Goal: Transaction & Acquisition: Purchase product/service

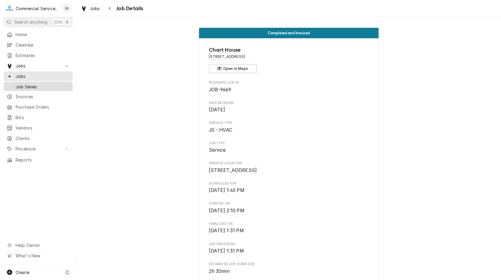
click at [35, 84] on span "Job Series" at bounding box center [43, 87] width 54 height 6
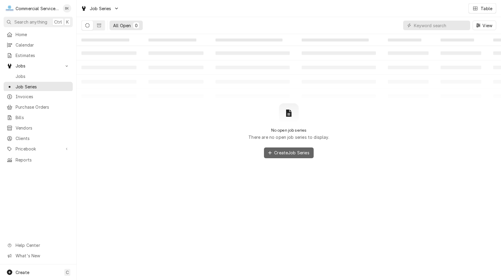
click at [289, 154] on span "Create Job Series" at bounding box center [292, 153] width 38 height 6
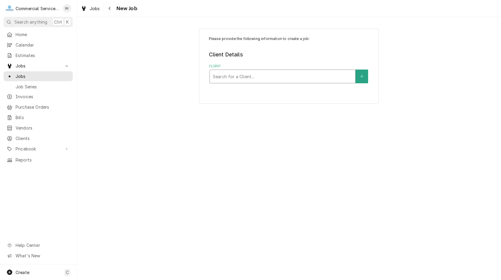
click at [255, 79] on div "Client" at bounding box center [282, 76] width 139 height 11
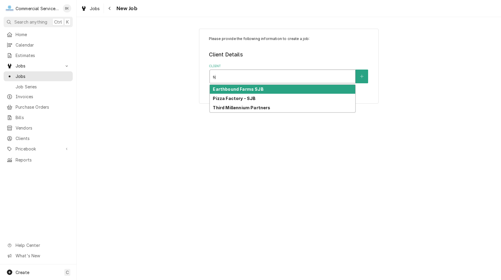
type input "s"
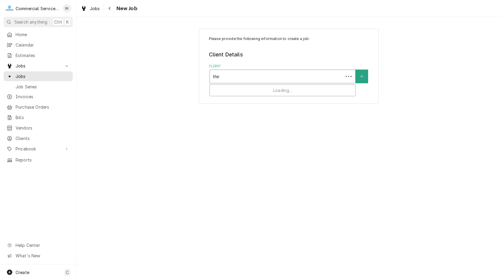
type input "third"
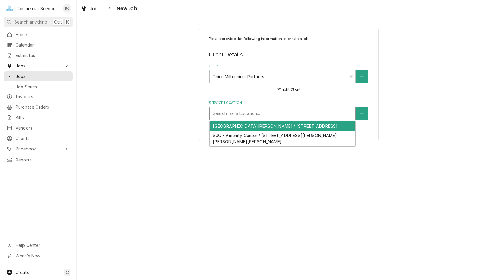
click at [258, 112] on div "Service Location" at bounding box center [282, 113] width 139 height 11
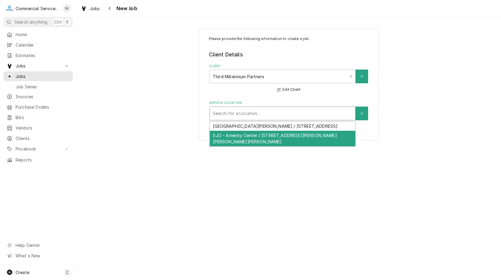
click at [257, 141] on div "Please provide the following information to create a job: Client Details Client…" at bounding box center [289, 84] width 424 height 123
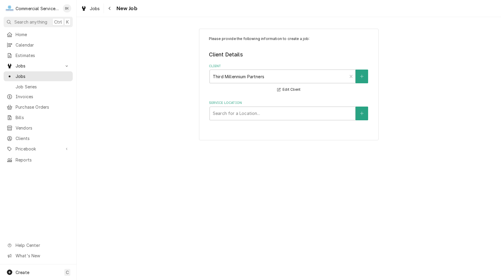
click at [252, 122] on div "Please provide the following information to create a job: Client Details Client…" at bounding box center [288, 85] width 179 height 112
click at [252, 115] on div "Service Location" at bounding box center [282, 113] width 139 height 11
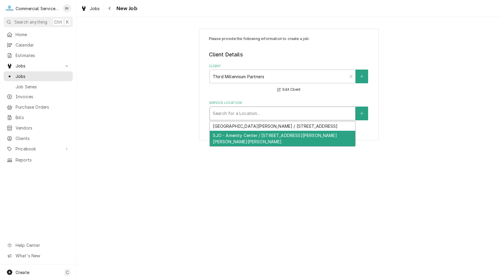
click at [253, 133] on div "SJO - Amenity Center / [STREET_ADDRESS][PERSON_NAME][PERSON_NAME][PERSON_NAME]" at bounding box center [282, 139] width 145 height 16
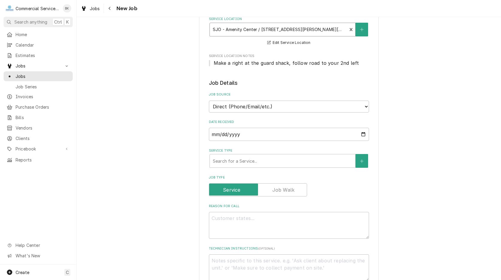
scroll to position [92, 0]
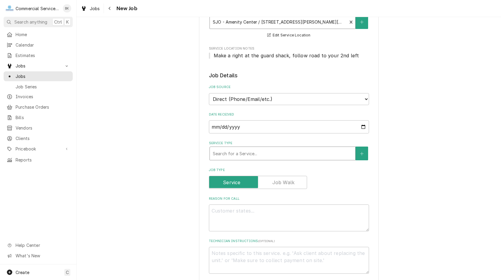
click at [249, 155] on div "Service Type" at bounding box center [282, 153] width 139 height 11
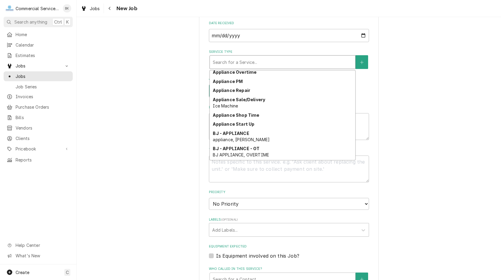
scroll to position [206, 0]
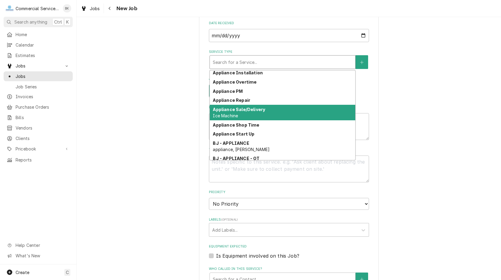
click at [256, 109] on strong "Appliance Sale/Delivery" at bounding box center [239, 109] width 52 height 5
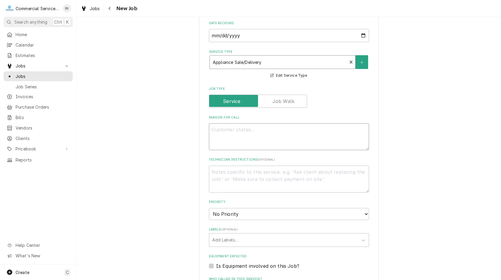
click at [251, 129] on textarea "Reason For Call" at bounding box center [289, 136] width 160 height 27
type textarea "x"
type textarea "O"
type textarea "x"
type textarea "Ou"
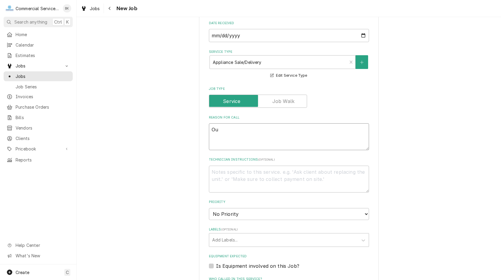
type textarea "x"
type textarea "Out"
type textarea "x"
type textarea "Out"
type textarea "x"
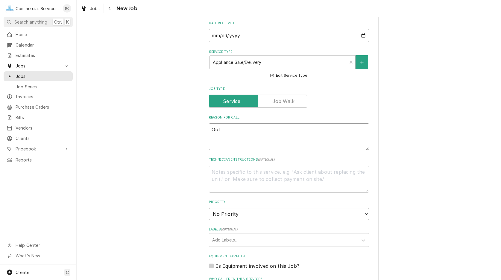
type textarea "Out d"
type textarea "x"
type textarea "Out do"
type textarea "x"
type textarea "Out doo"
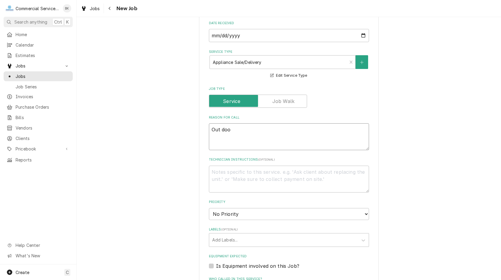
type textarea "x"
type textarea "Out door"
type textarea "x"
type textarea "Out door"
type textarea "x"
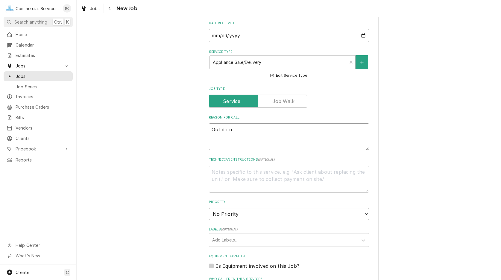
type textarea "Out door"
type textarea "x"
type textarea "Out doo"
type textarea "x"
type textarea "Out do"
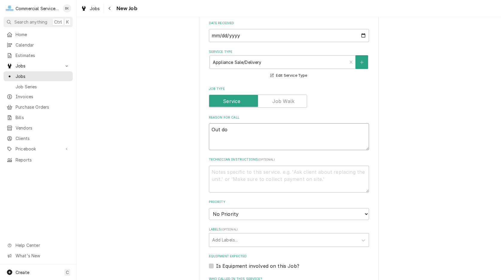
type textarea "x"
type textarea "Out d"
type textarea "x"
type textarea "Out"
type textarea "x"
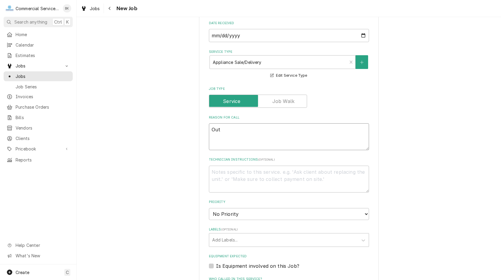
type textarea "Out"
type textarea "x"
type textarea "Outd"
type textarea "x"
type textarea "Outdo"
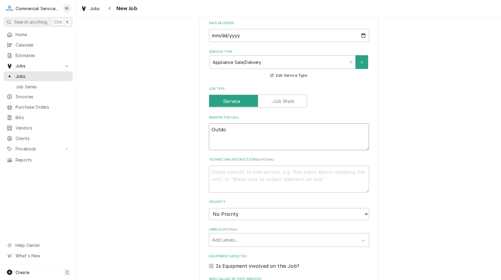
type textarea "x"
type textarea "Outdoo"
type textarea "x"
type textarea "Outdoor"
type textarea "x"
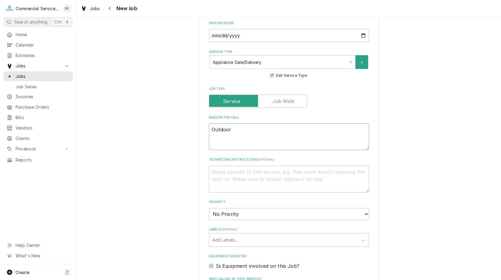
type textarea "Outdoor"
type textarea "x"
type textarea "Outdoor B"
type textarea "x"
type textarea "Outdoor Ba"
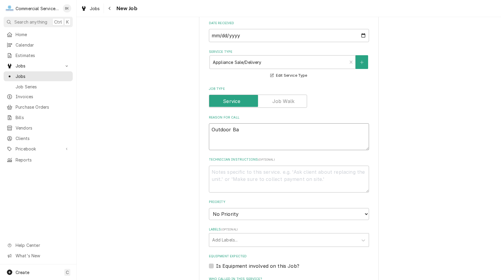
type textarea "x"
type textarea "Outdoor Bar"
type textarea "x"
type textarea "Outdoor Bar"
type textarea "x"
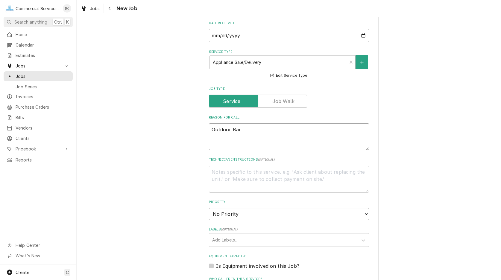
type textarea "Outdoor Bar E"
type textarea "x"
type textarea "Outdoor Bar Eq"
type textarea "x"
type textarea "Outdoor Bar Equ"
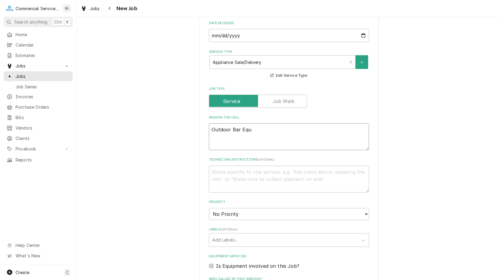
type textarea "x"
type textarea "Outdoor Bar Equi"
type textarea "x"
type textarea "Outdoor Bar Equip"
type textarea "x"
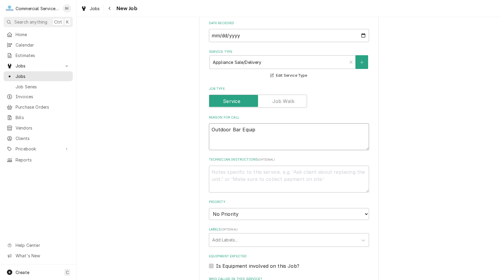
type textarea "Outdoor Bar Equipm"
type textarea "x"
type textarea "Outdoor Bar Equipme"
type textarea "x"
type textarea "Outdoor Bar Equipmen"
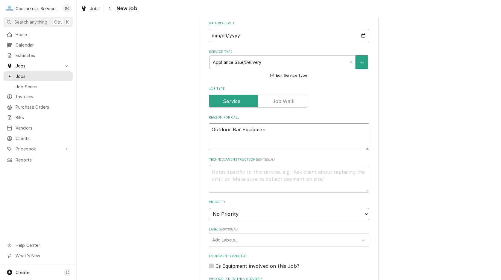
type textarea "x"
type textarea "Outdoor Bar Equipment"
type textarea "x"
type textarea "Outdoor Bar Equipment"
type textarea "x"
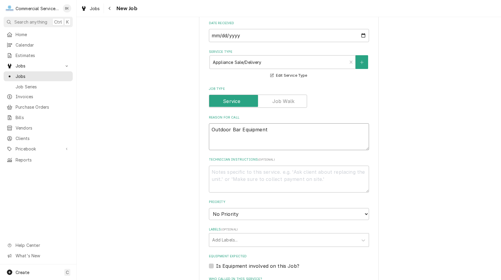
type textarea "Outdoor Bar Equipment -"
type textarea "x"
type textarea "Outdoor Bar Equipment -"
type textarea "x"
type textarea "Outdoor Bar Equipment -"
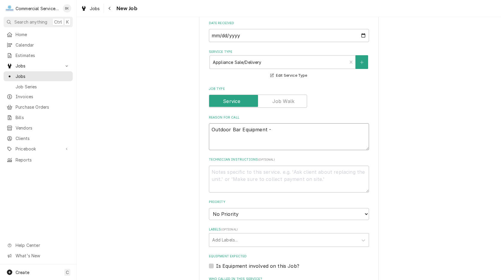
type textarea "x"
type textarea "Outdoor Bar Equipment -"
type textarea "x"
type textarea "Outdoor Bar Equipment - C"
type textarea "x"
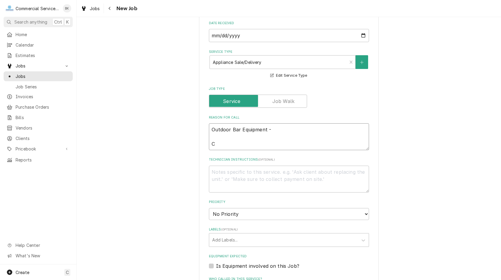
type textarea "Outdoor Bar Equipment - C)"
type textarea "x"
type textarea "Outdoor Bar Equipment - C)"
type textarea "x"
type textarea "Outdoor Bar Equipment - C) #"
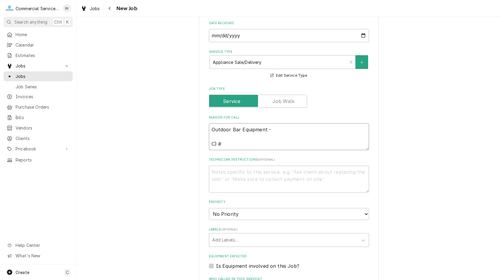
type textarea "x"
type textarea "Outdoor Bar Equipment - C)"
type textarea "x"
type textarea "Outdoor Bar Equipment - C)"
type textarea "x"
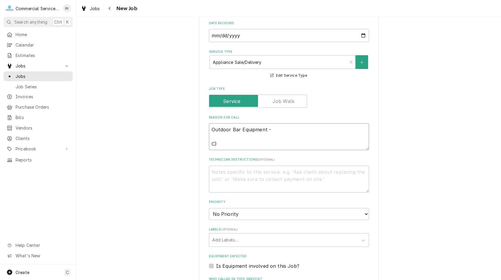
type textarea "Outdoor Bar Equipment - C"
type textarea "x"
type textarea "Outdoor Bar Equipment - C0"
type textarea "x"
type textarea "Outdoor Bar Equipment - C"
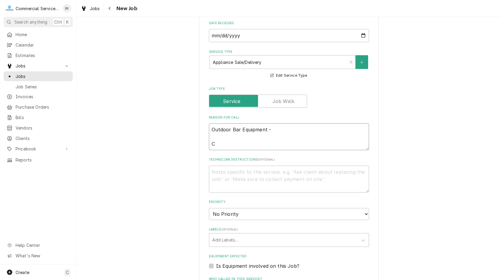
type textarea "x"
type textarea "Outdoor Bar Equipment - Co"
type textarea "x"
type textarea "Outdoor Bar Equipment - Co#"
type textarea "x"
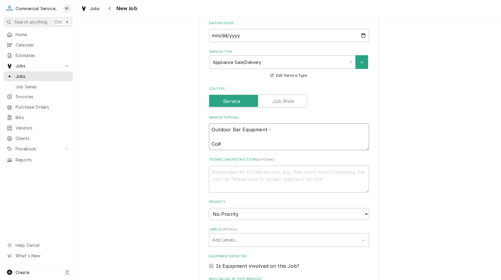
type textarea "Outdoor Bar Equipment - Co"
type textarea "x"
type textarea "Outdoor Bar Equipment - C"
type textarea "x"
type textarea "Outdoor Bar Equipment - Ch"
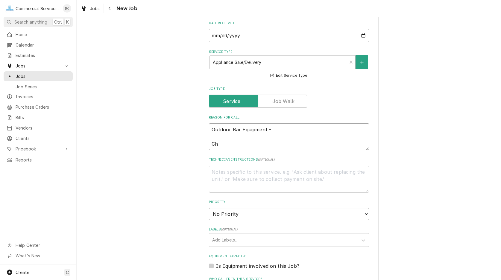
type textarea "x"
type textarea "Outdoor Bar Equipment - Cha"
type textarea "x"
type textarea "Outdoor Bar Equipment - Chan"
type textarea "x"
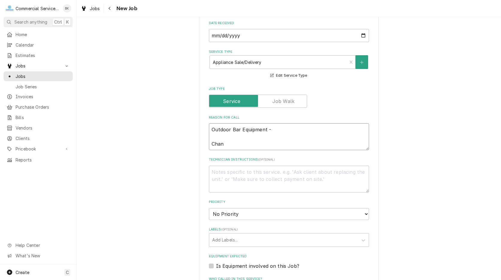
type textarea "Outdoor Bar Equipment - Chang"
type textarea "x"
type textarea "Outdoor Bar Equipment - Change"
type textarea "x"
type textarea "Outdoor Bar Equipment - Change"
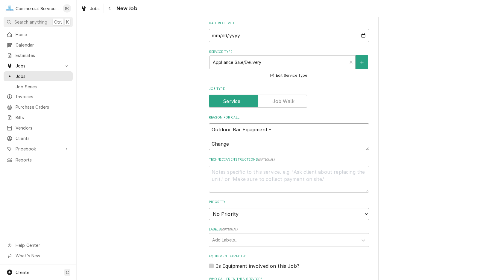
type textarea "x"
type textarea "Outdoor Bar Equipment - Change o"
type textarea "x"
type textarea "Outdoor Bar Equipment - Change or"
type textarea "x"
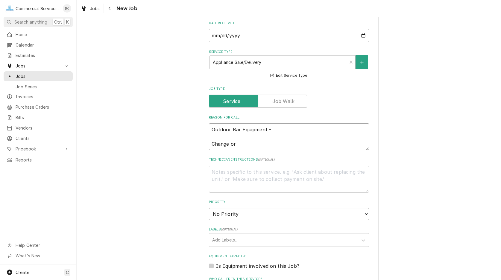
type textarea "Outdoor Bar Equipment - Change ord"
type textarea "x"
type textarea "Outdoor Bar Equipment - Change orde"
type textarea "x"
type textarea "Outdoor Bar Equipment - Change order"
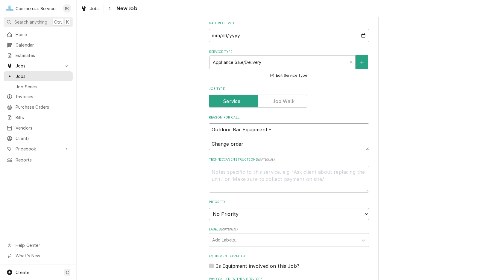
type textarea "x"
type textarea "Outdoor Bar Equipment - Change order"
type textarea "x"
type textarea "Outdoor Bar Equipment - Change order #"
type textarea "x"
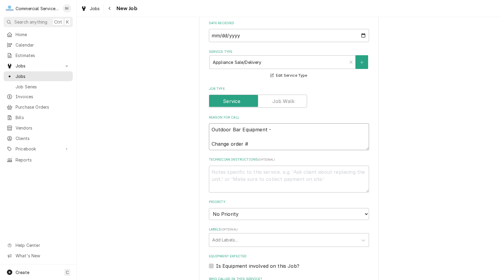
scroll to position [214, 0]
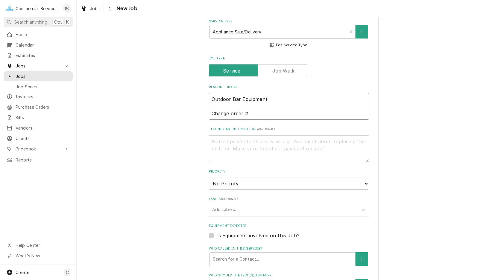
type textarea "Outdoor Bar Equipment - Change order #"
click at [209, 178] on select "No Priority Urgent High Medium Low" at bounding box center [289, 184] width 160 height 12
click at [250, 145] on textarea "Technician Instructions ( optional )" at bounding box center [289, 148] width 160 height 27
click at [209, 178] on select "No Priority Urgent High Medium Low" at bounding box center [289, 184] width 160 height 12
select select "4"
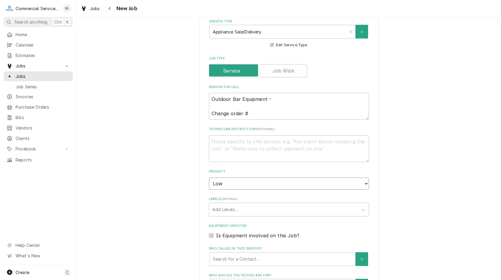
click option "Low" at bounding box center [0, 0] width 0 height 0
click at [234, 211] on div "Labels" at bounding box center [283, 210] width 143 height 11
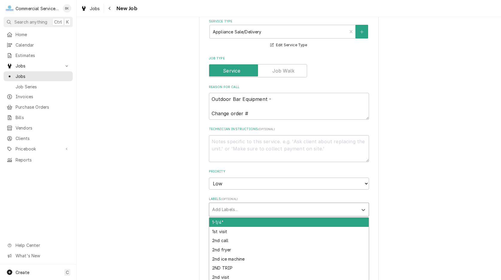
type textarea "x"
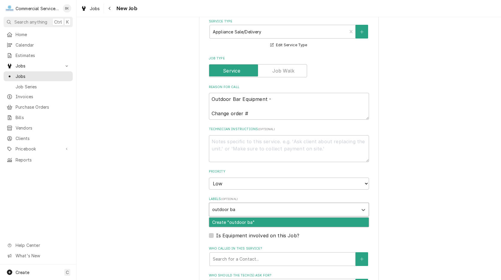
type input "outdoor bar"
type textarea "x"
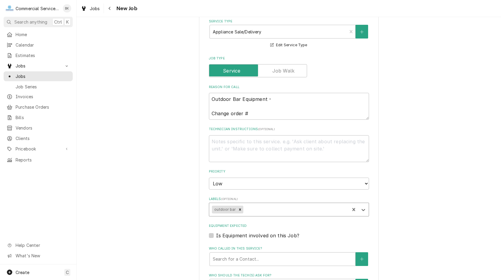
type textarea "x"
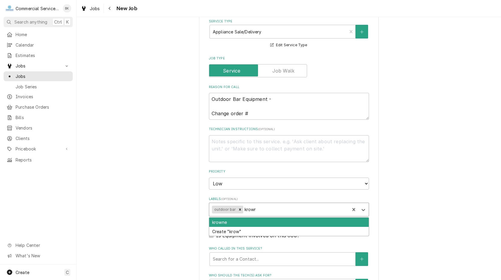
type input "krowne"
type textarea "x"
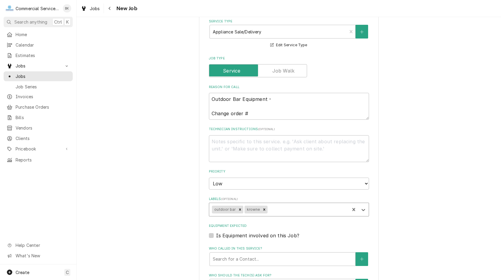
type textarea "x"
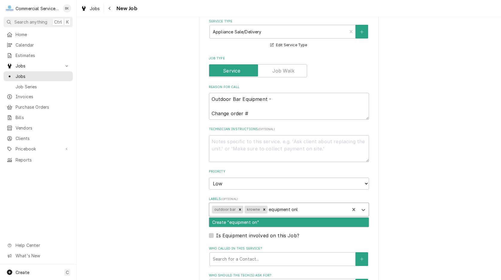
type input "equipment only"
type textarea "x"
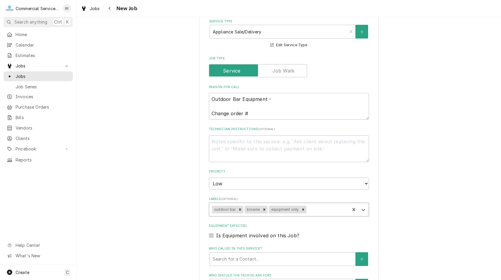
type textarea "x"
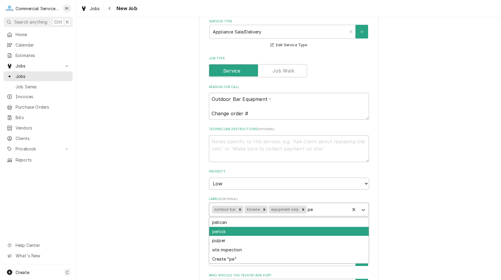
type input "p"
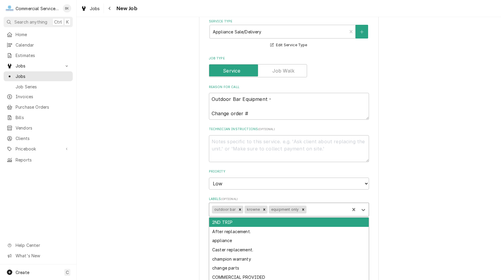
type input "P"
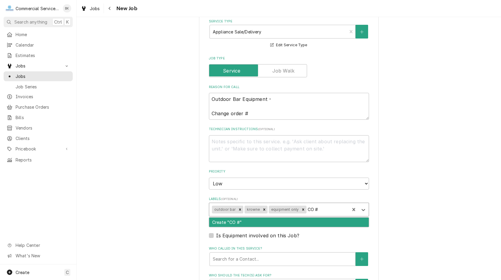
type input "CO #"
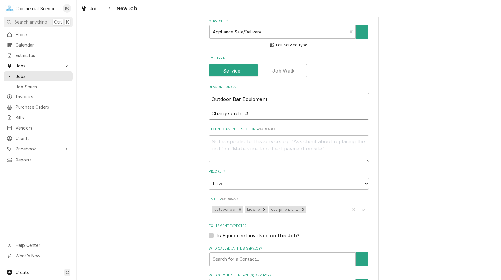
click at [255, 113] on textarea "Outdoor Bar Equipment - Change order #" at bounding box center [289, 106] width 160 height 27
type textarea "x"
type textarea "Outdoor Bar Equipment - Change order"
type textarea "x"
type textarea "Outdoor Bar Equipment - Change order /"
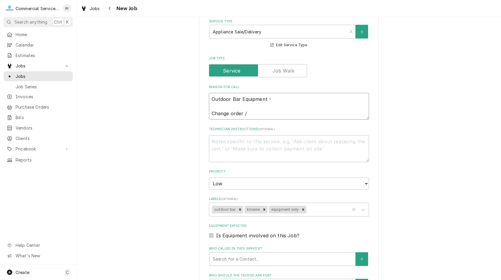
type textarea "x"
type textarea "Outdoor Bar Equipment - Change order /"
type textarea "x"
type textarea "Outdoor Bar Equipment - Change order / P"
type textarea "x"
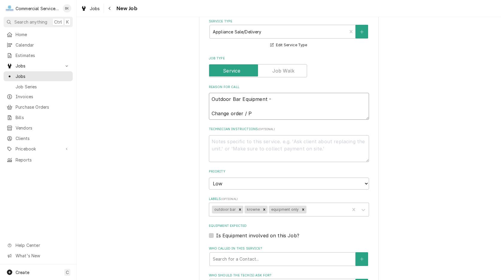
type textarea "Outdoor Bar Equipment - Change order / Pr"
type textarea "x"
type textarea "Outdoor Bar Equipment - Change order / Pro"
type textarea "x"
type textarea "Outdoor Bar Equipment - Change order / Proj"
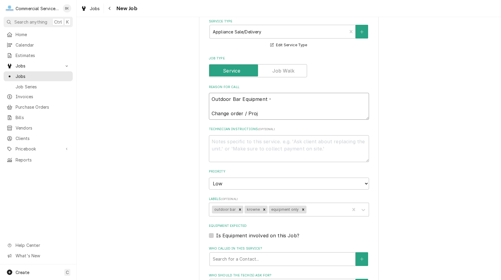
type textarea "x"
type textarea "Outdoor Bar Equipment - Change order / Proje"
type textarea "x"
type textarea "Outdoor Bar Equipment - Change order / Projec"
type textarea "x"
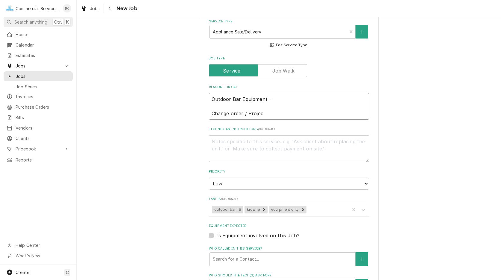
type textarea "Outdoor Bar Equipment - Change order / Project"
type textarea "x"
type textarea "Outdoor Bar Equipment - Change order / Project"
type textarea "x"
type textarea "Outdoor Bar Equipment - Change order / Project I"
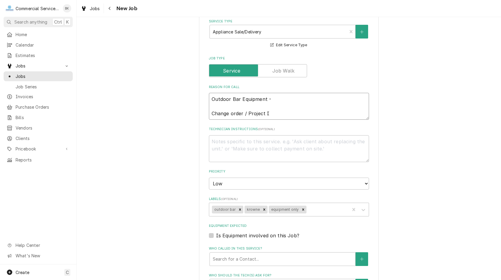
type textarea "x"
type textarea "Outdoor Bar Equipment - Change order / Project ID"
type textarea "x"
type textarea "Outdoor Bar Equipment - Change order / Project ID:"
type textarea "x"
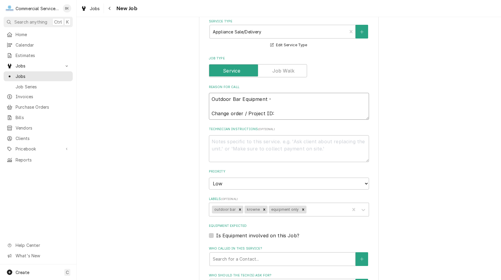
type textarea "Outdoor Bar Equipment - Change order / Project ID:"
type textarea "x"
type textarea "Outdoor Bar Equipment - Change order / Project ID:"
type textarea "x"
type textarea "Outdoor Bar Equipment - Change order / Project ID: c"
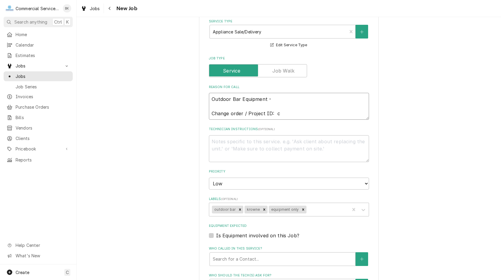
type textarea "x"
type textarea "Outdoor Bar Equipment - Change order / Project ID: co"
type textarea "x"
type textarea "Outdoor Bar Equipment - Change order / Project ID: com"
type textarea "x"
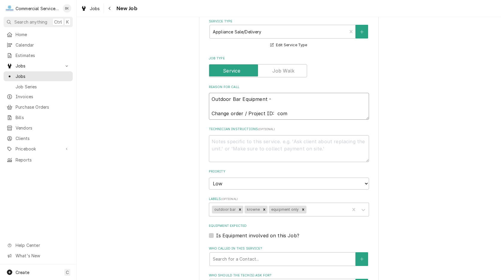
type textarea "Outdoor Bar Equipment - Change order / Project ID: com0"
type textarea "x"
type textarea "Outdoor Bar Equipment - Change order / Project ID: com05"
type textarea "x"
type textarea "Outdoor Bar Equipment - Change order / Project ID: com052"
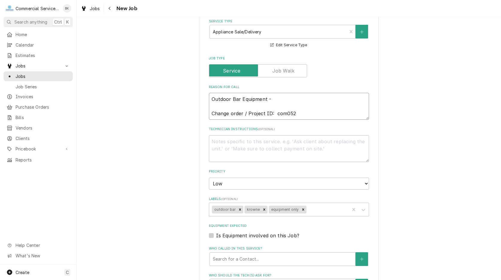
type textarea "x"
type textarea "Outdoor Bar Equipment - Change order / Project ID: com0528"
type textarea "x"
type textarea "Outdoor Bar Equipment - Change order / Project ID: com05282"
type textarea "x"
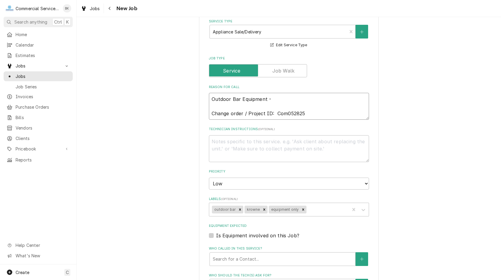
click at [314, 112] on textarea "Outdoor Bar Equipment - Change order / Project ID: Com052825" at bounding box center [289, 106] width 160 height 27
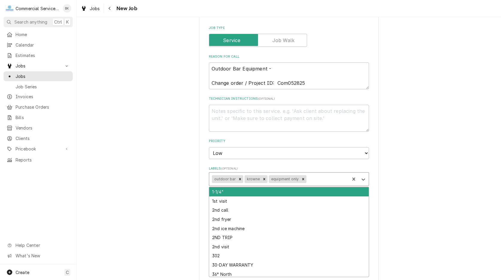
click at [317, 178] on div "Labels" at bounding box center [326, 179] width 39 height 11
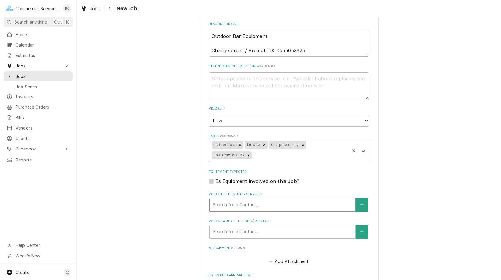
scroll to position [305, 0]
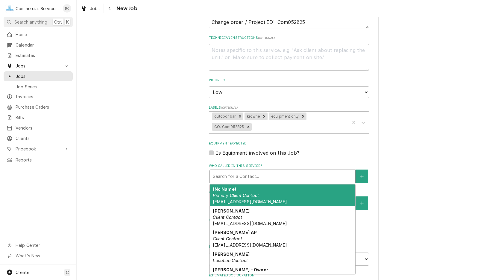
click at [263, 175] on div "Who called in this service?" at bounding box center [282, 176] width 139 height 11
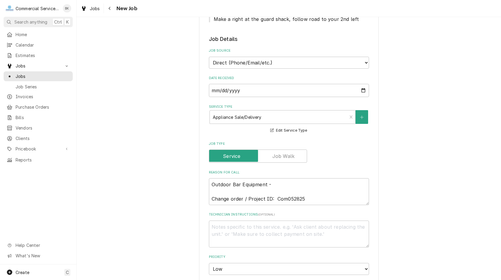
scroll to position [122, 0]
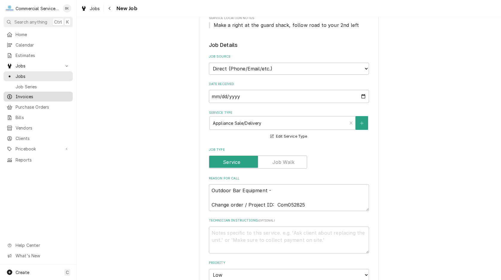
click at [33, 95] on span "Invoices" at bounding box center [43, 97] width 54 height 6
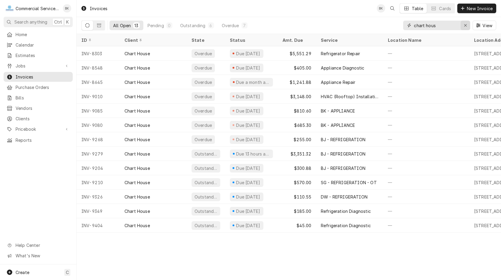
click at [464, 25] on icon "Erase input" at bounding box center [464, 25] width 3 height 4
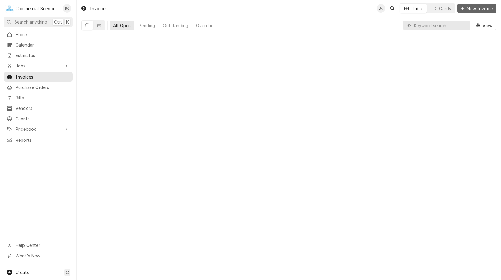
click at [473, 10] on span "New Invoice" at bounding box center [479, 8] width 28 height 6
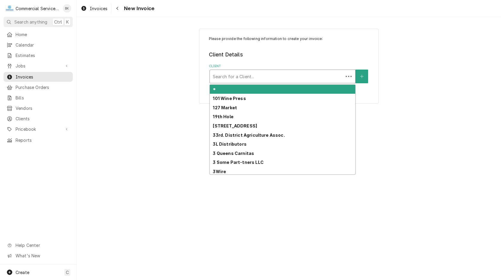
click at [264, 75] on div "Client" at bounding box center [276, 76] width 127 height 11
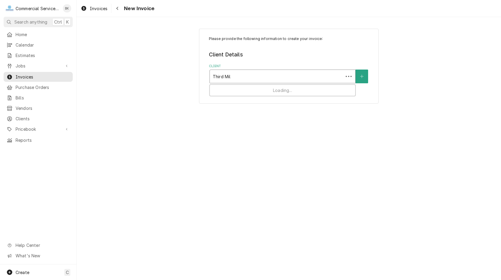
type input "Third Mill"
click at [251, 121] on div "Please provide the following information to create your invoice: Client Details…" at bounding box center [288, 85] width 179 height 112
click at [251, 118] on div "Service Location" at bounding box center [282, 113] width 139 height 11
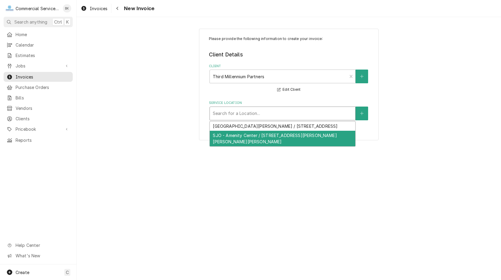
click at [248, 137] on div "SJO - Amenity Center / [STREET_ADDRESS][PERSON_NAME][PERSON_NAME][PERSON_NAME]" at bounding box center [282, 139] width 145 height 16
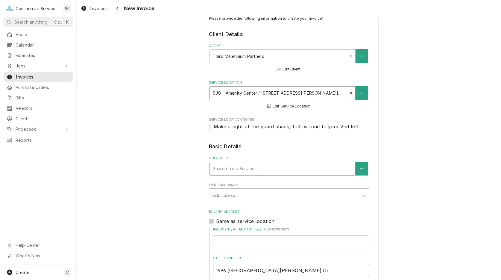
scroll to position [31, 0]
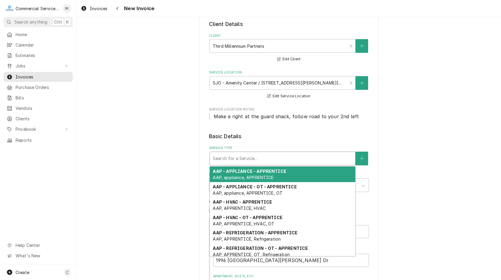
click at [254, 164] on div "Service Type" at bounding box center [282, 158] width 139 height 11
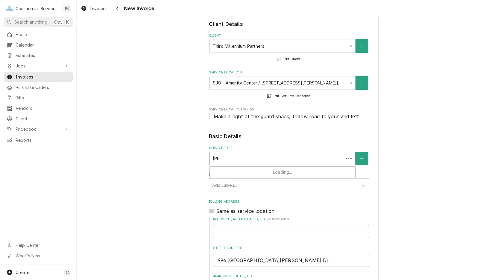
type input "sale"
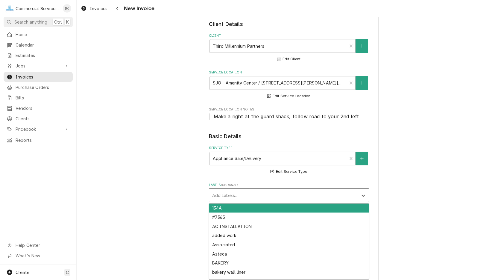
click at [242, 196] on div "Labels" at bounding box center [283, 195] width 143 height 11
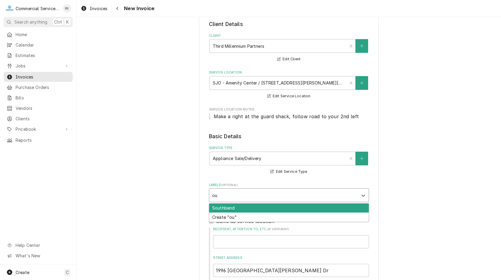
type input "o"
type input "OUTDOOR BAR EQUIPMENT"
type textarea "x"
type input "KROWNE"
type textarea "x"
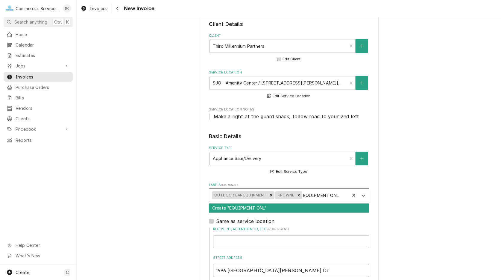
type input "EQUIPMENT ONLY"
type textarea "x"
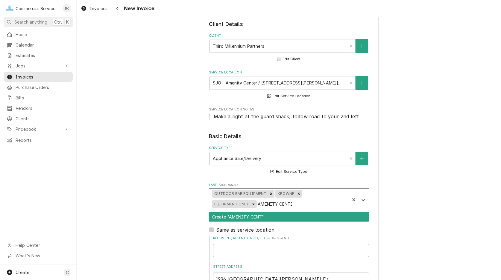
type input "AMENITY CENTERY"
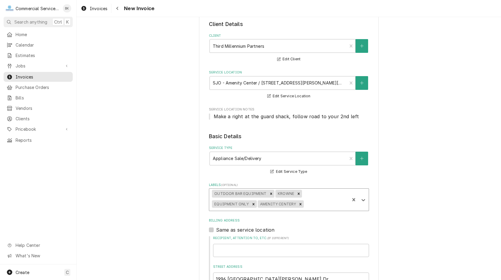
type textarea "x"
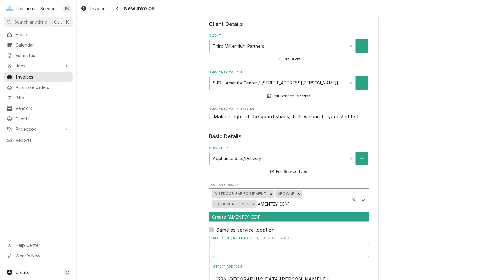
type input "AMENTIY CENTER"
type textarea "x"
type input "COM-052825"
type textarea "x"
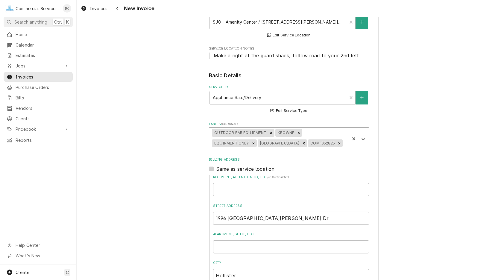
scroll to position [122, 0]
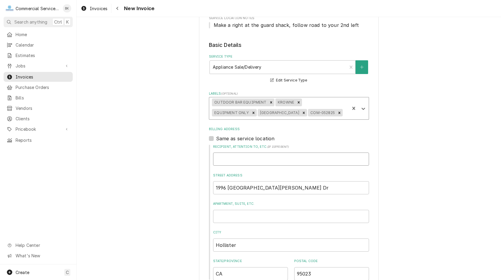
click at [242, 158] on input "Recipient, Attention To, etc. ( if different )" at bounding box center [291, 159] width 156 height 13
type input "t"
type textarea "x"
type input "tE"
type textarea "x"
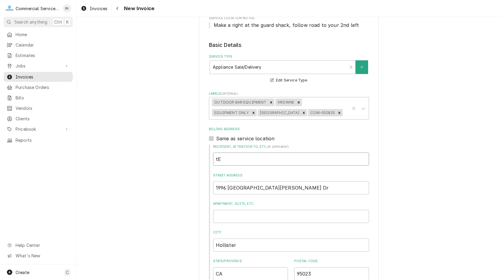
type input "t"
type textarea "x"
type input "T"
type textarea "x"
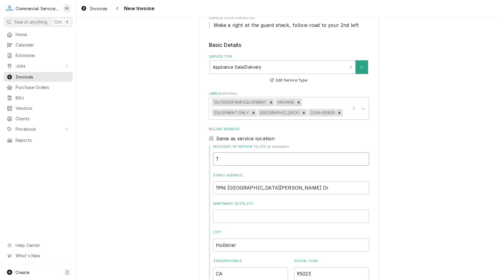
type input "Te"
type textarea "x"
type input "Ter"
type textarea "x"
type input "Terr"
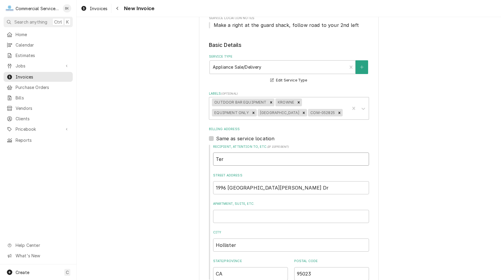
type textarea "x"
type input "Terry"
type textarea "x"
type input "Terry"
type textarea "x"
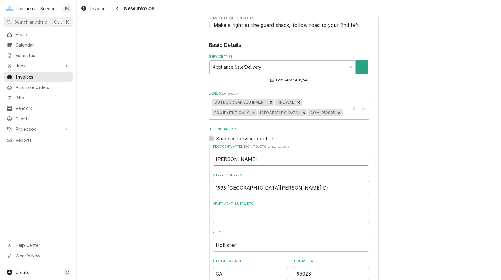
type input "Terry S"
type textarea "x"
type input "Terry Se"
type textarea "x"
type input "Terry Sec"
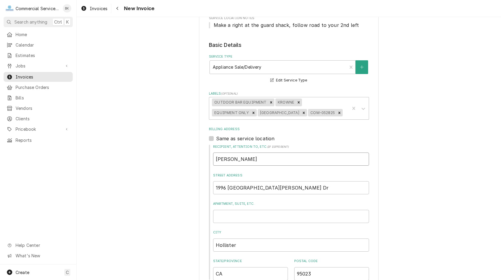
type textarea "x"
type input "Terry Seco"
type textarea "x"
type input "Terry Secor"
type textarea "x"
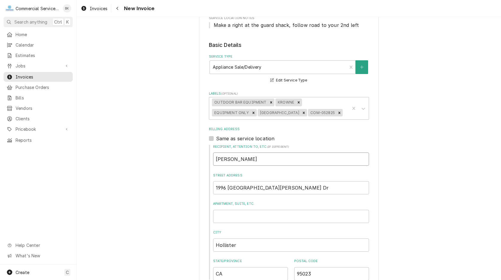
type input "Terry Secor"
drag, startPoint x: 272, startPoint y: 184, endPoint x: 209, endPoint y: 188, distance: 62.9
click at [213, 188] on input "1996 San Juan Oaks Dr" at bounding box center [291, 188] width 156 height 13
type input "2"
type textarea "x"
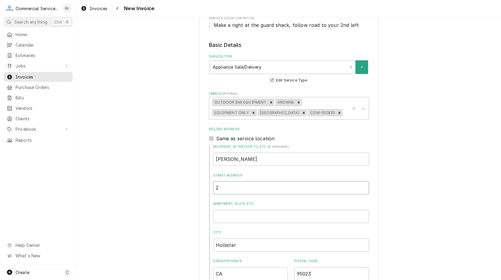
type input "22"
type textarea "x"
type input "227"
type textarea "x"
type input "2275"
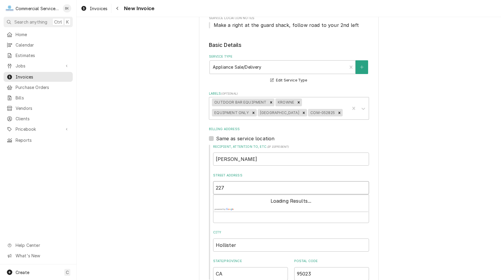
type textarea "x"
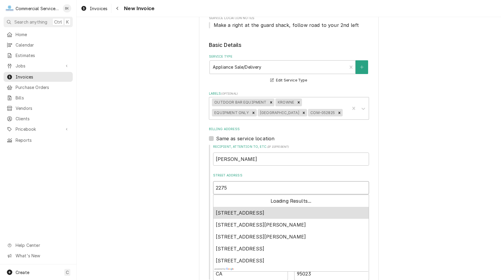
type input "2275"
type textarea "x"
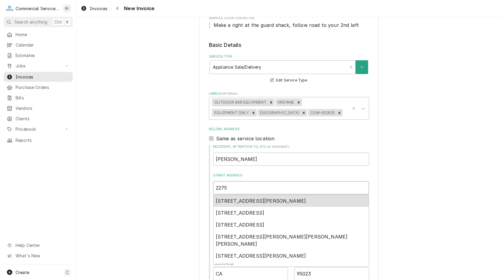
type input "2275 a"
type textarea "x"
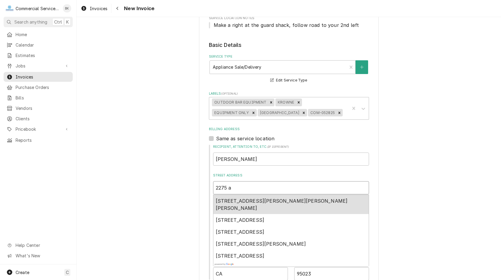
click at [305, 202] on span "2275 Aaron Court, San Juan Bautista, CA, USA" at bounding box center [282, 204] width 132 height 13
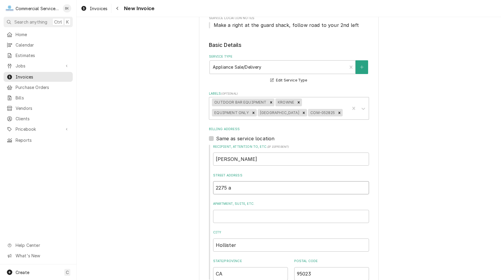
type input "2275 Aaron Ct"
type textarea "x"
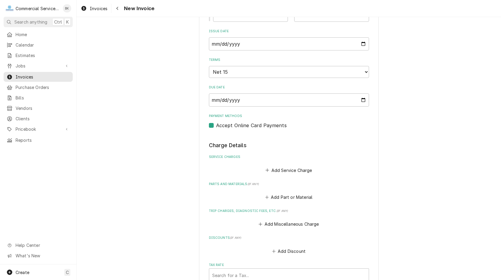
scroll to position [397, 0]
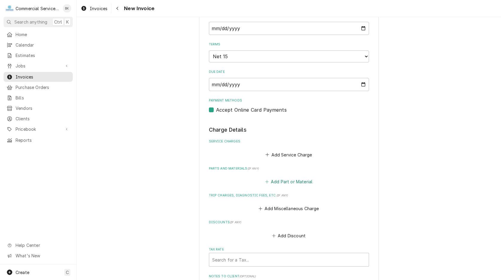
type input "2275 Aaron Ct"
click at [284, 181] on button "Add Part or Material" at bounding box center [288, 182] width 49 height 8
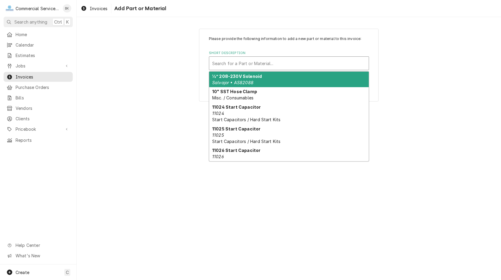
click at [250, 67] on div "Short Description" at bounding box center [288, 63] width 153 height 11
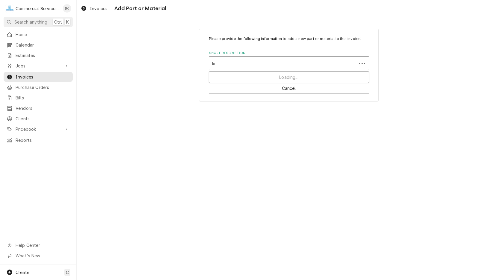
type input "k"
type input "KROWNE - OUTDOOR BAR - EQUIPMENT"
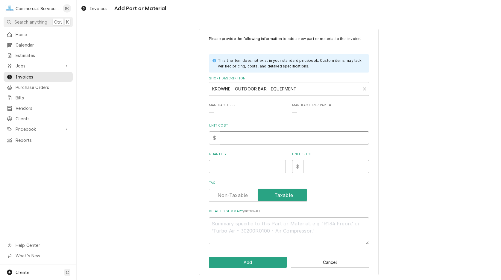
click at [232, 139] on input "Unit Cost" at bounding box center [294, 138] width 149 height 13
type textarea "x"
type input "3"
type textarea "x"
type input "31"
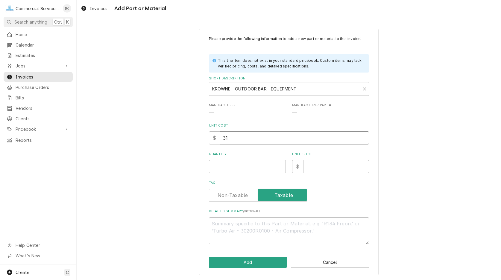
type textarea "x"
type input "316"
type textarea "x"
type input "3164"
type textarea "x"
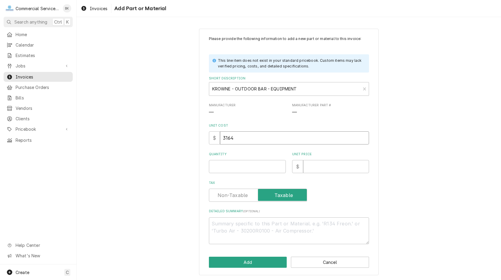
type input "31641"
type textarea "x"
type input "31641.3"
type textarea "x"
type input "31641.36"
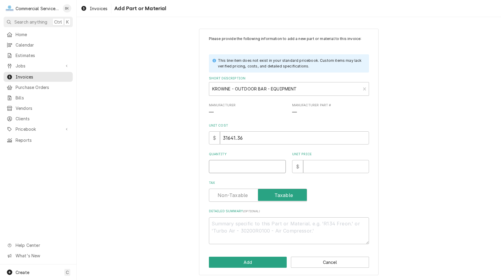
click at [225, 169] on input "Quantity" at bounding box center [247, 166] width 77 height 13
type textarea "x"
type input "1"
type textarea "x"
type input "3"
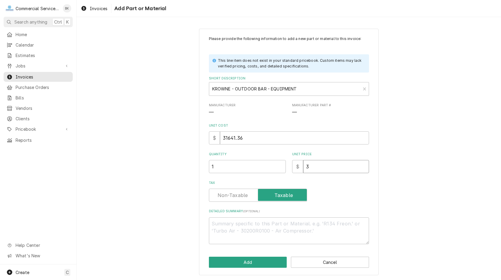
type textarea "x"
type input "31"
type textarea "x"
type input "316"
type textarea "x"
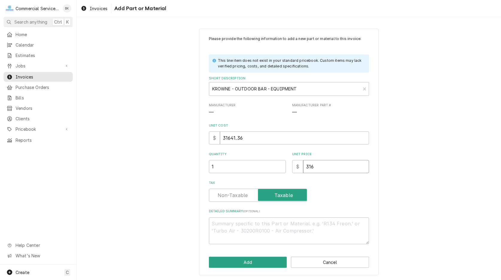
type input "3164"
type textarea "x"
type input "31641"
type textarea "x"
type input "31641.3"
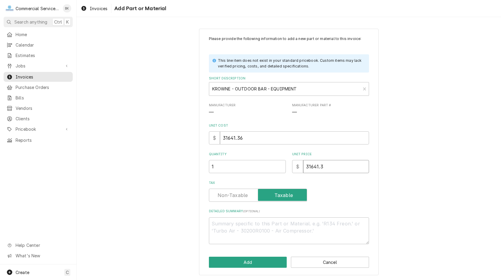
type textarea "x"
type input "31641.36"
click at [288, 225] on textarea "Detailed Summary ( optional )" at bounding box center [289, 231] width 160 height 27
type textarea "x"
type textarea "O"
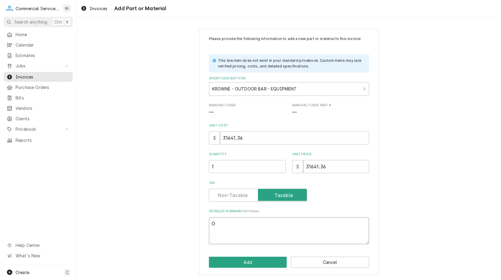
type textarea "x"
type textarea "OU"
type textarea "x"
type textarea "OUT"
type textarea "x"
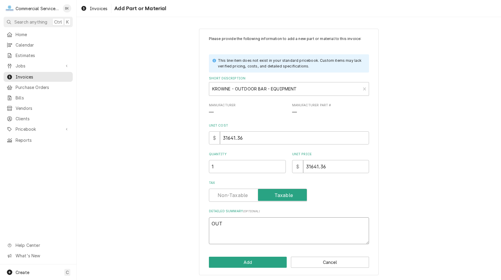
type textarea "OUTD"
type textarea "x"
type textarea "OUTDO"
type textarea "x"
type textarea "OUTDOO"
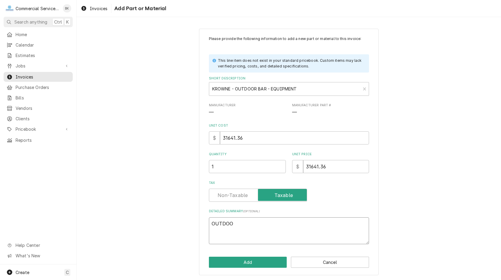
type textarea "x"
type textarea "OUTDOOR"
type textarea "x"
type textarea "OUTDOOR"
type textarea "x"
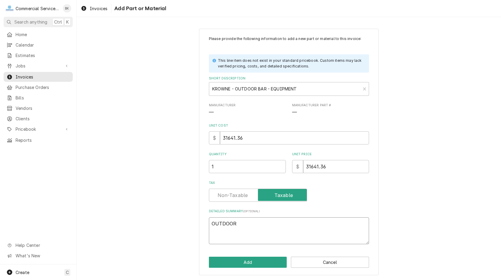
type textarea "OUTDOOR B"
type textarea "x"
type textarea "OUTDOOR BA"
type textarea "x"
type textarea "OUTDOOR BAR"
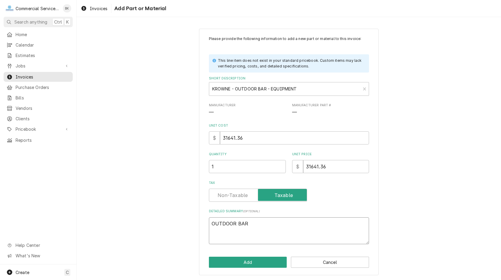
type textarea "x"
type textarea "OUTDOOR BAR"
type textarea "x"
type textarea "OUTDOOR BAR E"
type textarea "x"
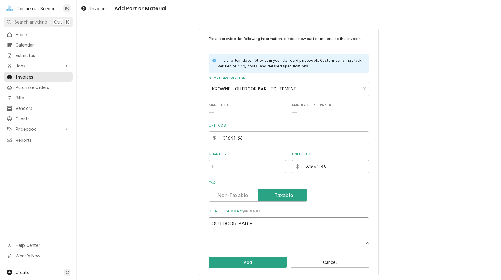
type textarea "OUTDOOR BAR EQ"
type textarea "x"
type textarea "OUTDOOR BAR EQU"
type textarea "x"
type textarea "OUTDOOR BAR EQUI"
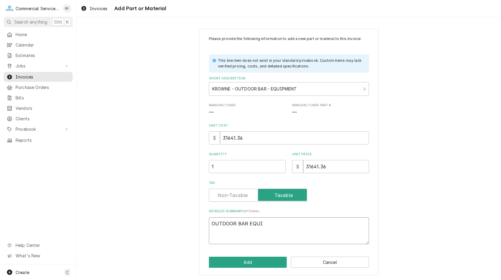
type textarea "x"
type textarea "OUTDOOR BAR EQUIM"
type textarea "x"
type textarea "OUTDOOR BAR EQUIMP"
type textarea "x"
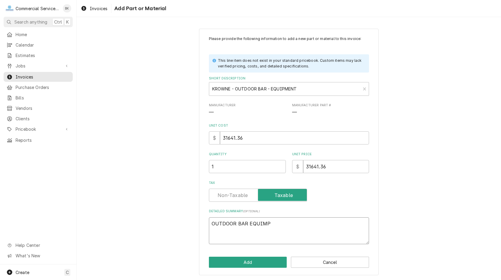
type textarea "OUTDOOR BAR EQUIM"
type textarea "x"
type textarea "OUTDOOR BAR EQUI"
type textarea "x"
type textarea "OUTDOOR BAR EQU"
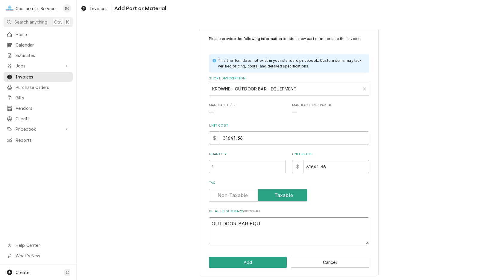
type textarea "x"
type textarea "OUTDOOR BAR EQUP"
type textarea "x"
type textarea "OUTDOOR BAR EQUPE"
type textarea "x"
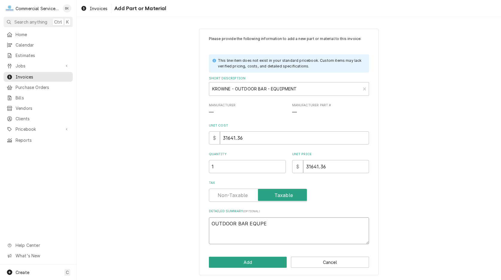
type textarea "OUTDOOR BAR EQUPEM"
type textarea "x"
type textarea "OUTDOOR BAR EQUPE"
type textarea "x"
type textarea "OUTDOOR BAR EQUP"
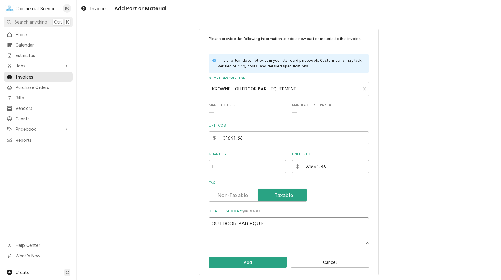
type textarea "x"
type textarea "OUTDOOR BAR EQUPM"
type textarea "x"
type textarea "OUTDOOR BAR EQUPME"
type textarea "x"
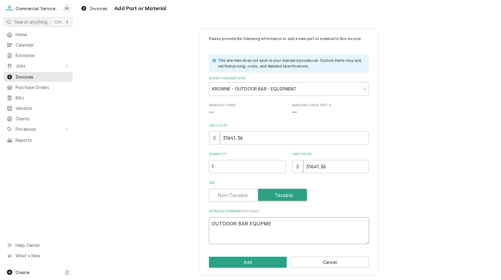
type textarea "OUTDOOR BAR EQUPMEN"
type textarea "x"
type textarea "OUTDOOR BAR EQUPME"
type textarea "x"
type textarea "OUTDOOR BAR EQUPM"
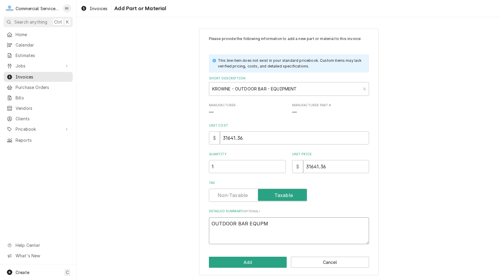
type textarea "x"
type textarea "OUTDOOR BAR EQUP"
type textarea "x"
type textarea "OUTDOOR BAR EQU"
type textarea "x"
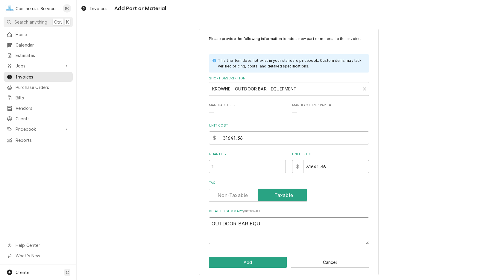
type textarea "OUTDOOR BAR EQ"
type textarea "x"
type textarea "OUTDOOR BAR EQU"
type textarea "x"
type textarea "OUTDOOR BAR EQUI"
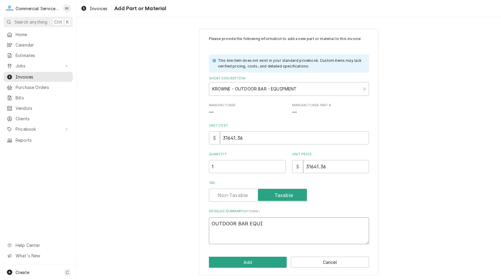
type textarea "x"
type textarea "OUTDOOR BAR EQUIP"
type textarea "x"
type textarea "OUTDOOR BAR EQUIPM"
type textarea "x"
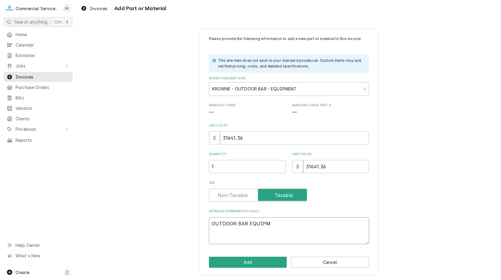
type textarea "OUTDOOR BAR EQUIPME"
type textarea "x"
type textarea "OUTDOOR BAR EQUIPMEN"
type textarea "x"
type textarea "OUTDOOR BAR EQUIPMENT"
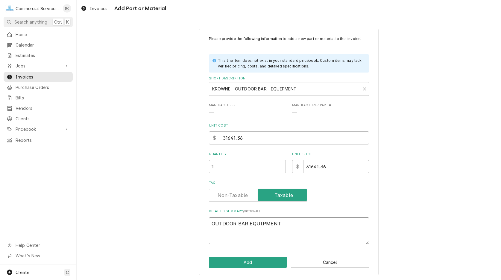
type textarea "x"
type textarea "OUTDOOR BAR EQUIPMENT"
type textarea "x"
type textarea "OUTDOOR BAR EQUIPMENT P"
type textarea "x"
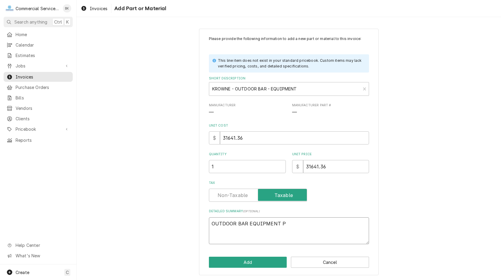
type textarea "OUTDOOR BAR EQUIPMENT PE"
type textarea "x"
type textarea "OUTDOOR BAR EQUIPMENT PER"
type textarea "x"
type textarea "OUTDOOR BAR EQUIPMENT PER"
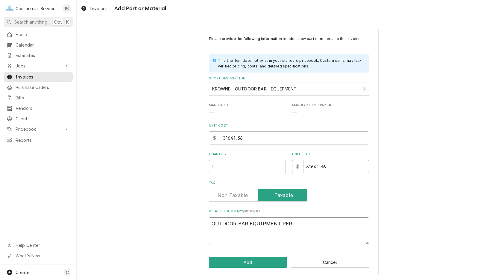
type textarea "x"
type textarea "OUTDOOR BAR EQUIPMENT PER P"
type textarea "x"
type textarea "OUTDOOR BAR EQUIPMENT PER PR"
type textarea "x"
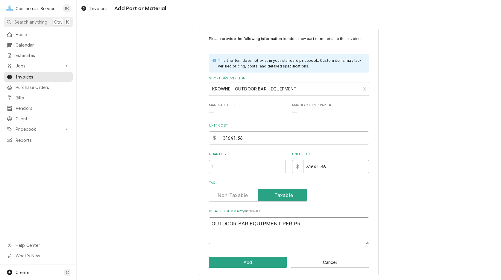
type textarea "OUTDOOR BAR EQUIPMENT PER PRO"
type textarea "x"
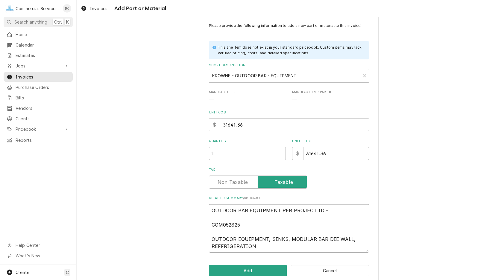
scroll to position [22, 0]
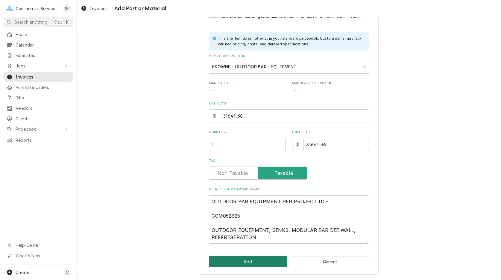
click at [267, 259] on button "Add" at bounding box center [248, 262] width 78 height 11
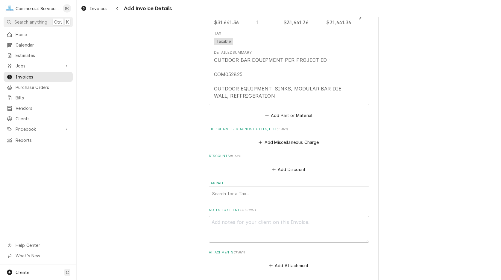
scroll to position [642, 0]
click at [286, 192] on div "Tax Rate" at bounding box center [288, 192] width 153 height 11
click at [287, 190] on div "Tax Rate" at bounding box center [288, 192] width 153 height 11
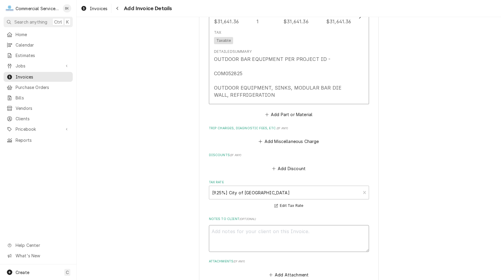
click at [267, 234] on textarea "Notes to Client ( optional )" at bounding box center [289, 238] width 160 height 27
click at [262, 237] on textarea "CO - COM" at bounding box center [289, 238] width 160 height 27
click at [238, 230] on textarea "CO - COM 052825 TO MAIN PROJECT" at bounding box center [289, 238] width 160 height 27
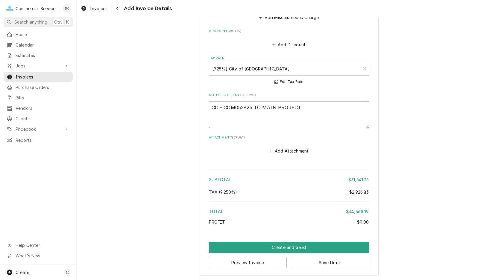
scroll to position [766, 0]
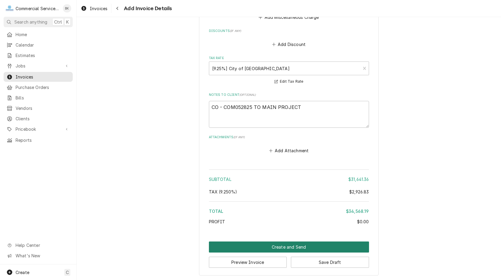
click at [309, 244] on button "Create and Send" at bounding box center [289, 247] width 160 height 11
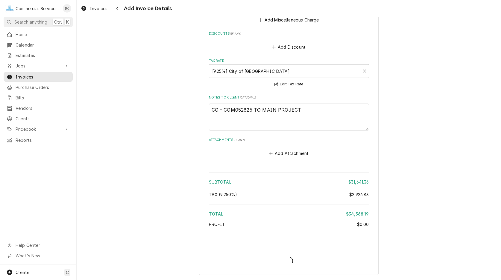
scroll to position [763, 0]
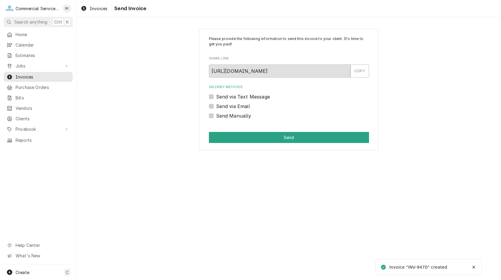
click at [219, 117] on label "Send Manually" at bounding box center [233, 115] width 35 height 7
click at [219, 117] on input "Send Manually" at bounding box center [296, 118] width 160 height 13
checkbox input "true"
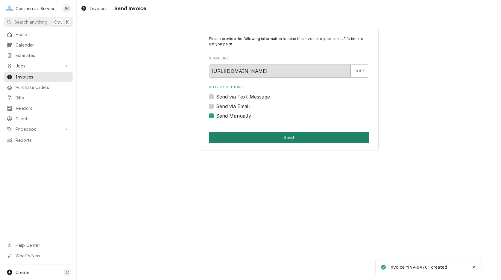
click at [241, 134] on button "Send" at bounding box center [289, 137] width 160 height 11
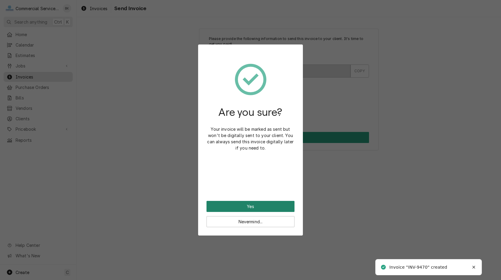
click at [263, 207] on button "Yes" at bounding box center [250, 206] width 88 height 11
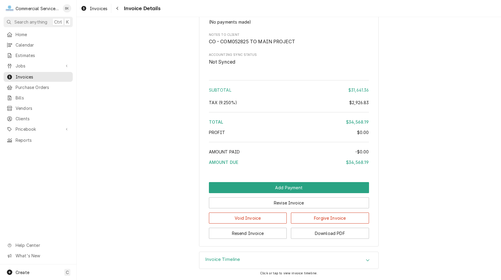
scroll to position [610, 0]
click at [315, 233] on button "Download PDF" at bounding box center [330, 233] width 78 height 11
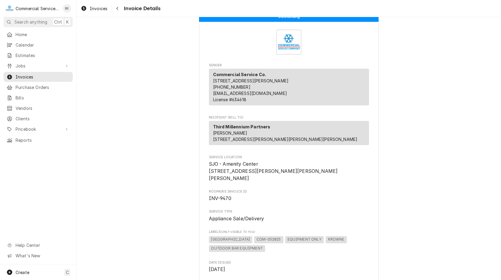
scroll to position [0, 0]
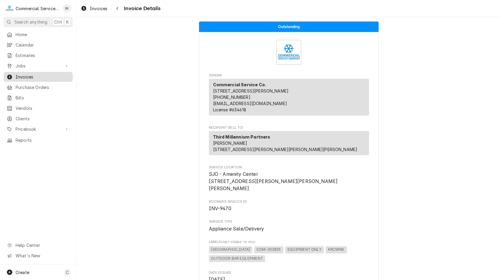
click at [45, 75] on span "Invoices" at bounding box center [43, 77] width 54 height 6
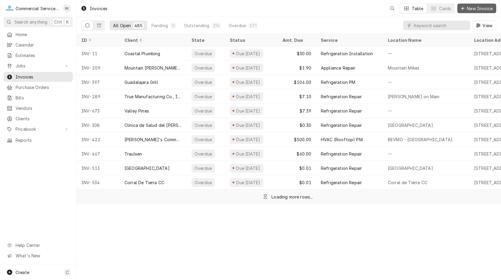
click at [469, 6] on span "New Invoice" at bounding box center [479, 8] width 28 height 6
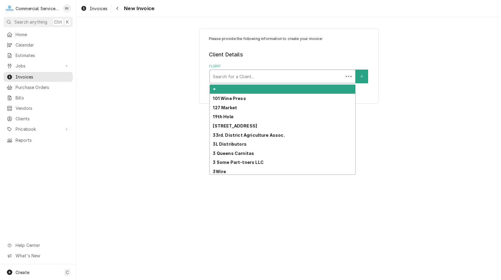
click at [263, 73] on div "Client" at bounding box center [276, 76] width 127 height 11
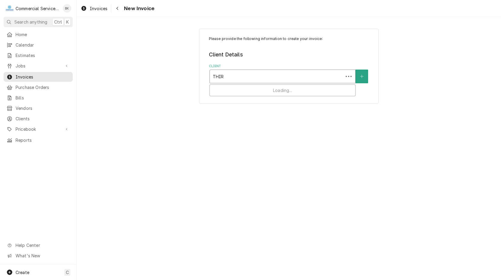
type input "THIRD"
click at [276, 120] on div "Search for a Location..." at bounding box center [282, 113] width 145 height 13
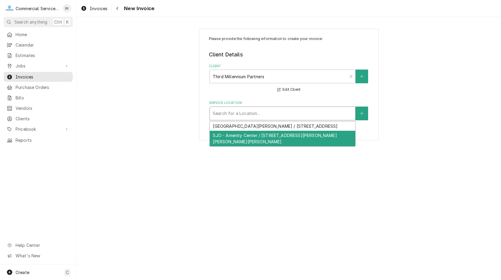
click at [275, 134] on div "SJO - Amenity Center / [STREET_ADDRESS][PERSON_NAME][PERSON_NAME][PERSON_NAME]" at bounding box center [282, 139] width 145 height 16
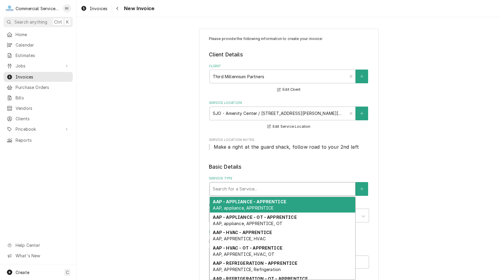
click at [255, 187] on div "Service Type" at bounding box center [282, 189] width 139 height 11
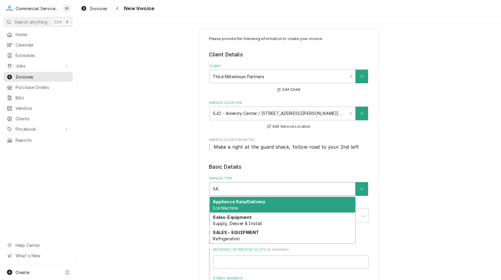
type input "S"
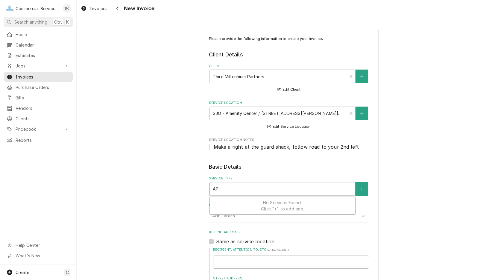
type input "A"
type input "EQUIPMENT"
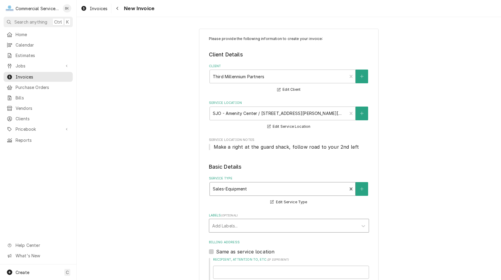
click at [261, 225] on div "Labels" at bounding box center [283, 226] width 143 height 11
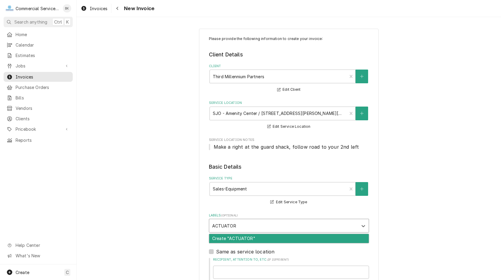
type input "ACTUATORS"
type textarea "x"
type input "MATERIAL"
type textarea "x"
type input "L"
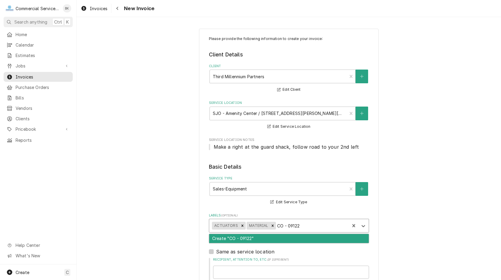
type input "CO - 091225"
type textarea "x"
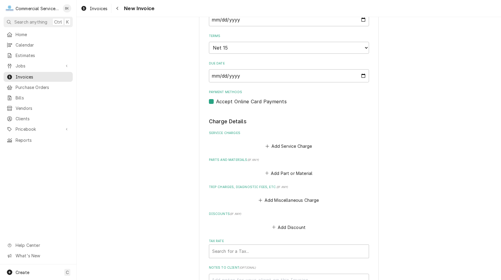
scroll to position [397, 0]
click at [216, 101] on label "Accept Online Card Payments" at bounding box center [251, 101] width 71 height 7
click at [216, 101] on input "Payment Methods" at bounding box center [296, 104] width 160 height 13
checkbox input "false"
type textarea "x"
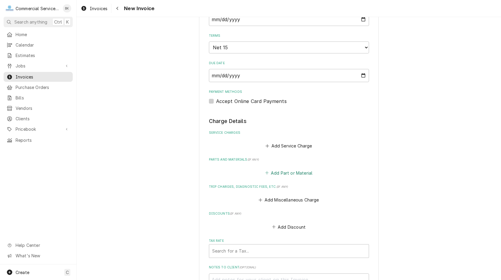
click at [278, 171] on button "Add Part or Material" at bounding box center [288, 173] width 49 height 8
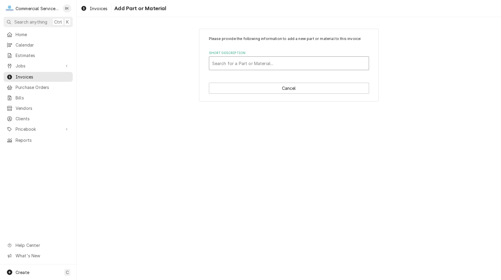
click at [236, 60] on div "Short Description" at bounding box center [288, 63] width 153 height 11
type input "BELIMO - ACTUATORS"
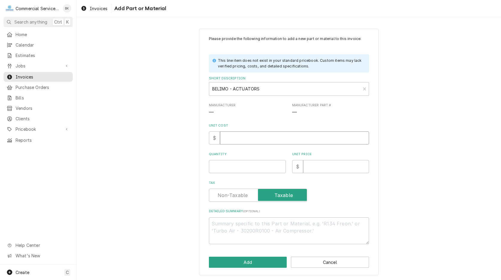
click at [260, 138] on input "Unit Cost" at bounding box center [294, 138] width 149 height 13
type textarea "x"
type input "5"
type textarea "x"
type input "55"
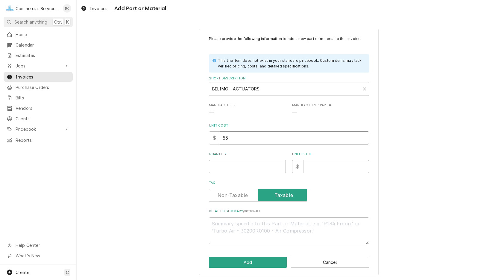
type textarea "x"
type input "554"
type textarea "x"
type input "554.2"
type textarea "x"
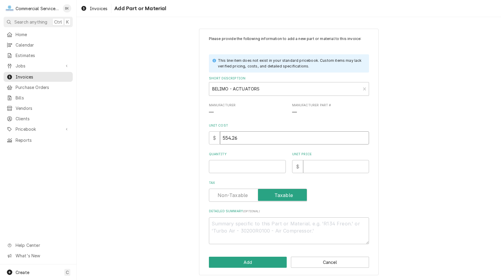
type input "554.26"
type textarea "x"
type input "1"
type textarea "x"
type input "16"
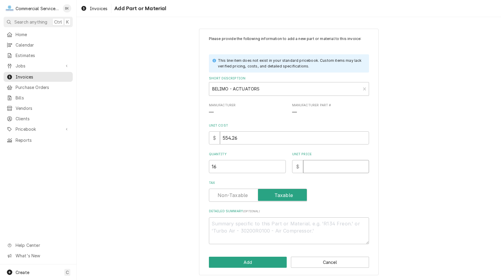
type textarea "x"
type input "5"
type textarea "x"
type input "55"
type textarea "x"
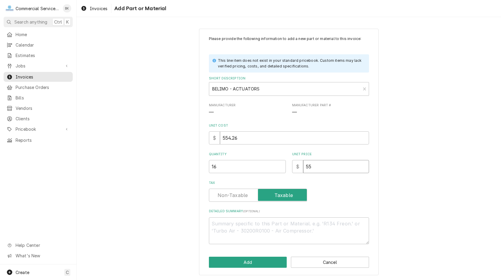
type input "554"
type textarea "x"
type input "554.2"
type textarea "x"
type input "554.26"
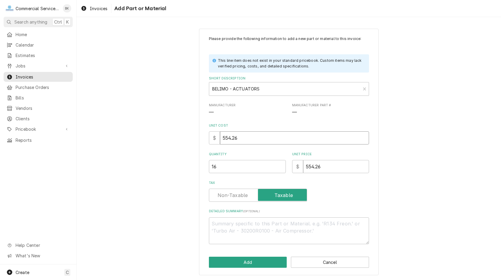
drag, startPoint x: 219, startPoint y: 141, endPoint x: 212, endPoint y: 141, distance: 7.5
click at [220, 141] on input "554.26" at bounding box center [294, 138] width 149 height 13
type textarea "x"
type input "2"
type textarea "x"
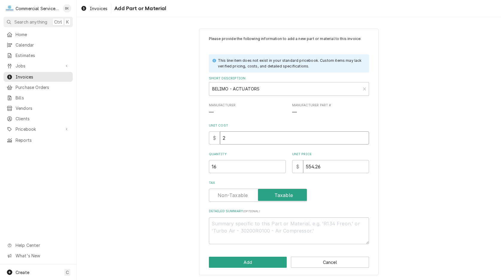
type input "29"
type textarea "x"
type input "299"
click at [253, 226] on textarea "Detailed Summary ( optional )" at bounding box center [289, 230] width 160 height 27
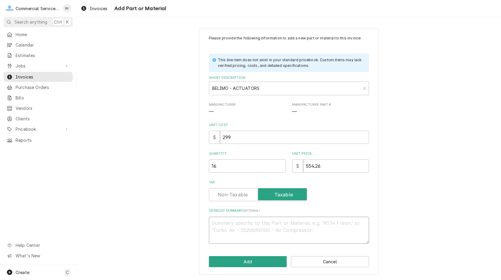
type textarea "x"
type textarea "2"
type textarea "x"
type textarea "24"
type textarea "x"
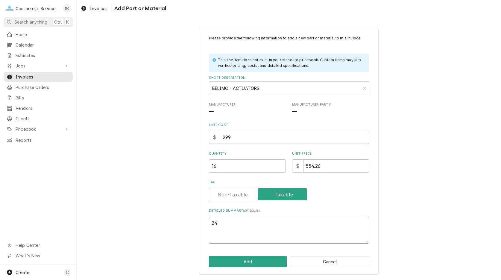
type textarea "24"
type textarea "x"
type textarea "24 V"
type textarea "x"
type textarea "24 V"
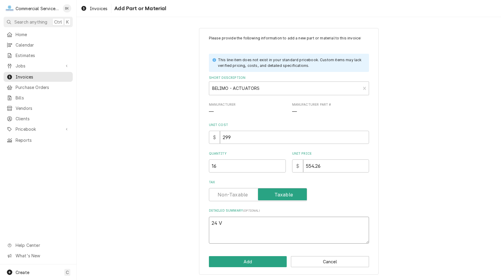
type textarea "x"
type textarea "24 V W"
type textarea "x"
type textarea "24 V W/"
type textarea "x"
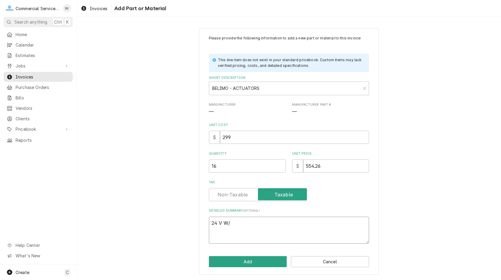
type textarea "24 V W/"
type textarea "x"
type textarea "24 V W/"
type textarea "x"
type textarea "24 V W"
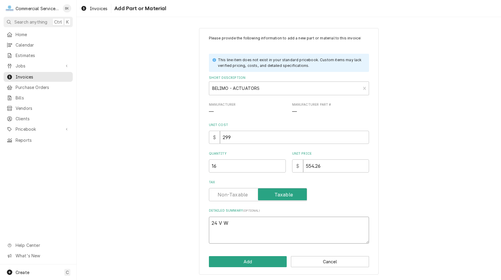
type textarea "x"
type textarea "24 V"
type textarea "x"
type textarea "24 V"
type textarea "x"
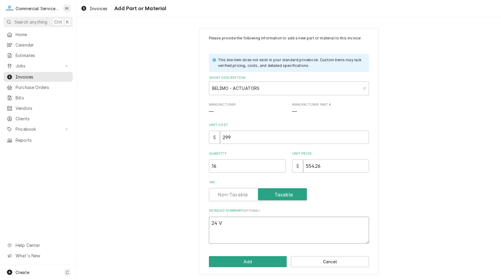
type textarea "24"
type textarea "x"
type textarea "24"
type textarea "x"
type textarea "24V"
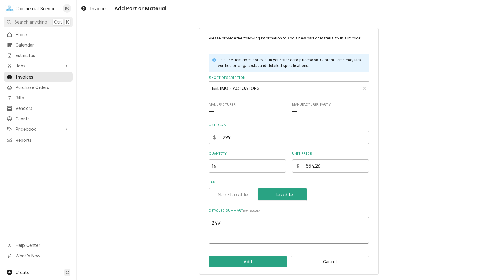
type textarea "x"
type textarea "24V"
type textarea "x"
type textarea "24V -"
type textarea "x"
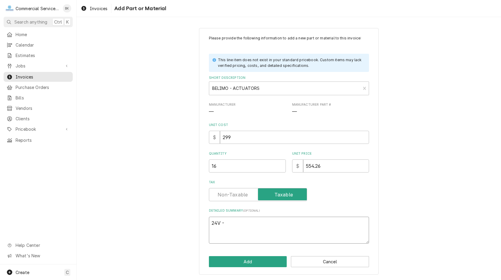
type textarea "24V -"
type textarea "x"
type textarea "24V - 2"
type textarea "x"
type textarea "24V - 2-"
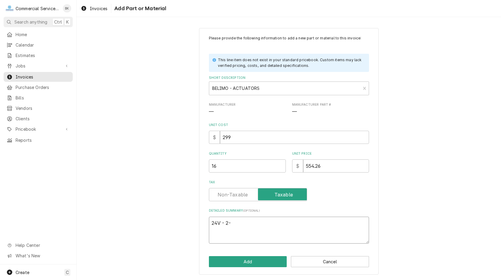
type textarea "x"
type textarea "24V - 2-1"
type textarea "x"
type textarea "24V - 2-10"
type textarea "x"
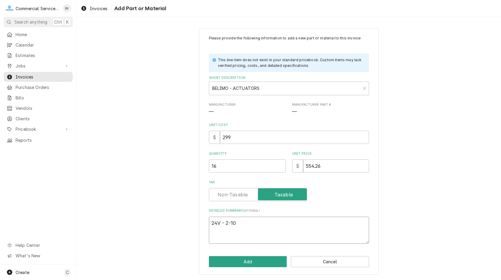
type textarea "24V - 2-10"
type textarea "x"
type textarea "24V - 2-10 V"
type textarea "x"
type textarea "24V - 2-10 VD"
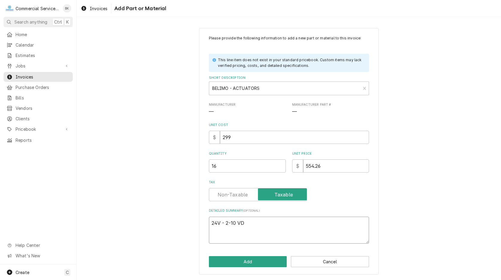
type textarea "x"
type textarea "24V - 2-10 VDC"
type textarea "x"
type textarea "24V - 2-10 VDC"
type textarea "x"
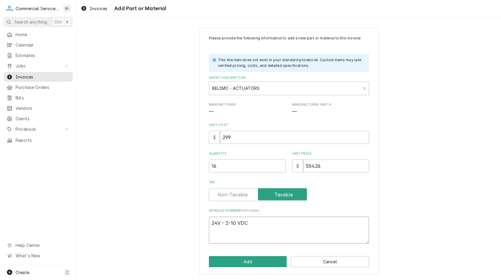
type textarea "24V - 2-10 VDC A"
type textarea "x"
type textarea "24V - 2-10 VDC AC"
type textarea "x"
type textarea "24V - 2-10 VDC ACT"
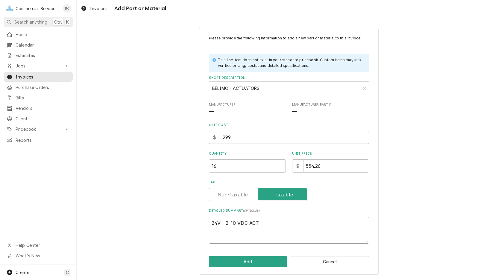
type textarea "x"
type textarea "24V - 2-10 VDC ACTU"
type textarea "x"
type textarea "24V - 2-10 VDC ACTUA"
type textarea "x"
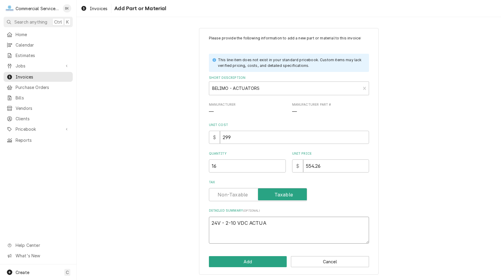
type textarea "24V - 2-10 VDC ACTUAT"
type textarea "x"
type textarea "24V - 2-10 VDC ACTUATO"
type textarea "x"
type textarea "24V - 2-10 VDC ACTUATOR"
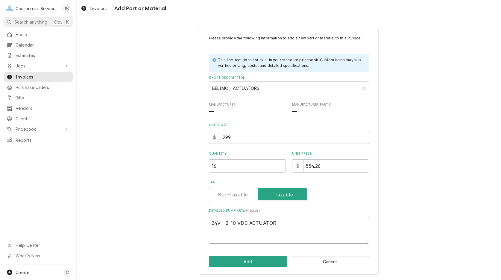
type textarea "x"
type textarea "24V - 2-10 VDC ACTUATORS"
click at [259, 259] on button "Add" at bounding box center [248, 262] width 78 height 11
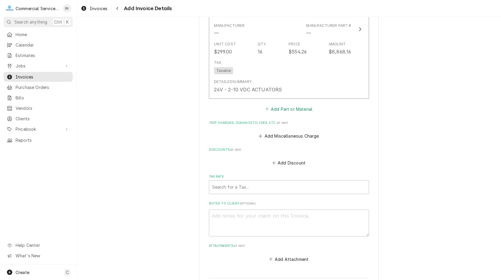
scroll to position [633, 0]
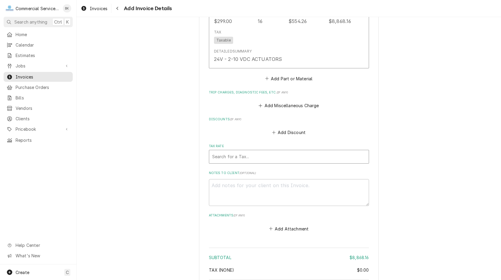
click at [259, 152] on div "Tax Rate" at bounding box center [288, 157] width 153 height 11
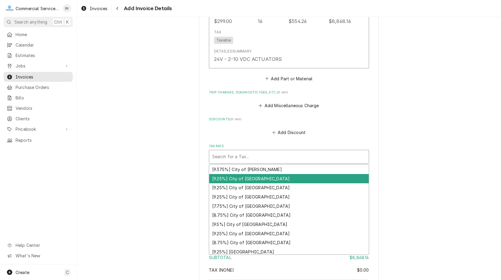
type textarea "x"
type input "H"
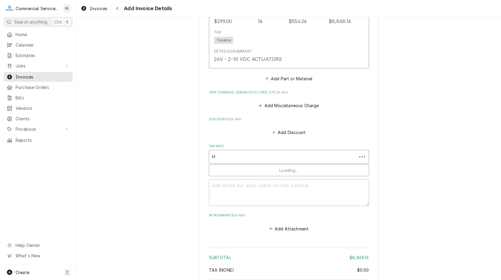
type textarea "x"
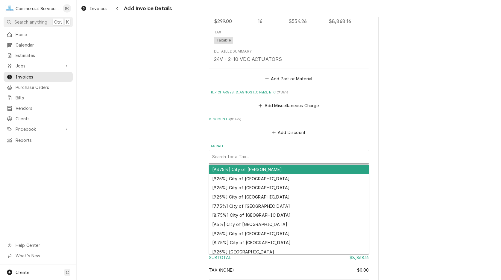
type textarea "x"
type input "H"
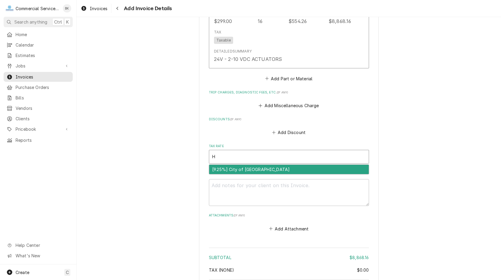
type textarea "x"
type input "HO"
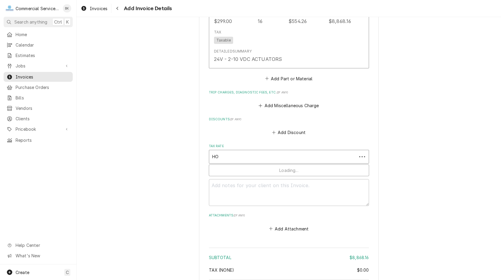
type textarea "x"
type input "HOL"
type textarea "x"
type input "HOLL"
type textarea "x"
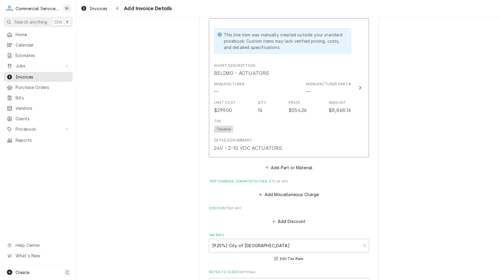
scroll to position [542, 0]
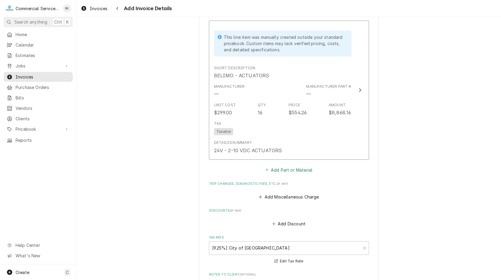
click at [278, 170] on button "Add Part or Material" at bounding box center [288, 170] width 49 height 8
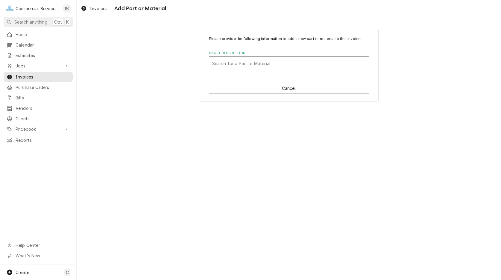
click at [250, 57] on div "Search for a Part or Material..." at bounding box center [288, 63] width 159 height 13
type input "TRANSFORMER"
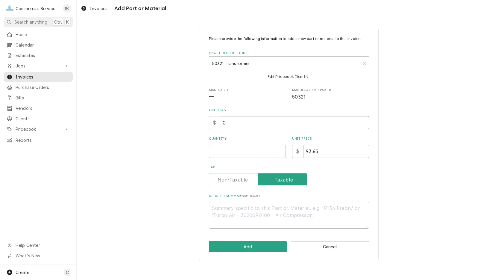
click at [220, 128] on input "0" at bounding box center [294, 122] width 149 height 13
type textarea "x"
type input "4"
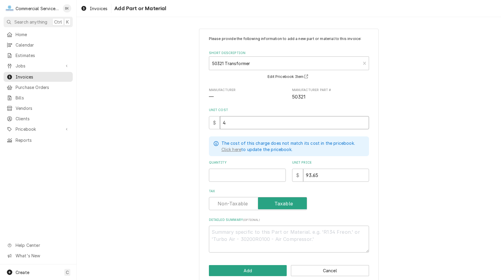
type textarea "x"
type input "45"
type textarea "x"
type input "1"
type textarea "x"
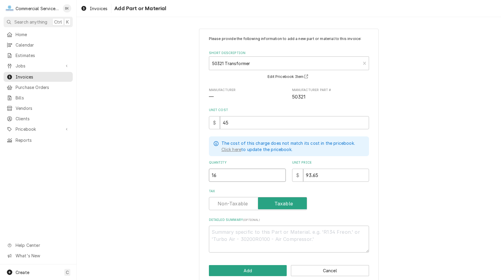
type input "16"
type textarea "x"
type input "4"
type textarea "x"
type input "45"
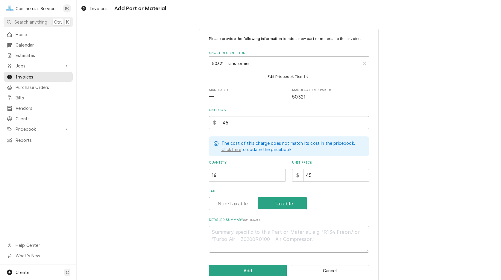
click at [269, 228] on textarea "Detailed Summary ( optional )" at bounding box center [289, 239] width 160 height 27
type textarea "x"
type textarea "2"
type textarea "x"
type textarea "20"
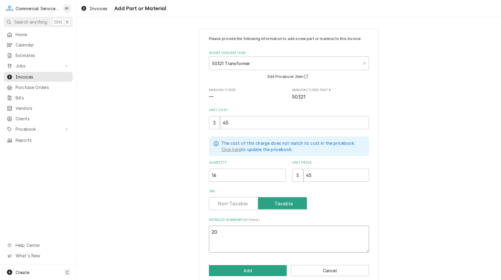
type textarea "x"
type textarea "208"
type textarea "x"
type textarea "208V"
type textarea "x"
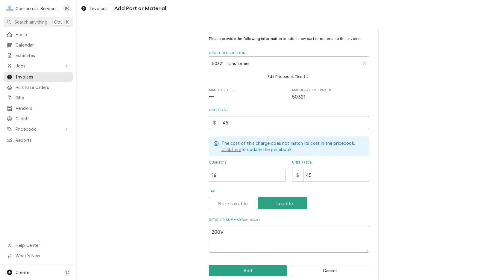
type textarea "208V"
type textarea "x"
type textarea "208V T"
type textarea "x"
type textarea "208V TR"
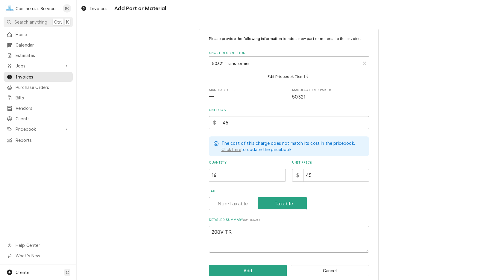
type textarea "x"
type textarea "208V TRA"
type textarea "x"
type textarea "208V TRAN"
type textarea "x"
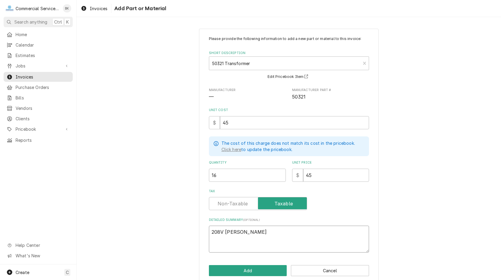
type textarea "208V TRANS"
type textarea "x"
type textarea "208V TRANSF"
type textarea "x"
type textarea "208V TRANSFO"
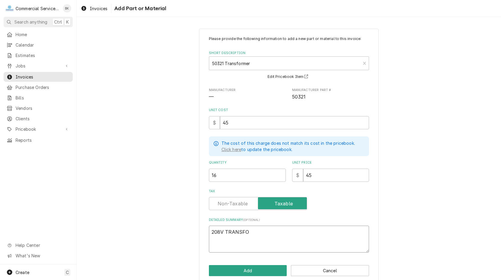
type textarea "x"
type textarea "208V TRANSFOR"
type textarea "x"
type textarea "208V TRANSFORM"
type textarea "x"
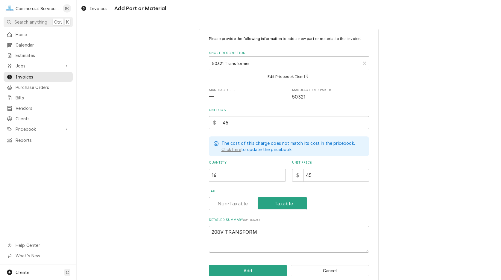
type textarea "208V TRANSFORME"
type textarea "x"
type textarea "208V TRANSFORMER"
type textarea "x"
type textarea "208V TRANSFORMER"
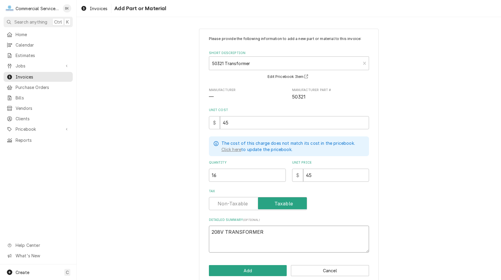
type textarea "x"
type textarea "208V TRANSFORMER -"
type textarea "x"
type textarea "208V TRANSFORMER -"
type textarea "x"
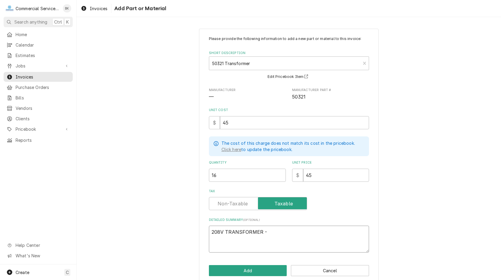
type textarea "208V TRANSFORMER - 2"
type textarea "x"
type textarea "208V TRANSFORMER - 24"
type textarea "x"
type textarea "208V TRANSFORMER - 24V"
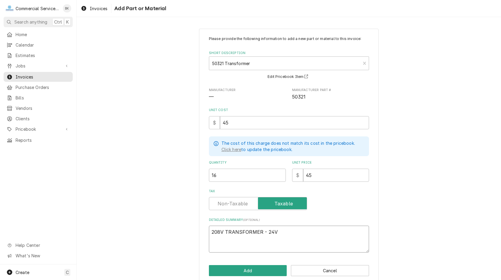
type textarea "x"
type textarea "208V TRANSFORMER - 24V"
type textarea "x"
type textarea "208V TRANSFORMER - 24V S"
type textarea "x"
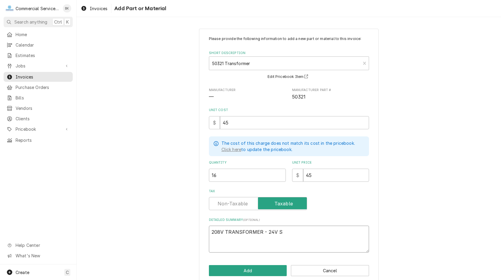
type textarea "208V TRANSFORMER - 24V SE"
type textarea "x"
click at [258, 268] on button "Add" at bounding box center [248, 271] width 78 height 11
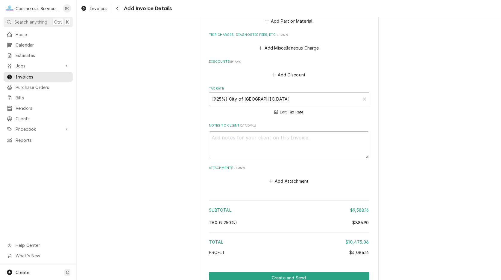
scroll to position [764, 0]
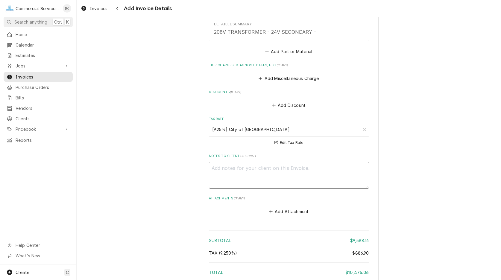
click at [267, 172] on textarea "Notes to Client ( optional )" at bounding box center [289, 175] width 160 height 27
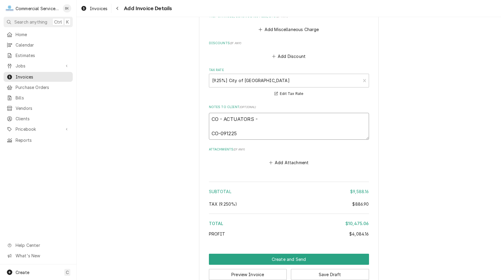
scroll to position [825, 0]
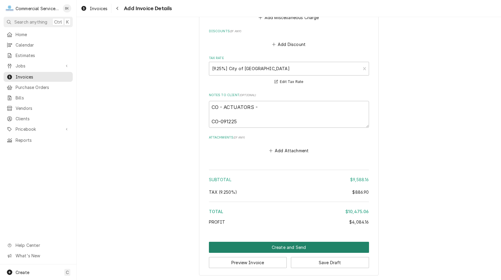
click at [302, 245] on button "Create and Send" at bounding box center [289, 247] width 160 height 11
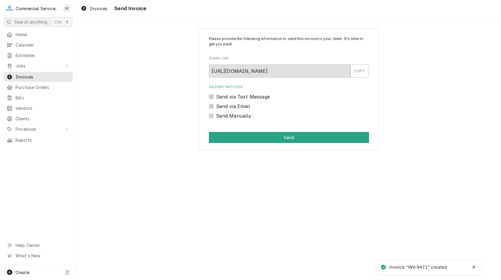
click at [227, 113] on label "Send Manually" at bounding box center [233, 115] width 35 height 7
click at [227, 113] on input "Send Manually" at bounding box center [296, 118] width 160 height 13
checkbox input "true"
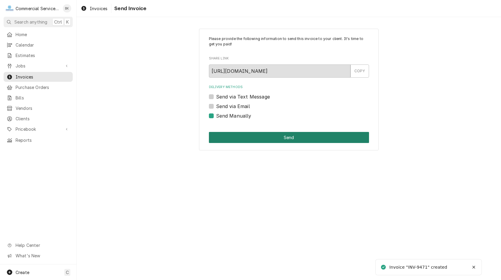
click at [267, 140] on button "Send" at bounding box center [289, 137] width 160 height 11
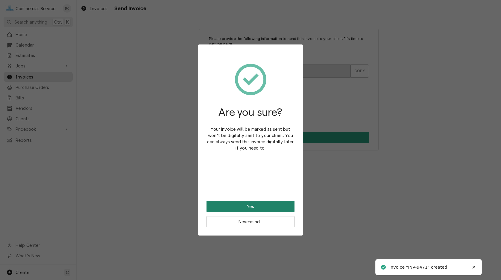
click at [266, 205] on button "Yes" at bounding box center [250, 206] width 88 height 11
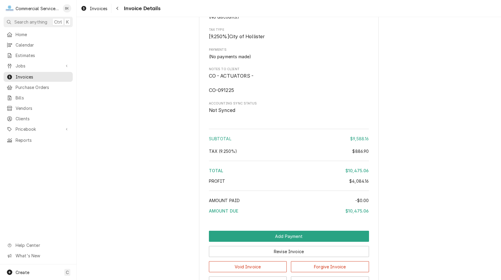
scroll to position [668, 0]
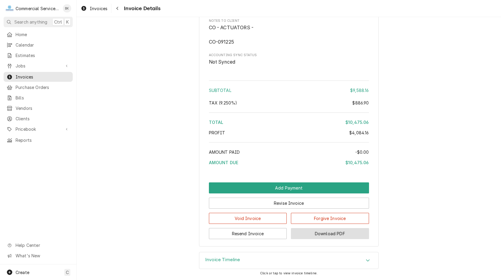
click at [332, 232] on button "Download PDF" at bounding box center [330, 233] width 78 height 11
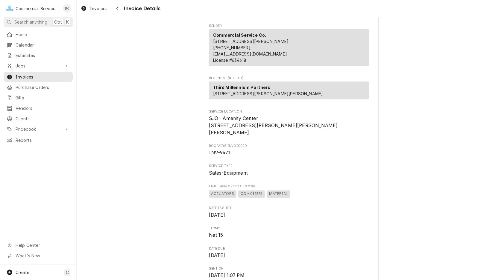
scroll to position [0, 0]
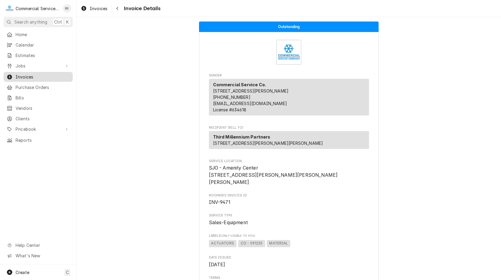
click at [24, 74] on span "Invoices" at bounding box center [43, 77] width 54 height 6
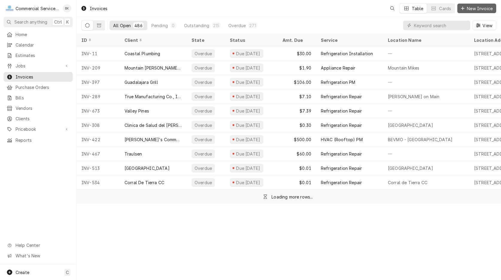
click at [470, 8] on span "New Invoice" at bounding box center [479, 8] width 28 height 6
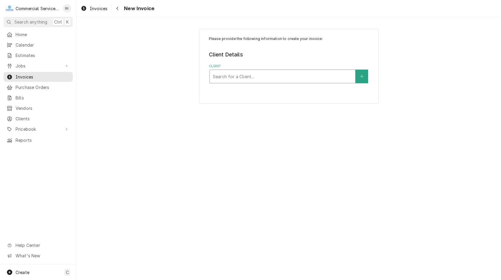
click at [221, 75] on div "Client" at bounding box center [282, 76] width 139 height 11
type input "THIRD"
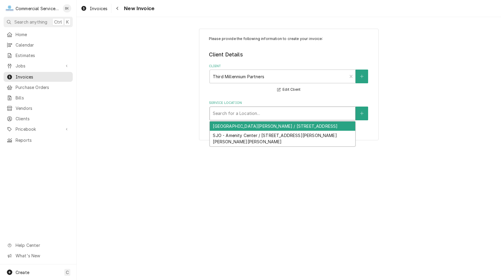
click at [251, 116] on div "Service Location" at bounding box center [282, 113] width 139 height 11
click at [248, 132] on div "SJO - Amenity Center / [STREET_ADDRESS][PERSON_NAME][PERSON_NAME][PERSON_NAME]" at bounding box center [282, 139] width 145 height 16
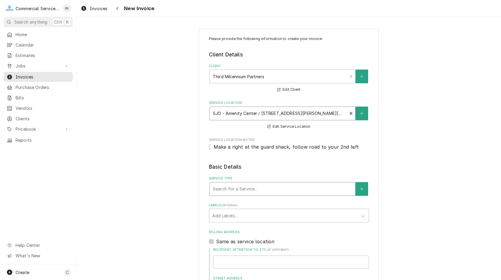
click at [226, 188] on div "Service Type" at bounding box center [282, 189] width 139 height 11
type input "EQUIPM"
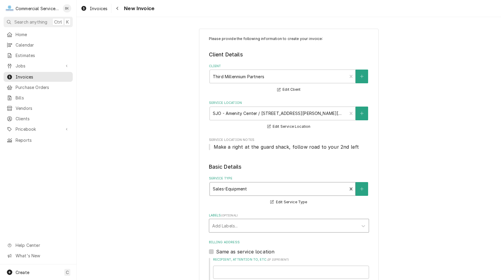
click at [236, 224] on div "Labels" at bounding box center [283, 226] width 143 height 11
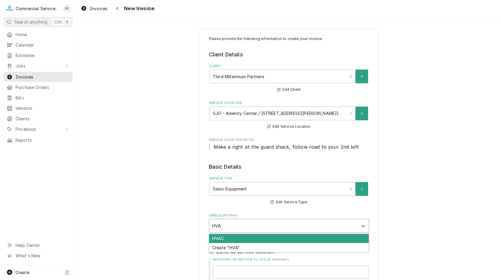
type input "HVAC"
type textarea "x"
type input "CONTROLS"
type textarea "x"
type input "PELICAN"
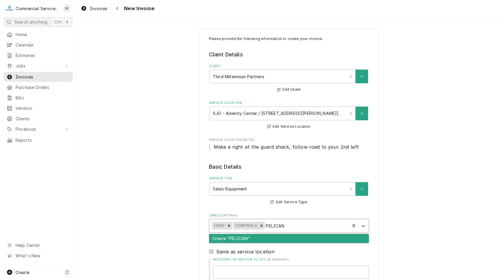
type textarea "x"
type input "ZONING"
type textarea "x"
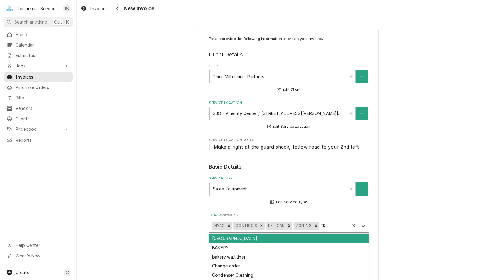
type input "E"
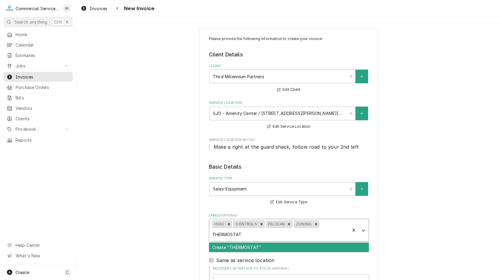
type input "THERMOSTATS"
type textarea "x"
type input "T-STAT"
type textarea "x"
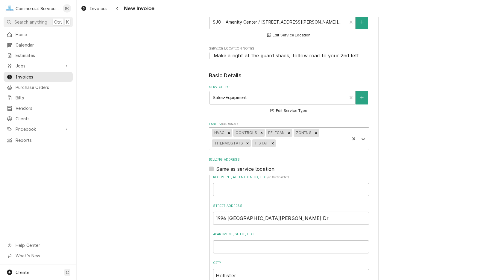
scroll to position [61, 0]
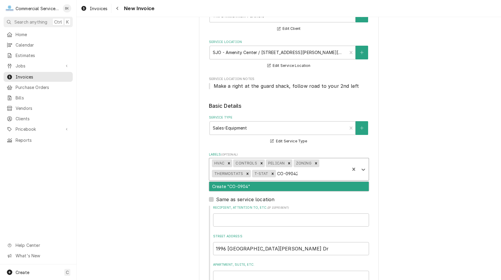
type input "CO-090425"
type textarea "x"
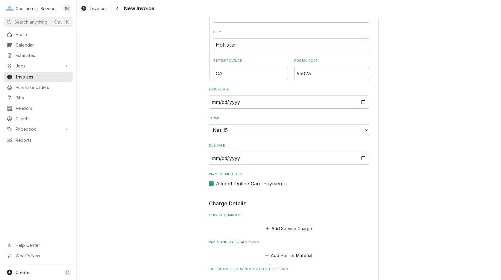
scroll to position [366, 0]
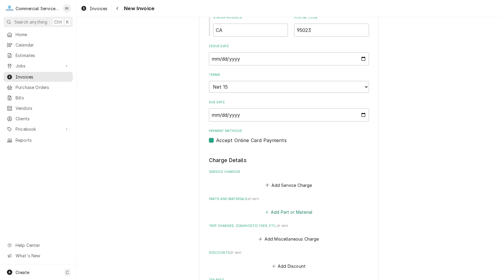
click at [283, 210] on button "Add Part or Material" at bounding box center [288, 212] width 49 height 8
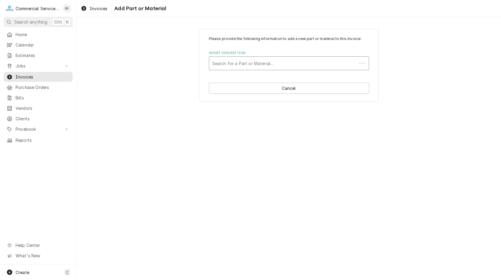
click at [249, 59] on div "Short Description" at bounding box center [282, 63] width 141 height 11
click at [264, 62] on div "Short Description" at bounding box center [282, 63] width 141 height 11
click at [260, 64] on div "Short Description" at bounding box center [282, 63] width 141 height 11
click at [257, 63] on div "Short Description" at bounding box center [288, 63] width 153 height 11
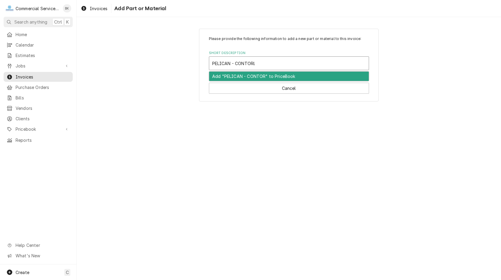
type input "PELICAN - CONTORLS"
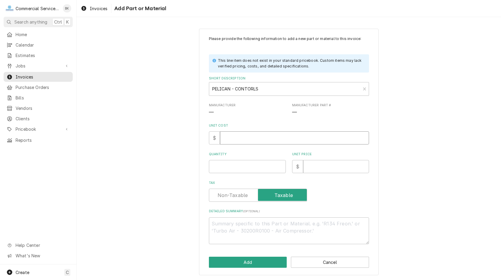
click at [247, 134] on input "Unit Cost" at bounding box center [294, 138] width 149 height 13
type textarea "x"
type input "1"
type textarea "x"
type input "15"
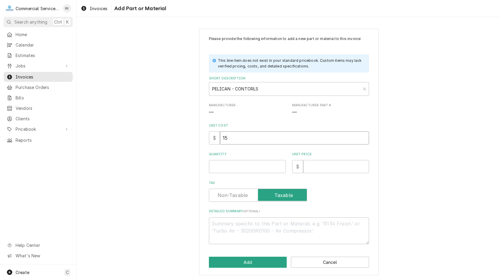
type textarea "x"
type input "1"
type textarea "x"
type input "1"
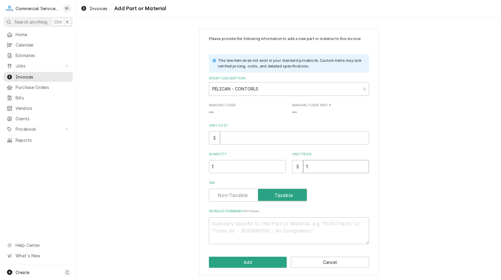
type textarea "x"
type input "15"
type textarea "x"
click at [249, 221] on textarea "Detailed Summary ( optional )" at bounding box center [289, 231] width 160 height 27
type textarea "x"
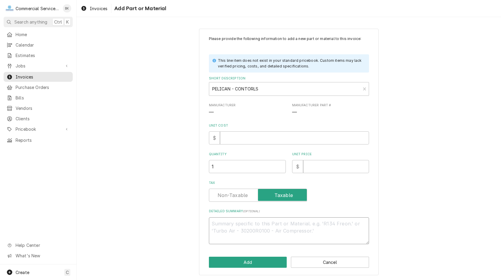
type textarea "P"
type textarea "x"
type textarea "PE"
type textarea "x"
type textarea "PEL"
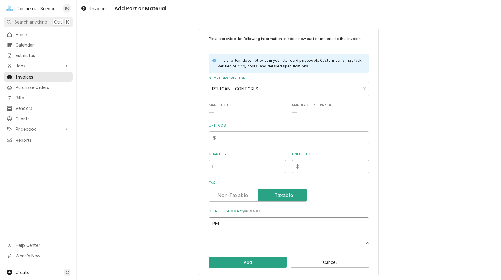
type textarea "x"
type textarea "PELI"
type textarea "x"
type textarea "PELIC"
type textarea "x"
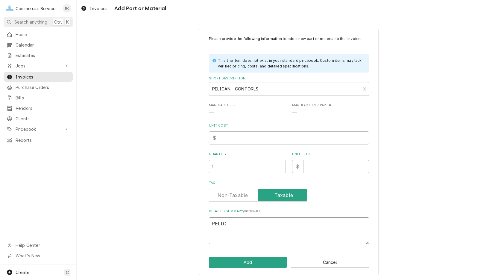
type textarea "PELICA"
type textarea "x"
type textarea "PELICAN"
type textarea "x"
type textarea "PELICAN"
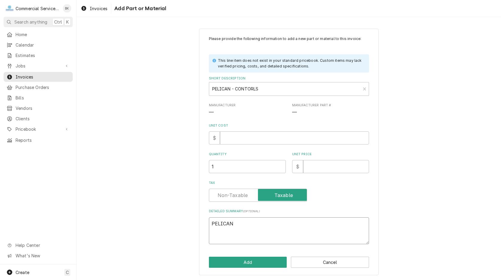
type textarea "x"
type textarea "PELICAN C"
type textarea "x"
type textarea "PELICAN CO"
type textarea "x"
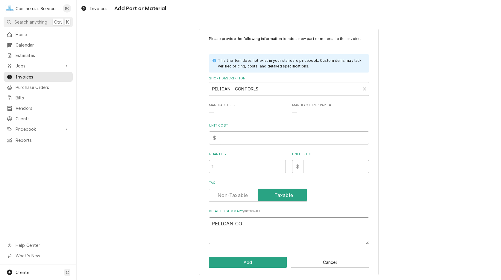
type textarea "PELICAN CON"
type textarea "x"
type textarea "PELICAN CONT"
type textarea "x"
type textarea "PELICAN CONTR"
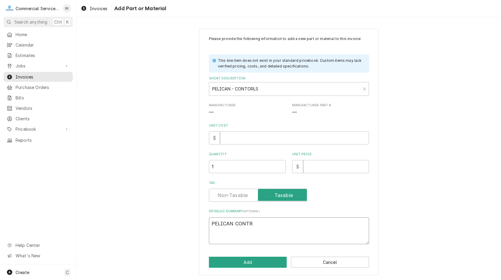
type textarea "x"
type textarea "PELICAN CONTRO"
type textarea "x"
type textarea "PELICAN CONTROL"
type textarea "x"
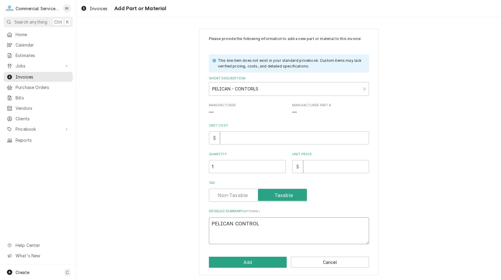
type textarea "PELICAN CONTROLS"
type textarea "x"
type textarea "PELICAN CONTROLS"
type textarea "x"
type textarea "PELICAN CONTROLS A"
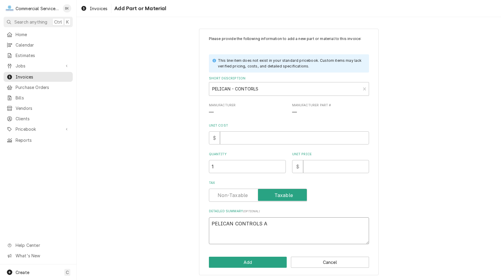
type textarea "x"
type textarea "PELICAN CONTROLS AN"
type textarea "x"
type textarea "PELICAN CONTROLS AND"
type textarea "x"
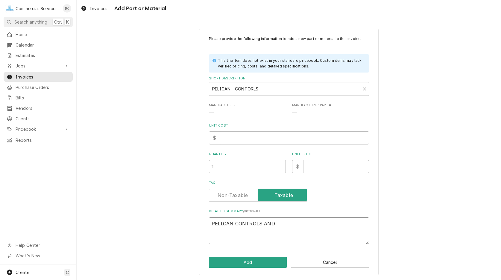
type textarea "PELICAN CONTROLS AND"
type textarea "x"
type textarea "PELICAN CONTROLS AND M"
type textarea "x"
type textarea "PELICAN CONTROLS AND MO"
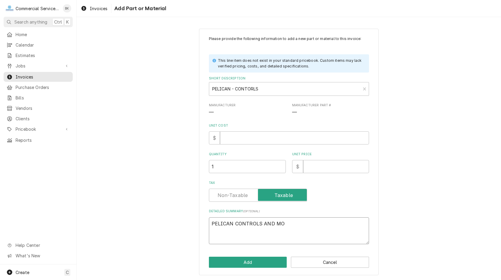
type textarea "x"
type textarea "PELICAN CONTROLS AND MON"
type textarea "x"
type textarea "PELICAN CONTROLS AND MONO"
type textarea "x"
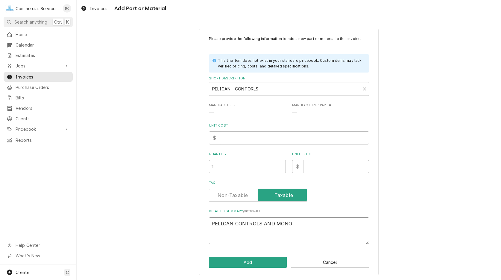
type textarea "PELICAN CONTROLS AND MON"
type textarea "x"
type textarea "PELICAN CONTROLS AND MONI"
type textarea "x"
type textarea "PELICAN CONTROLS AND MONIT"
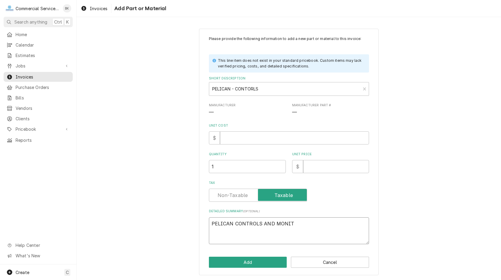
type textarea "x"
type textarea "PELICAN CONTROLS AND MONITO"
type textarea "x"
type textarea "PELICAN CONTROLS AND MONITOR"
type textarea "x"
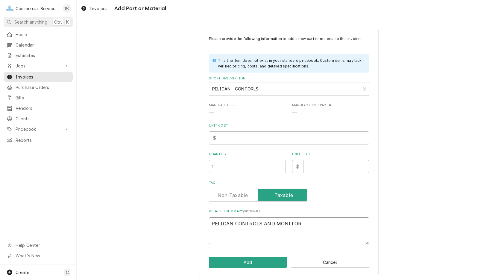
type textarea "PELICAN CONTROLS AND MONITORI"
type textarea "x"
type textarea "PELICAN CONTROLS AND MONITORIN"
type textarea "x"
type textarea "PELICAN CONTROLS AND MONITORING"
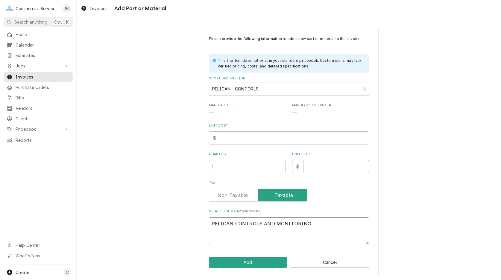
type textarea "x"
type textarea "PELICAN CONTROLS AND MONITORING"
type textarea "x"
type textarea "PELICAN CONTROLS AND MONITORING E"
type textarea "x"
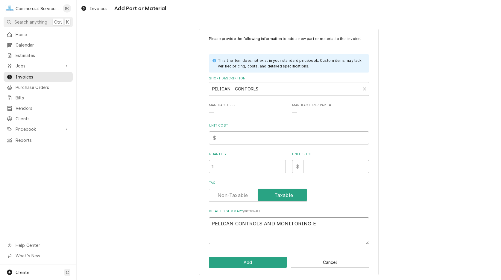
type textarea "PELICAN CONTROLS AND MONITORING EQ"
type textarea "x"
type textarea "PELICAN CONTROLS AND MONITORING EQU"
type textarea "x"
type textarea "PELICAN CONTROLS AND MONITORING EQUI"
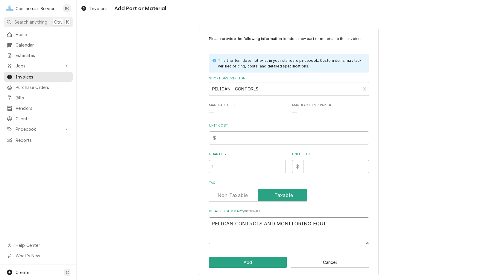
type textarea "x"
type textarea "PELICAN CONTROLS AND MONITORING EQUIP"
type textarea "x"
type textarea "PELICAN CONTROLS AND MONITORING EQUIPM"
type textarea "x"
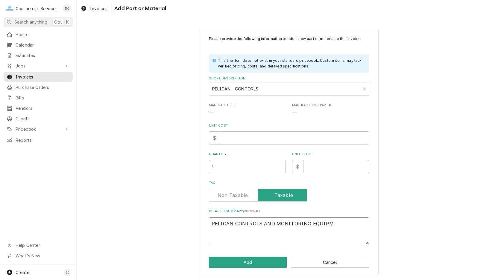
type textarea "PELICAN CONTROLS AND MONITORING EQUIPME"
type textarea "x"
type textarea "PELICAN CONTROLS AND MONITORING EQUIPMEN"
type textarea "x"
type textarea "PELICAN CONTROLS AND MONITORING EQUIPMENT"
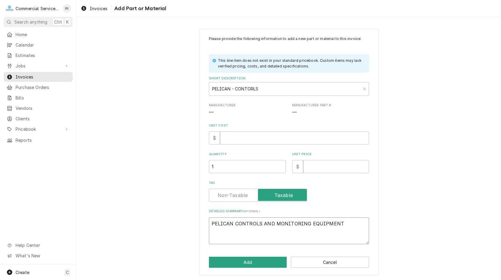
type textarea "x"
type textarea "PELICAN CONTROLS AND MONITORING EQUIPMENT"
type textarea "x"
type textarea "PELICAN CONTROLS AND MONITORING EQUIPMENT"
type textarea "x"
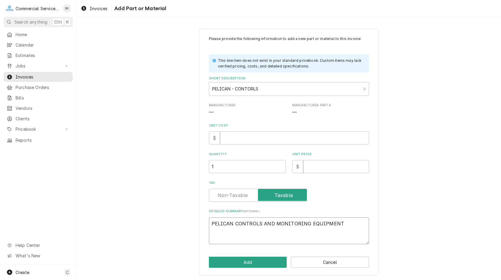
type textarea "PELICAN CONTROLS AND MONITORING EQUIPMENT -"
type textarea "x"
type textarea "PELICAN CONTROLS AND MONITORING EQUIPMENT -"
type textarea "x"
type textarea "PELICAN CONTROLS AND MONITORING EQUIPMENT - S"
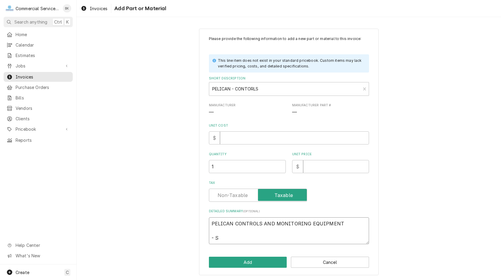
type textarea "x"
type textarea "PELICAN CONTROLS AND MONITORING EQUIPMENT - SO"
type textarea "x"
type textarea "PELICAN CONTROLS AND MONITORING EQUIPMENT - S"
type textarea "x"
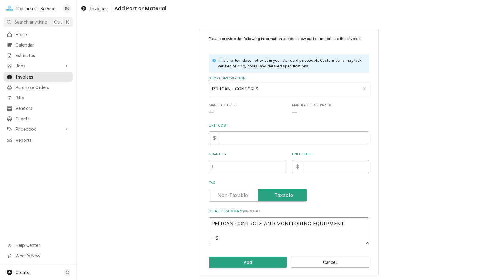
type textarea "PELICAN CONTROLS AND MONITORING EQUIPMENT -"
type textarea "x"
type textarea "PELICAN CONTROLS AND MONITORING EQUIPMENT - Z"
type textarea "x"
type textarea "PELICAN CONTROLS AND MONITORING EQUIPMENT - ZO"
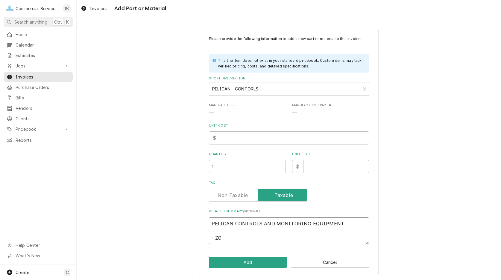
type textarea "x"
type textarea "PELICAN CONTROLS AND MONITORING EQUIPMENT - ZON"
type textarea "x"
type textarea "PELICAN CONTROLS AND MONITORING EQUIPMENT - ZONI"
type textarea "x"
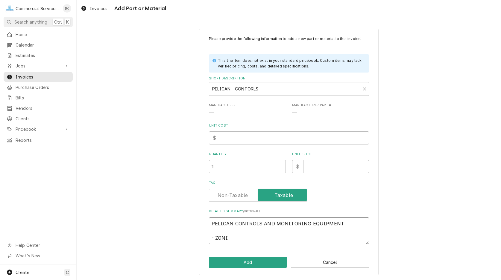
type textarea "PELICAN CONTROLS AND MONITORING EQUIPMENT - ZONIN"
type textarea "x"
type textarea "PELICAN CONTROLS AND MONITORING EQUIPMENT - ZONING"
type textarea "x"
type textarea "PELICAN CONTROLS AND MONITORING EQUIPMENT - ZONING"
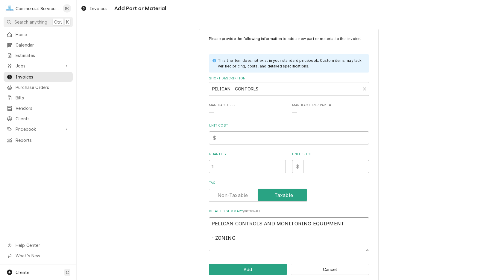
type textarea "x"
type textarea "PELICAN CONTROLS AND MONITORING EQUIPMENT - ZONING -"
type textarea "x"
type textarea "PELICAN CONTROLS AND MONITORING EQUIPMENT - ZONING -"
type textarea "x"
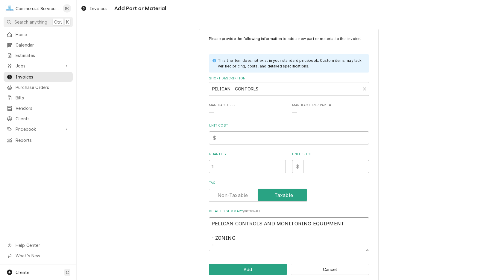
type textarea "PELICAN CONTROLS AND MONITORING EQUIPMENT - ZONING - T"
type textarea "x"
type textarea "PELICAN CONTROLS AND MONITORING EQUIPMENT - ZONING - TH"
type textarea "x"
type textarea "PELICAN CONTROLS AND MONITORING EQUIPMENT - ZONING - THE"
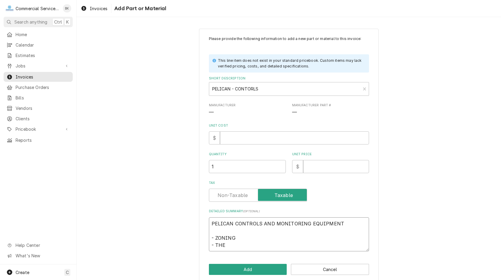
type textarea "x"
type textarea "PELICAN CONTROLS AND MONITORING EQUIPMENT - ZONING - THER"
type textarea "x"
type textarea "PELICAN CONTROLS AND MONITORING EQUIPMENT - ZONING - THERM"
type textarea "x"
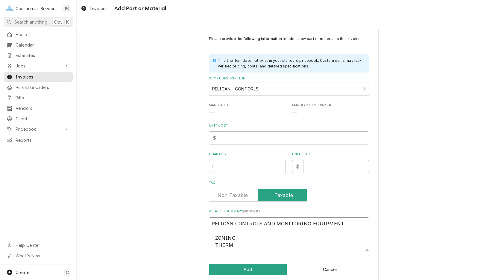
type textarea "PELICAN CONTROLS AND MONITORING EQUIPMENT - ZONING - THERMO"
type textarea "x"
type textarea "PELICAN CONTROLS AND MONITORING EQUIPMENT - ZONING - THERMOS"
type textarea "x"
type textarea "PELICAN CONTROLS AND MONITORING EQUIPMENT - ZONING - THERMOST"
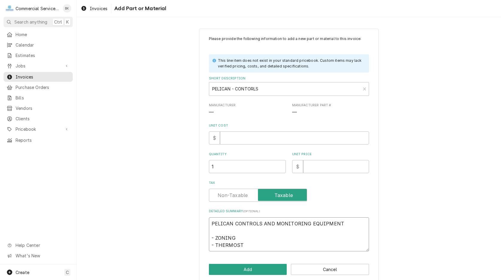
type textarea "x"
type textarea "PELICAN CONTROLS AND MONITORING EQUIPMENT - ZONING - THERMOSTA"
type textarea "x"
type textarea "PELICAN CONTROLS AND MONITORING EQUIPMENT - ZONING - THERMOSTAT"
type textarea "x"
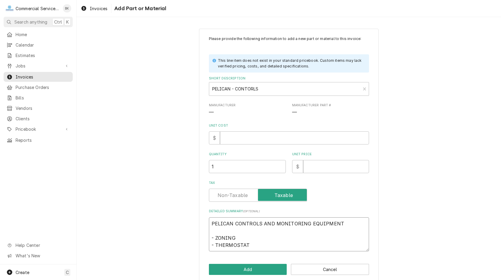
type textarea "PELICAN CONTROLS AND MONITORING EQUIPMENT - ZONING - THERMOSTATS"
type textarea "x"
type textarea "PELICAN CONTROLS AND MONITORING EQUIPMENT - ZONING - THERMOSTATS"
type textarea "x"
type textarea "PELICAN CONTROLS AND MONITORING EQUIPMENT - ZONING - THERMOSTATS -"
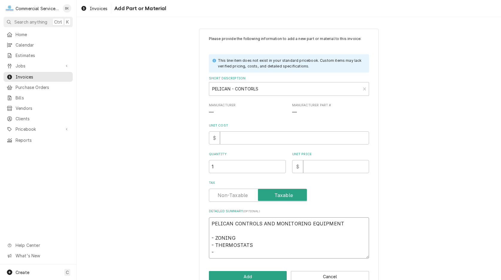
type textarea "x"
type textarea "PELICAN CONTROLS AND MONITORING EQUIPMENT - ZONING - THERMOSTATS -"
type textarea "x"
type textarea "PELICAN CONTROLS AND MONITORING EQUIPMENT - ZONING - THERMOSTATS - P"
type textarea "x"
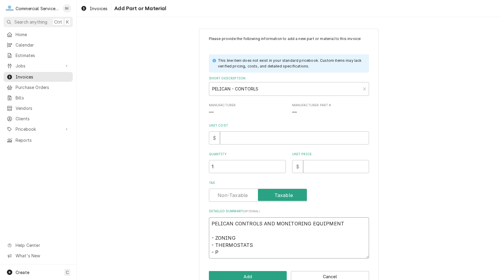
type textarea "PELICAN CONTROLS AND MONITORING EQUIPMENT - ZONING - THERMOSTATS - PE"
type textarea "x"
type textarea "PELICAN CONTROLS AND MONITORING EQUIPMENT - ZONING - THERMOSTATS - PEA"
type textarea "x"
type textarea "PELICAN CONTROLS AND MONITORING EQUIPMENT - ZONING - THERMOSTATS - PEAR"
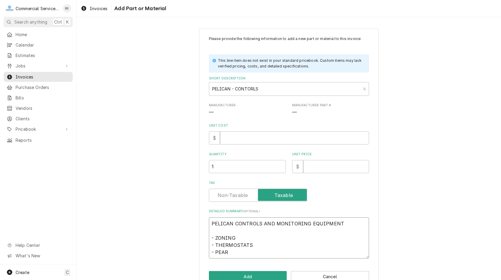
type textarea "x"
type textarea "PELICAN CONTROLS AND MONITORING EQUIPMENT - ZONING - THERMOSTATS - PEA"
type textarea "x"
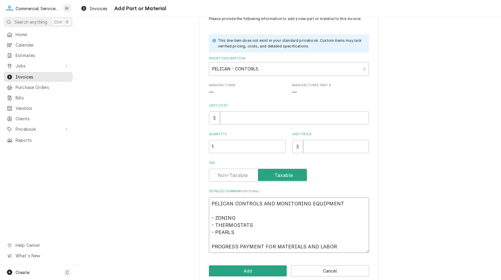
scroll to position [29, 0]
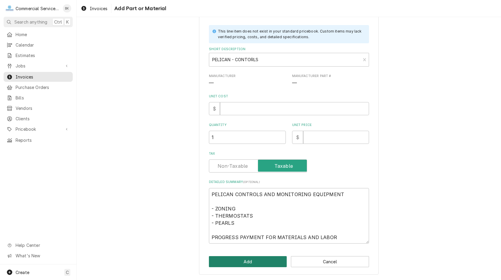
click at [245, 261] on button "Add" at bounding box center [248, 262] width 78 height 11
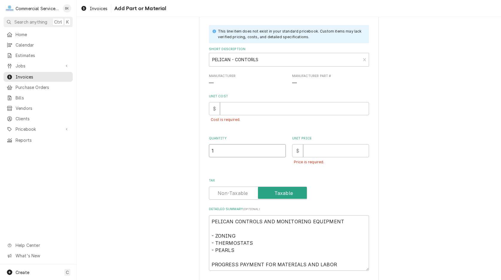
click at [265, 151] on input "1" at bounding box center [247, 150] width 77 height 13
drag, startPoint x: 324, startPoint y: 151, endPoint x: 302, endPoint y: 151, distance: 22.7
click at [303, 151] on input "Unit Price" at bounding box center [336, 150] width 66 height 13
click at [251, 109] on input "Unit Cost" at bounding box center [294, 108] width 149 height 13
drag, startPoint x: 251, startPoint y: 109, endPoint x: 173, endPoint y: 109, distance: 77.4
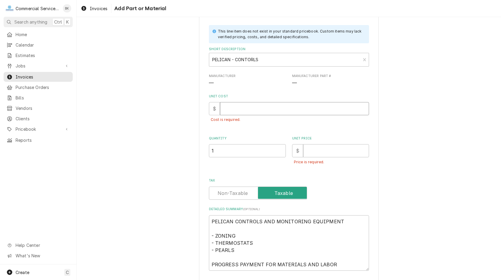
click at [220, 109] on input "Unit Cost" at bounding box center [294, 108] width 149 height 13
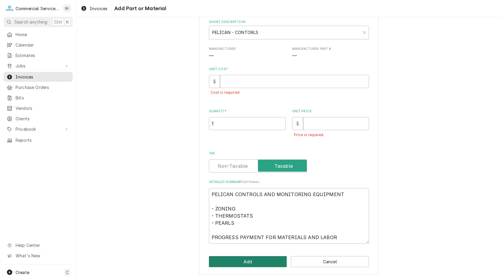
click at [271, 261] on button "Add" at bounding box center [248, 262] width 78 height 11
click at [258, 260] on button "Add" at bounding box center [248, 262] width 78 height 11
click at [263, 262] on button "Add" at bounding box center [248, 262] width 78 height 11
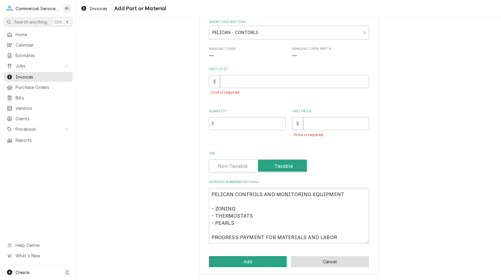
click at [323, 263] on button "Cancel" at bounding box center [330, 262] width 78 height 11
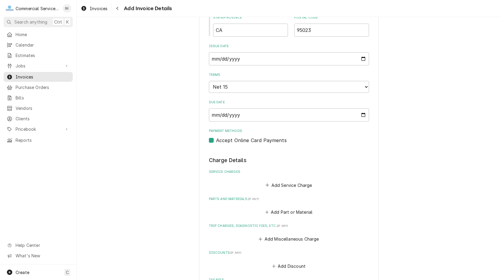
scroll to position [368, 0]
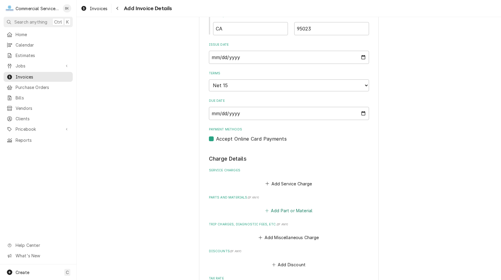
click at [286, 212] on button "Add Part or Material" at bounding box center [288, 211] width 49 height 8
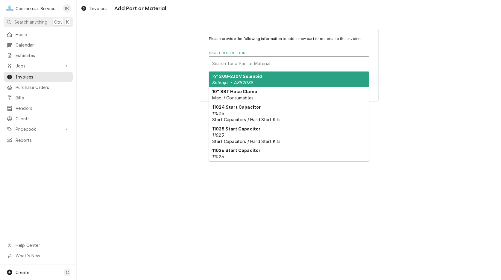
click at [247, 63] on div "Short Description" at bounding box center [288, 63] width 153 height 11
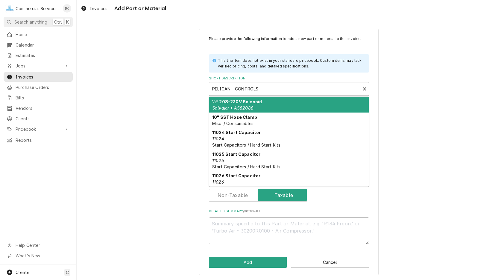
click at [413, 75] on div "Please provide the following information to add a new part or material to this …" at bounding box center [289, 152] width 424 height 258
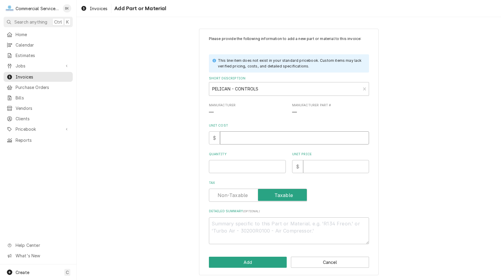
click at [250, 135] on input "Unit Cost" at bounding box center [294, 138] width 149 height 13
click at [239, 219] on textarea "Detailed Summary ( optional )" at bounding box center [289, 231] width 160 height 27
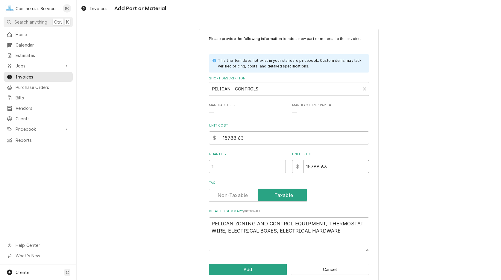
drag, startPoint x: 331, startPoint y: 168, endPoint x: 291, endPoint y: 168, distance: 40.4
click at [303, 168] on input "15788.63" at bounding box center [336, 166] width 66 height 13
click at [272, 265] on button "Add" at bounding box center [248, 269] width 78 height 11
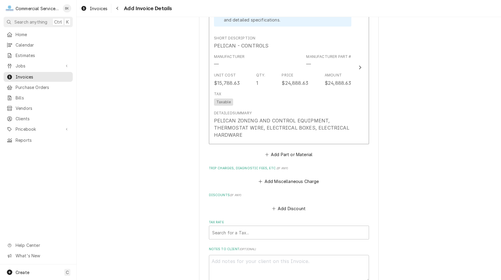
scroll to position [583, 0]
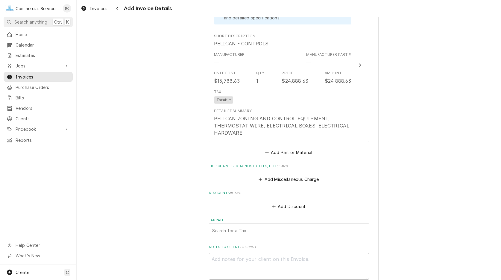
click at [265, 236] on div "Tax Rate" at bounding box center [288, 230] width 153 height 11
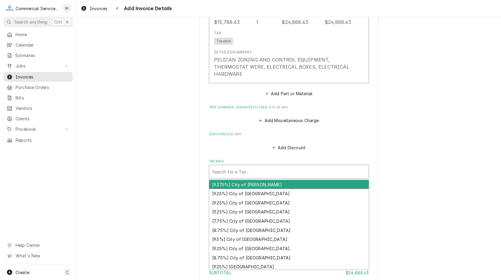
scroll to position [644, 0]
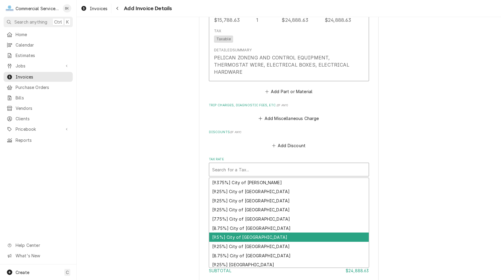
click at [272, 251] on div "[9.25%] City of Hollister" at bounding box center [288, 246] width 159 height 9
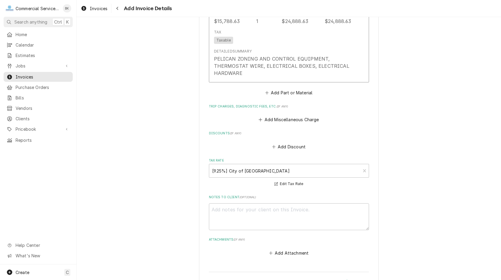
scroll to position [674, 0]
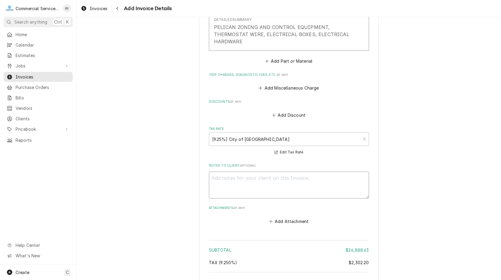
click at [283, 193] on textarea "Notes to Client ( optional )" at bounding box center [289, 185] width 160 height 27
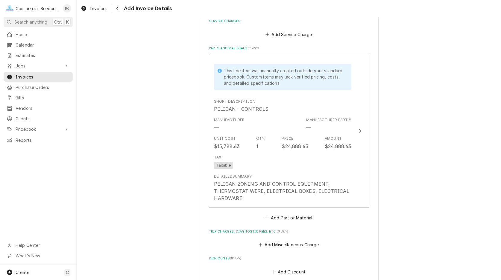
scroll to position [508, 0]
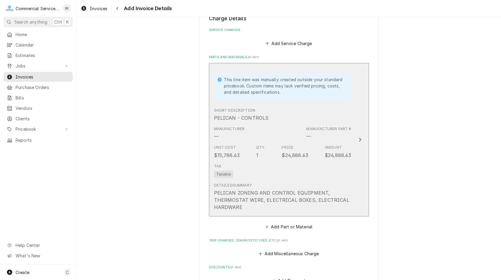
click at [324, 169] on div "Tax Taxable" at bounding box center [282, 170] width 137 height 19
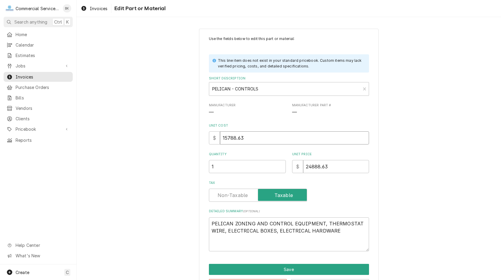
drag, startPoint x: 249, startPoint y: 136, endPoint x: 201, endPoint y: 142, distance: 48.5
click at [220, 142] on input "15788.63" at bounding box center [294, 138] width 149 height 13
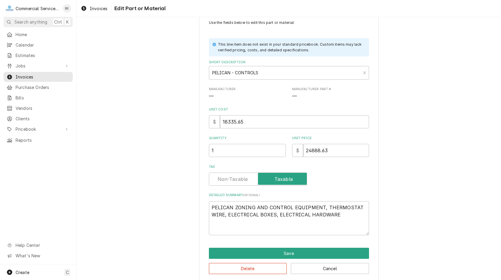
scroll to position [23, 0]
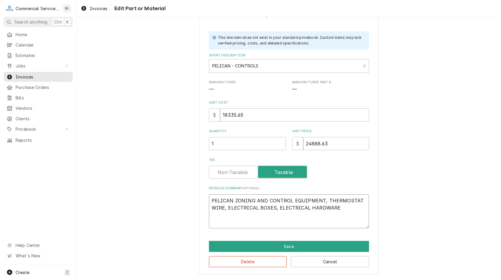
click at [345, 210] on textarea "PELICAN ZONING AND CONTROL EQUIPMENT, THERMOSTAT WIRE, ELECTRICAL BOXES, ELECTR…" at bounding box center [289, 212] width 160 height 34
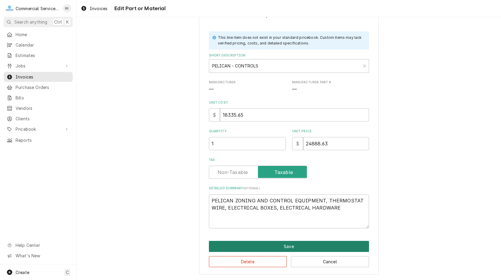
click at [312, 247] on button "Save" at bounding box center [289, 246] width 160 height 11
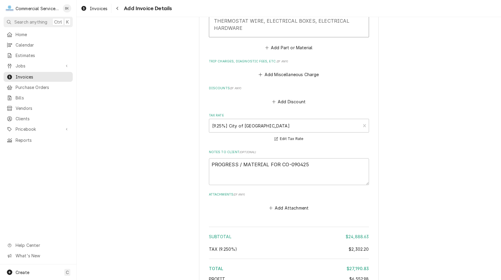
scroll to position [693, 0]
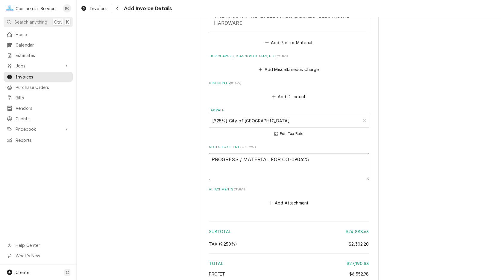
click at [318, 167] on textarea "PROGRESS / MATERIAL FOR CO-090425" at bounding box center [289, 166] width 160 height 27
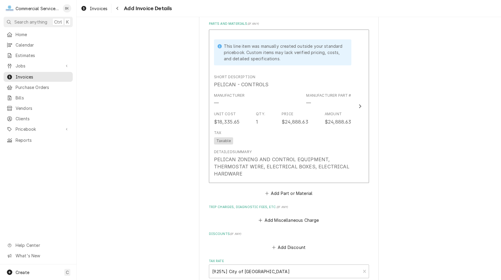
scroll to position [540, 0]
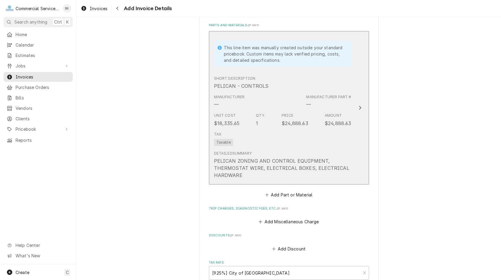
click at [348, 169] on div "PELICAN ZONING AND CONTROL EQUIPMENT, THERMOSTAT WIRE, ELECTRICAL BOXES, ELECTR…" at bounding box center [282, 169] width 137 height 22
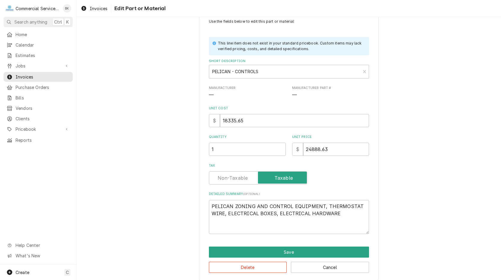
scroll to position [23, 0]
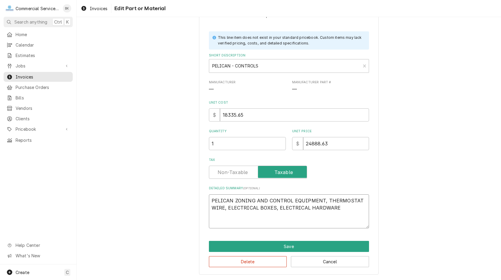
click at [344, 205] on textarea "PELICAN ZONING AND CONTROL EQUIPMENT, THERMOSTAT WIRE, ELECTRICAL BOXES, ELECTR…" at bounding box center [289, 212] width 160 height 34
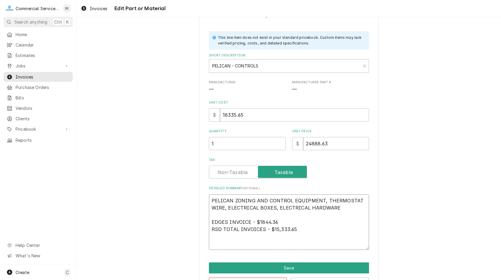
click at [259, 224] on textarea "PELICAN ZONING AND CONTROL EQUIPMENT, THERMOSTAT WIRE, ELECTRICAL BOXES, ELECTR…" at bounding box center [289, 223] width 160 height 56
click at [260, 222] on textarea "PELICAN ZONING AND CONTROL EQUIPMENT, THERMOSTAT WIRE, ELECTRICAL BOXES, ELECTR…" at bounding box center [289, 223] width 160 height 56
click at [307, 231] on textarea "PELICAN ZONING AND CONTROL EQUIPMENT, THERMOSTAT WIRE, ELECTRICAL BOXES, ELECTR…" at bounding box center [289, 223] width 160 height 56
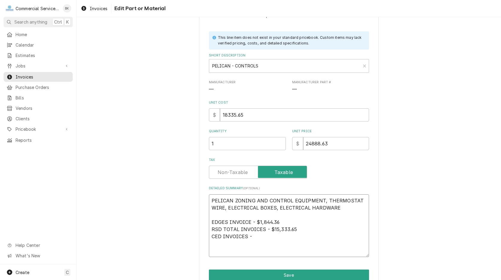
click at [261, 221] on textarea "PELICAN ZONING AND CONTROL EQUIPMENT, THERMOSTAT WIRE, ELECTRICAL BOXES, ELECTR…" at bounding box center [289, 226] width 160 height 63
drag, startPoint x: 276, startPoint y: 230, endPoint x: 272, endPoint y: 229, distance: 4.0
click at [272, 229] on textarea "PELICAN ZONING AND CONTROL EQUIPMENT, THERMOSTAT WIRE, ELECTRICAL BOXES, ELECTR…" at bounding box center [289, 226] width 160 height 63
drag, startPoint x: 329, startPoint y: 144, endPoint x: 302, endPoint y: 143, distance: 27.5
click at [303, 143] on input "24888.63" at bounding box center [336, 143] width 66 height 13
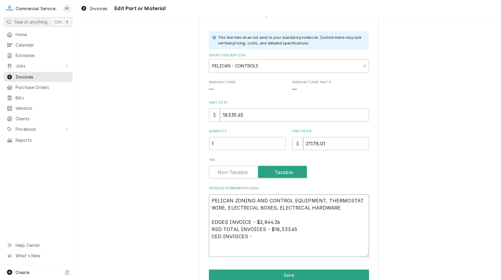
click at [290, 246] on textarea "PELICAN ZONING AND CONTROL EQUIPMENT, THERMOSTAT WIRE, ELECTRICAL BOXES, ELECTR…" at bounding box center [289, 226] width 160 height 63
click at [267, 240] on textarea "PELICAN ZONING AND CONTROL EQUIPMENT, THERMOSTAT WIRE, ELECTRICAL BOXES, ELECTR…" at bounding box center [289, 226] width 160 height 63
drag, startPoint x: 261, startPoint y: 236, endPoint x: 193, endPoint y: 236, distance: 67.9
click at [209, 236] on textarea "PELICAN ZONING AND CONTROL EQUIPMENT, THERMOSTAT WIRE, ELECTRICAL BOXES, ELECTR…" at bounding box center [289, 226] width 160 height 63
click at [227, 221] on textarea "PELICAN ZONING AND CONTROL EQUIPMENT, THERMOSTAT WIRE, ELECTRICAL BOXES, ELECTR…" at bounding box center [289, 226] width 160 height 63
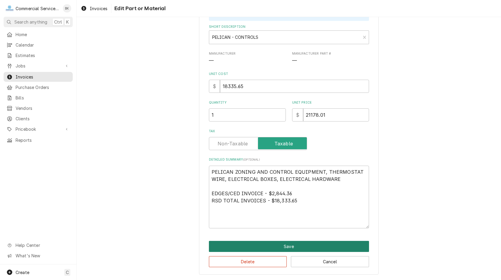
click at [305, 245] on button "Save" at bounding box center [289, 246] width 160 height 11
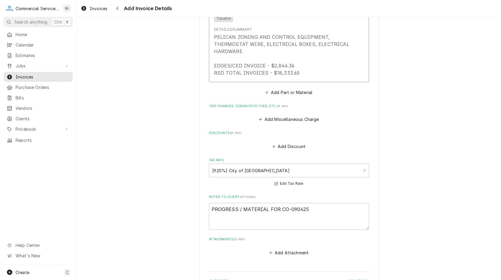
scroll to position [633, 0]
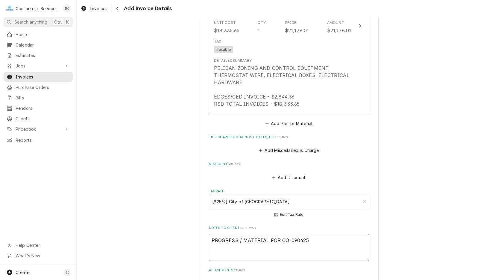
click at [319, 257] on textarea "PROGRESS / MATERIAL FOR CO-090425" at bounding box center [289, 247] width 160 height 27
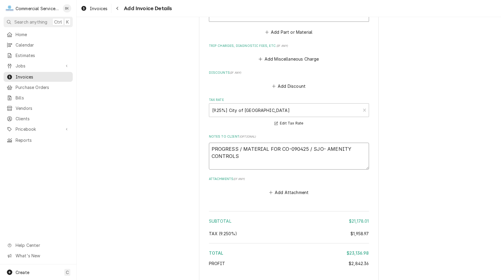
scroll to position [781, 0]
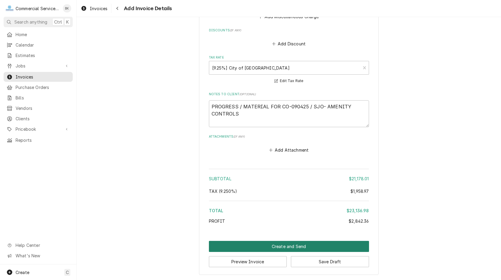
click at [312, 244] on button "Create and Send" at bounding box center [289, 246] width 160 height 11
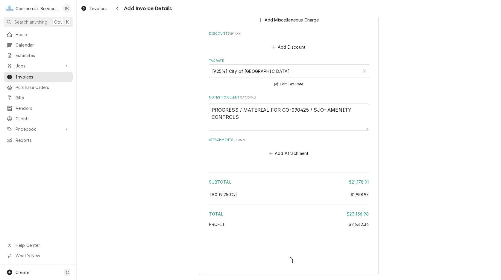
scroll to position [777, 0]
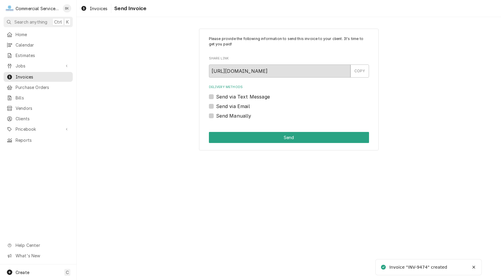
click at [244, 115] on label "Send Manually" at bounding box center [233, 115] width 35 height 7
click at [244, 115] on input "Send Manually" at bounding box center [296, 118] width 160 height 13
checkbox input "true"
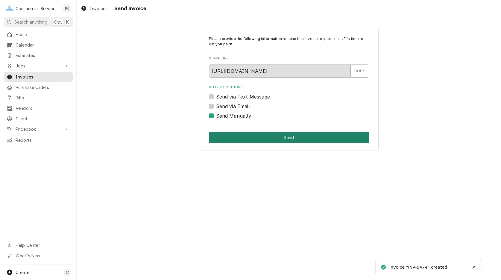
click at [254, 134] on button "Send" at bounding box center [289, 137] width 160 height 11
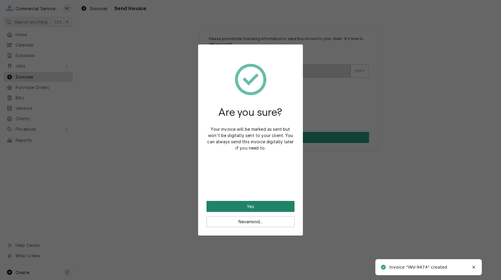
click at [269, 203] on button "Yes" at bounding box center [250, 206] width 88 height 11
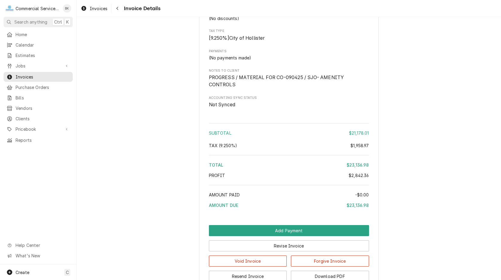
scroll to position [604, 0]
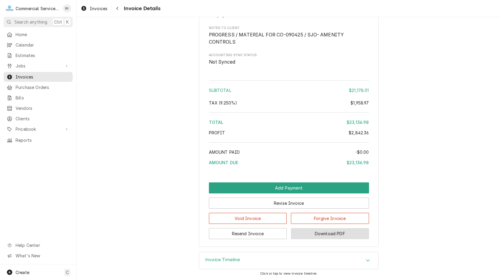
click at [309, 233] on button "Download PDF" at bounding box center [330, 233] width 78 height 11
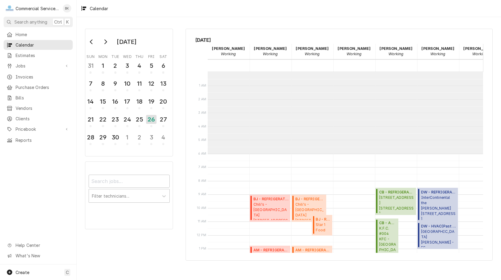
scroll to position [82, 0]
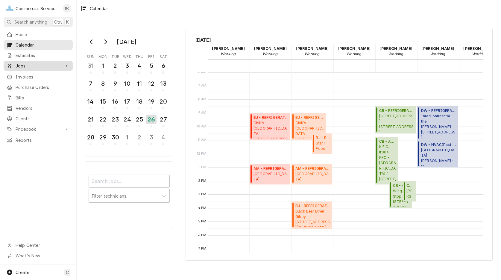
click at [27, 62] on div "Jobs" at bounding box center [38, 65] width 67 height 7
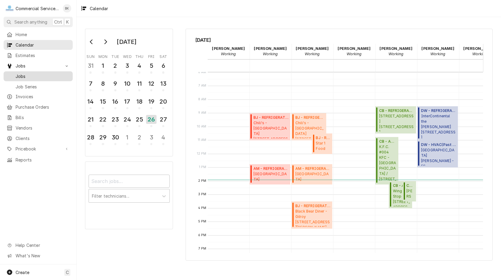
click at [25, 76] on span "Jobs" at bounding box center [43, 76] width 54 height 6
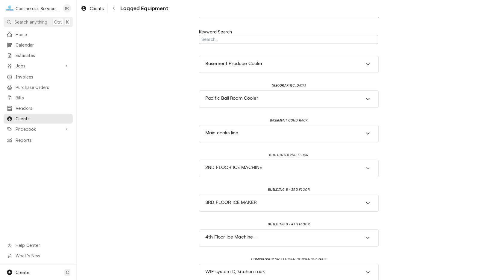
scroll to position [31, 0]
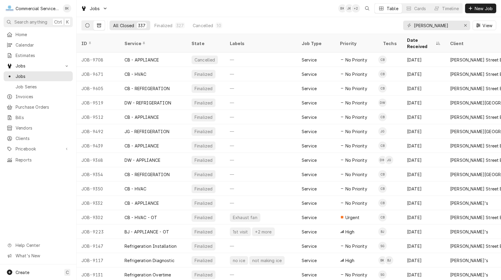
type input "[PERSON_NAME]"
click at [86, 23] on button "Dynamic Content Wrapper" at bounding box center [87, 26] width 11 height 10
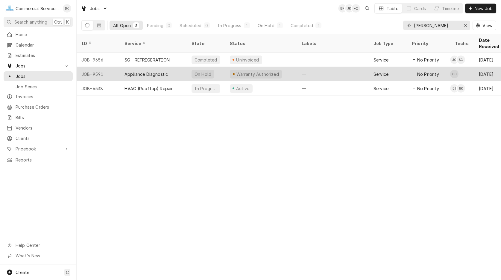
click at [172, 67] on div "Appliance Diagnostic" at bounding box center [153, 74] width 67 height 14
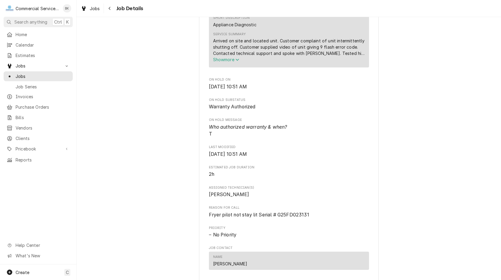
scroll to position [224, 0]
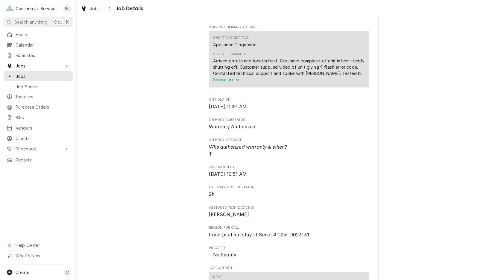
click at [236, 69] on div "Arrived on site and located unit. Customer complaint of unit intermittently shu…" at bounding box center [289, 67] width 152 height 19
click at [234, 82] on span "Show more" at bounding box center [226, 79] width 26 height 5
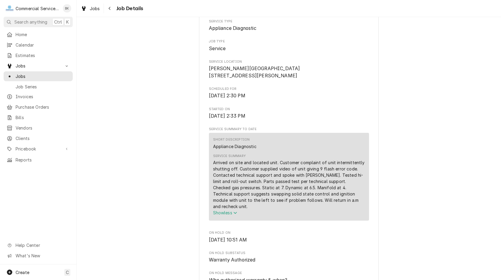
scroll to position [0, 0]
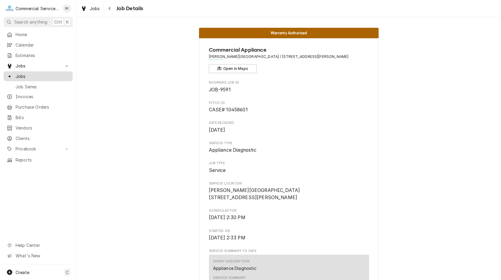
click at [28, 74] on span "Jobs" at bounding box center [43, 76] width 54 height 6
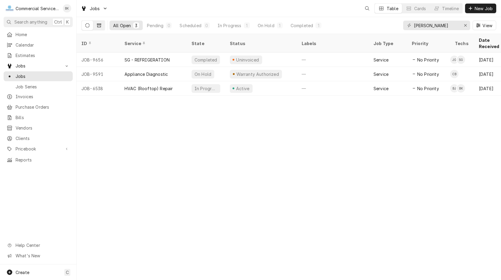
click at [102, 25] on button "Dynamic Content Wrapper" at bounding box center [98, 26] width 11 height 10
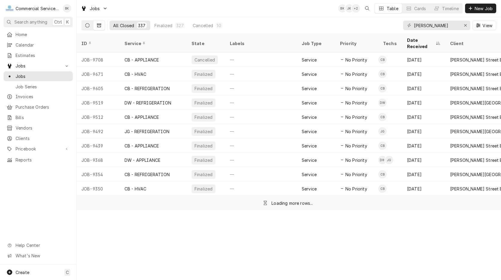
click at [89, 24] on icon "Dynamic Content Wrapper" at bounding box center [87, 25] width 4 height 4
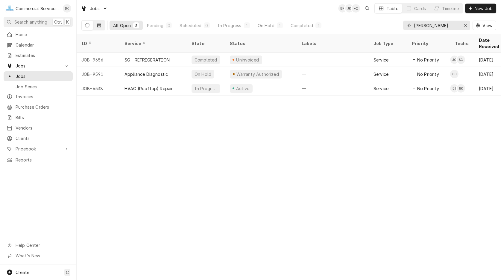
click at [100, 25] on icon "Dynamic Content Wrapper" at bounding box center [99, 25] width 4 height 4
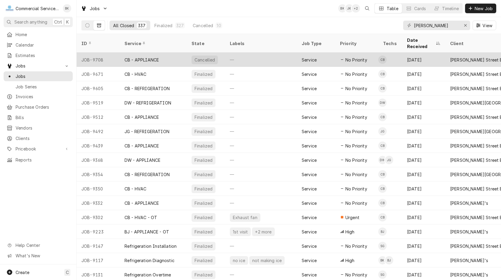
click at [290, 54] on div "—" at bounding box center [261, 60] width 72 height 14
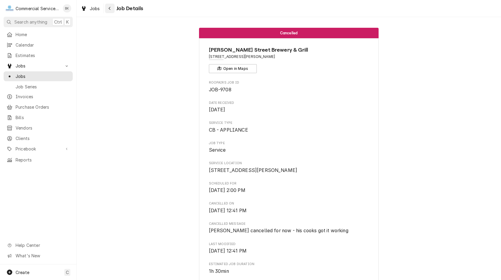
click at [108, 9] on div "Navigate back" at bounding box center [110, 8] width 6 height 6
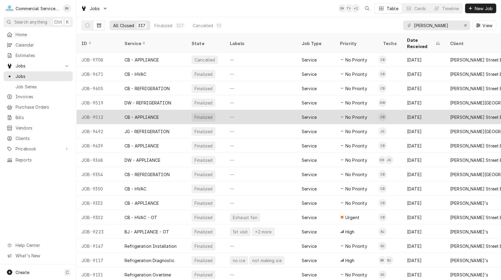
click at [310, 114] on div "Service" at bounding box center [308, 117] width 15 height 6
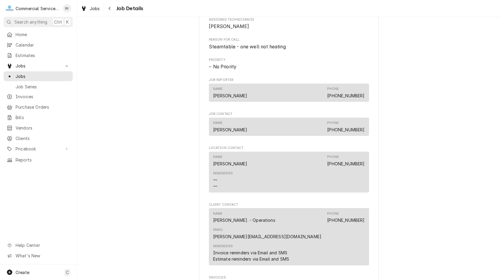
scroll to position [244, 0]
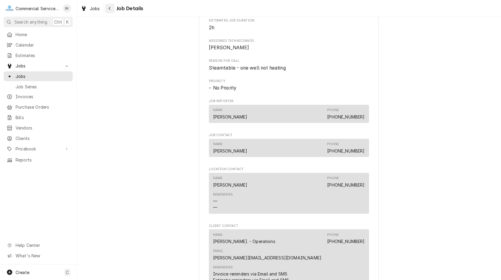
click at [107, 7] on div "Navigate back" at bounding box center [110, 8] width 6 height 6
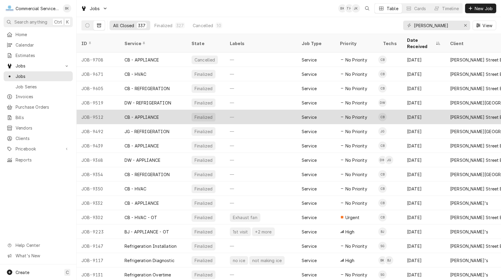
click at [176, 112] on div "CB - APPLIANCE" at bounding box center [153, 117] width 67 height 14
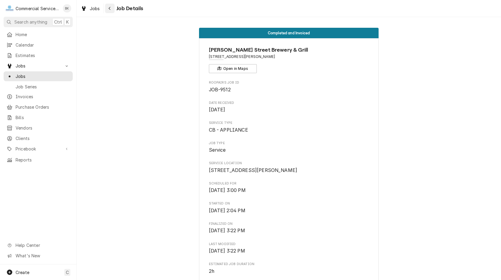
click at [111, 11] on div "Navigate back" at bounding box center [110, 8] width 6 height 6
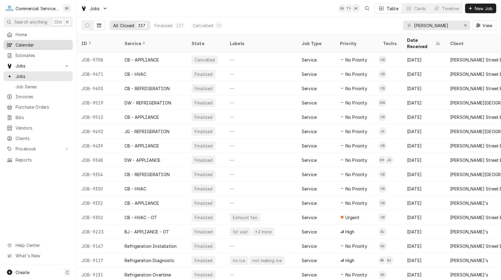
click at [28, 45] on span "Calendar" at bounding box center [43, 45] width 54 height 6
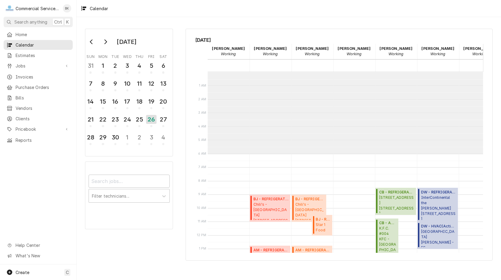
scroll to position [82, 0]
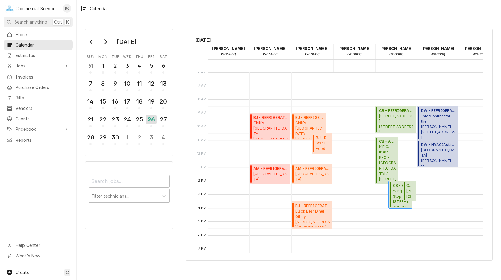
click at [399, 194] on span "Wing Stop 1488 Constitution Blvd, Salinas, CA 93905" at bounding box center [401, 198] width 17 height 18
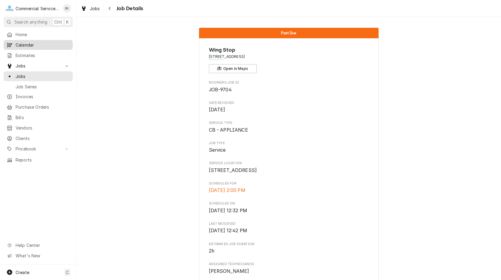
click at [31, 46] on span "Calendar" at bounding box center [43, 45] width 54 height 6
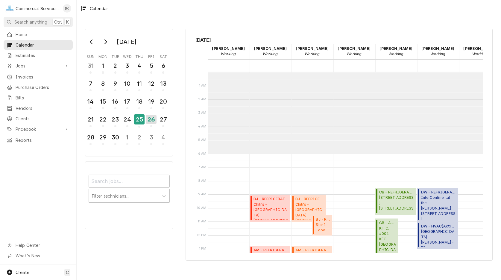
scroll to position [82, 0]
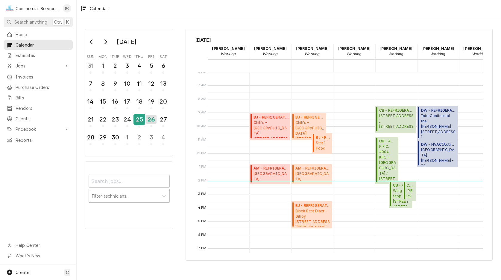
click at [138, 120] on div "25" at bounding box center [139, 120] width 10 height 10
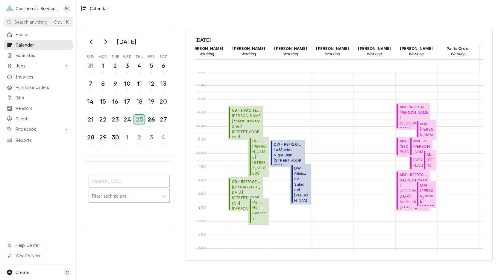
scroll to position [0, 152]
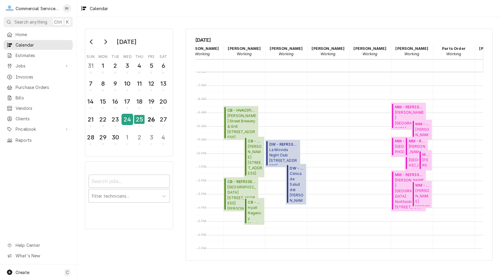
click at [130, 120] on div "24" at bounding box center [127, 120] width 10 height 10
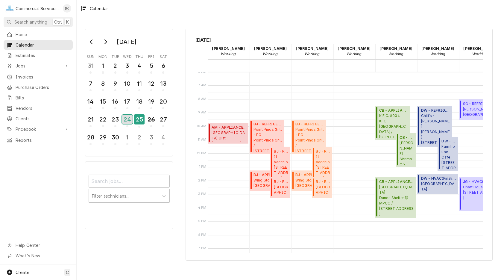
scroll to position [82, 66]
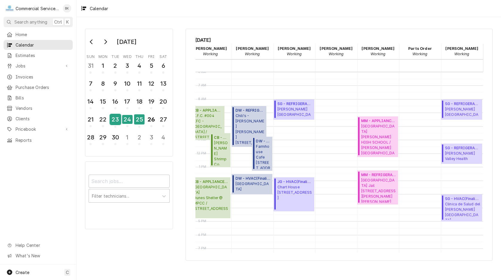
click at [118, 119] on div "23" at bounding box center [115, 120] width 10 height 10
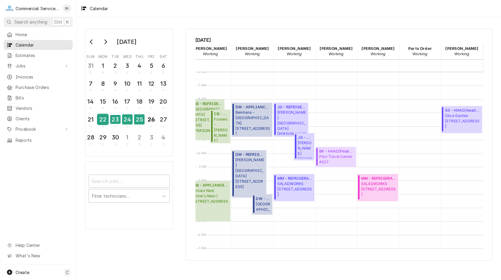
click at [105, 116] on div "22" at bounding box center [102, 120] width 10 height 10
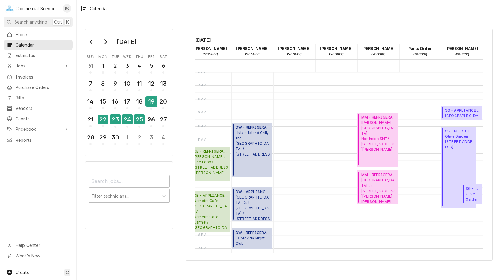
click at [151, 102] on div "19" at bounding box center [151, 102] width 10 height 10
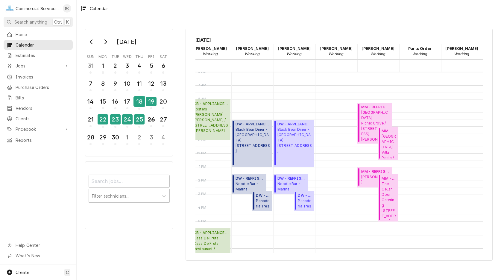
click at [138, 98] on div "18" at bounding box center [139, 102] width 10 height 10
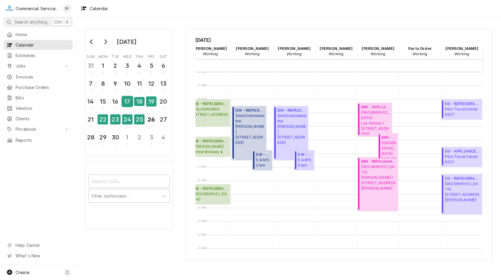
click at [129, 102] on div "17" at bounding box center [127, 102] width 10 height 10
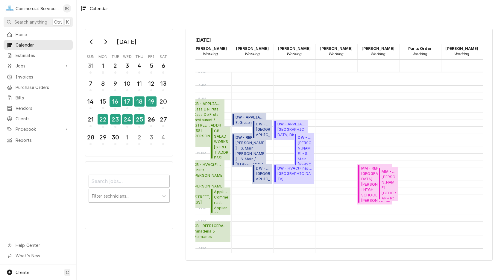
click at [117, 104] on div "16" at bounding box center [115, 102] width 10 height 10
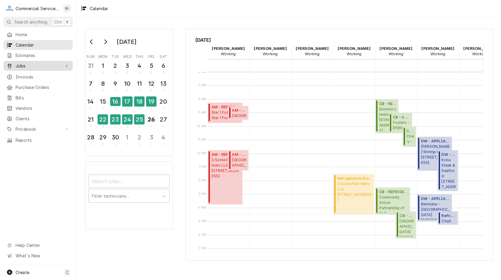
click at [26, 63] on span "Jobs" at bounding box center [38, 66] width 45 height 6
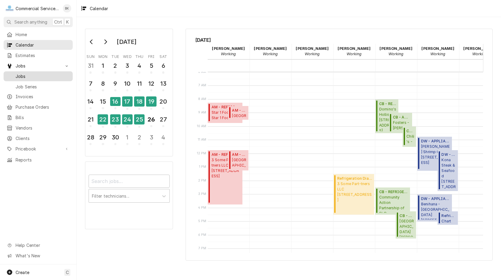
click at [25, 74] on span "Jobs" at bounding box center [43, 76] width 54 height 6
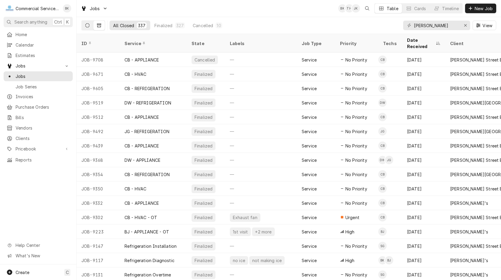
click at [88, 22] on button "Dynamic Content Wrapper" at bounding box center [87, 26] width 11 height 10
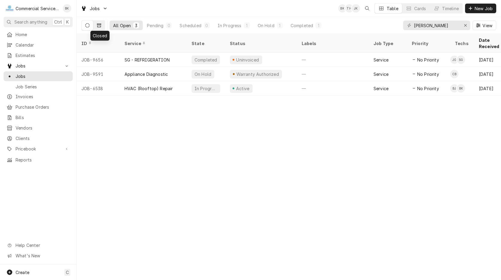
click at [100, 27] on icon "Dynamic Content Wrapper" at bounding box center [99, 26] width 4 height 4
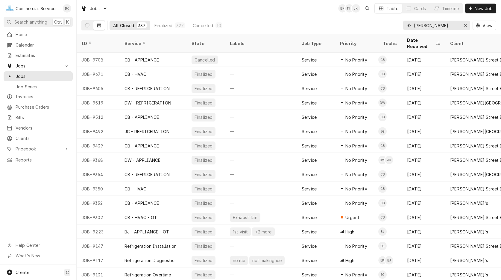
click at [444, 23] on input "[PERSON_NAME]" at bounding box center [436, 26] width 45 height 10
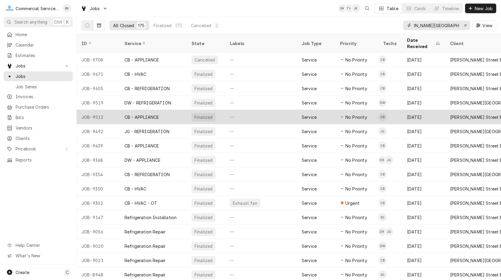
type input "[PERSON_NAME][GEOGRAPHIC_DATA][PERSON_NAME]"
click at [237, 110] on div "—" at bounding box center [261, 117] width 72 height 14
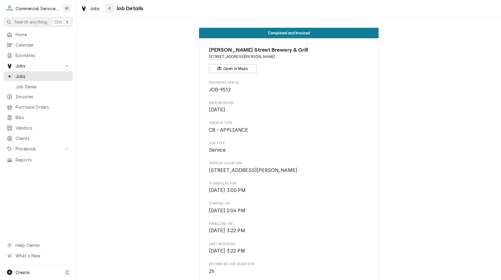
click at [110, 10] on icon "Navigate back" at bounding box center [110, 8] width 2 height 3
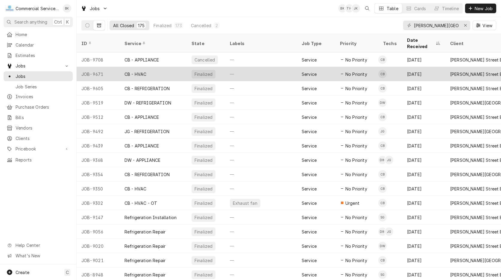
click at [229, 68] on div "—" at bounding box center [261, 74] width 72 height 14
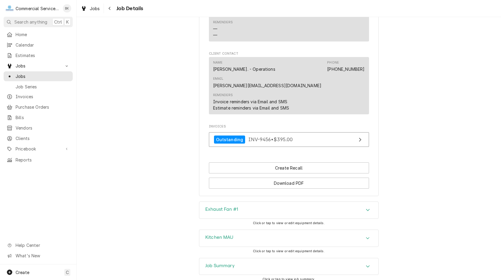
scroll to position [427, 0]
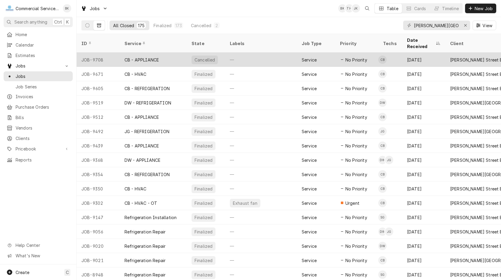
click at [168, 53] on div "CB - APPLIANCE" at bounding box center [153, 60] width 67 height 14
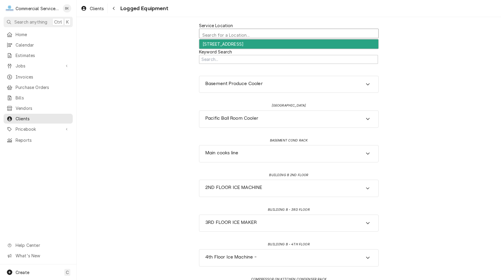
click at [241, 34] on div "Service Location" at bounding box center [288, 35] width 173 height 10
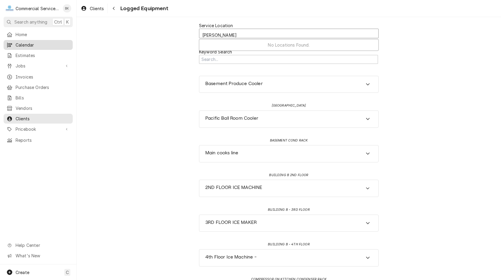
type input "[PERSON_NAME]"
click at [42, 44] on span "Calendar" at bounding box center [43, 45] width 54 height 6
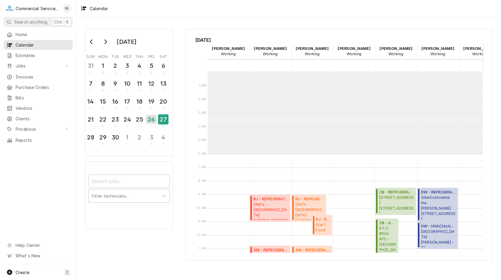
scroll to position [82, 0]
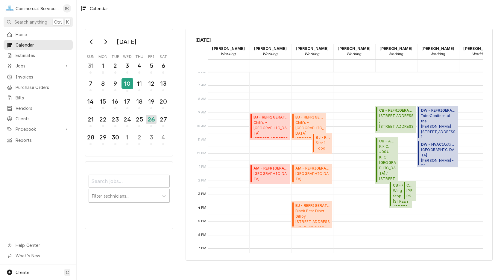
click at [126, 83] on div "10" at bounding box center [127, 84] width 10 height 10
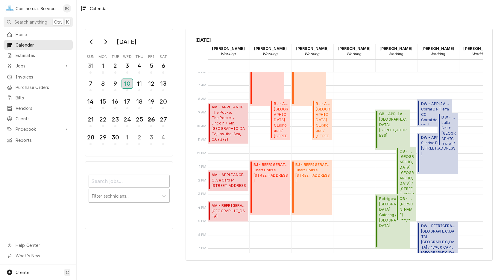
scroll to position [0, 0]
click at [101, 83] on div "8" at bounding box center [102, 84] width 10 height 10
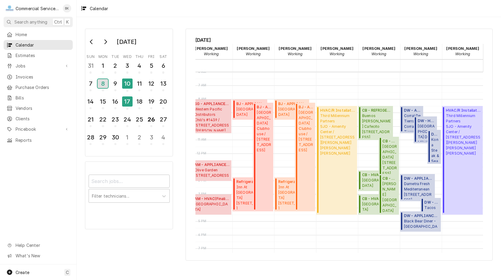
scroll to position [82, 4]
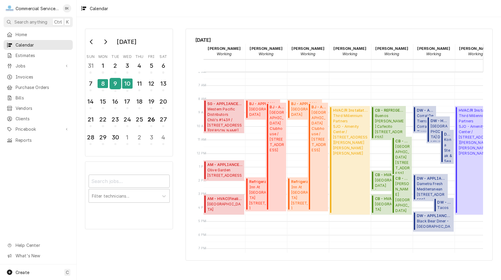
click at [115, 84] on div "9" at bounding box center [115, 84] width 10 height 10
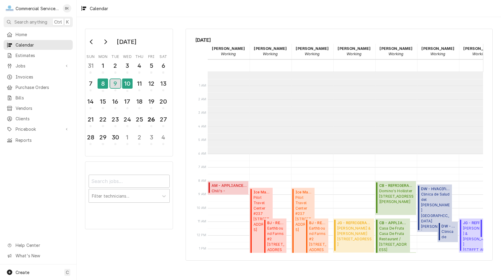
scroll to position [82, 0]
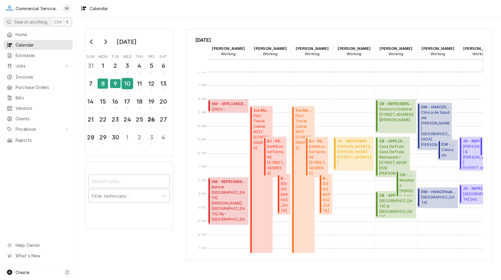
click at [128, 84] on div "10" at bounding box center [127, 84] width 10 height 10
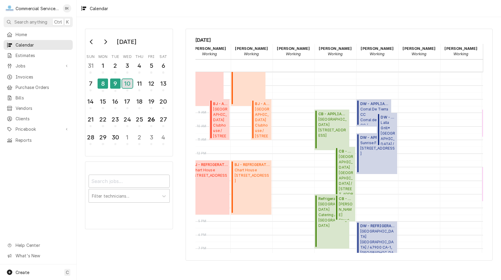
scroll to position [0, 0]
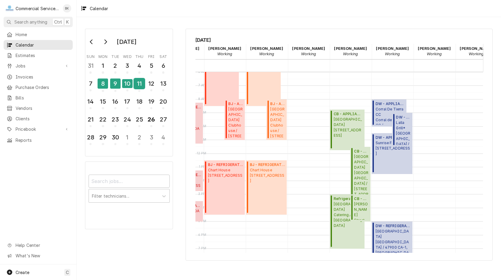
click at [138, 84] on div "11" at bounding box center [139, 84] width 10 height 10
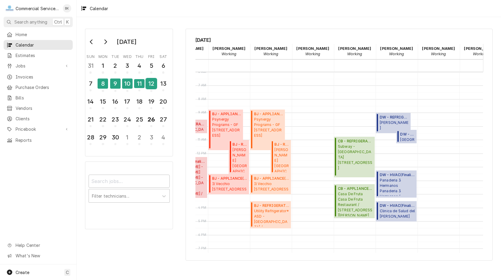
click at [149, 83] on div "12" at bounding box center [151, 84] width 10 height 10
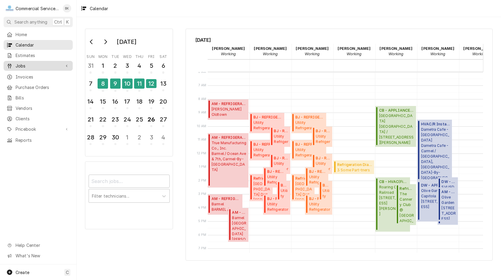
click at [28, 66] on span "Jobs" at bounding box center [38, 66] width 45 height 6
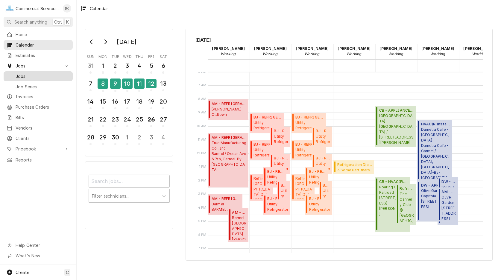
click at [27, 76] on span "Jobs" at bounding box center [43, 76] width 54 height 6
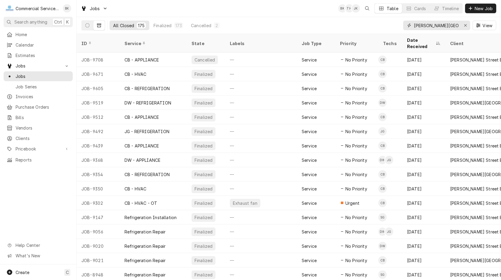
click at [455, 24] on input "[PERSON_NAME][GEOGRAPHIC_DATA][PERSON_NAME]" at bounding box center [436, 26] width 45 height 10
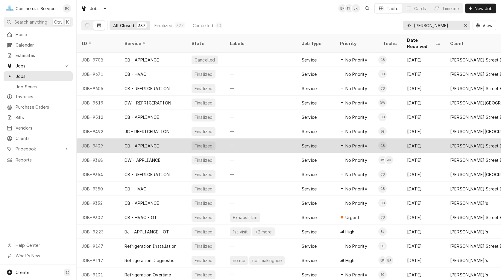
type input "[PERSON_NAME]"
click at [185, 141] on div "CB - APPLIANCE" at bounding box center [153, 146] width 67 height 14
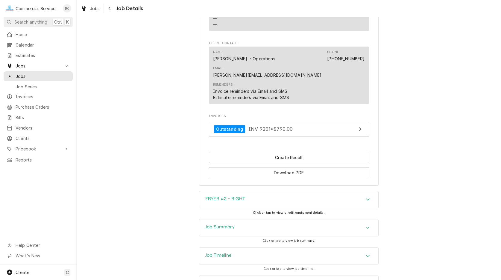
scroll to position [442, 0]
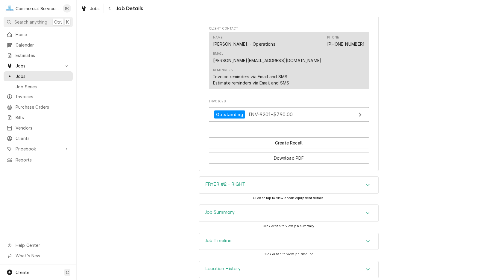
click at [270, 177] on div "FRYER #2 - RIGHT" at bounding box center [288, 185] width 179 height 17
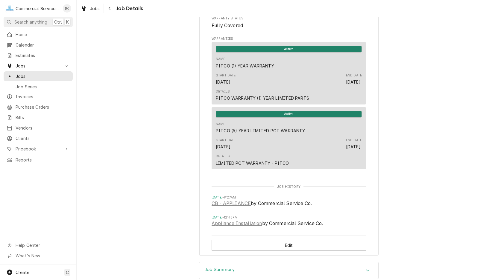
scroll to position [777, 0]
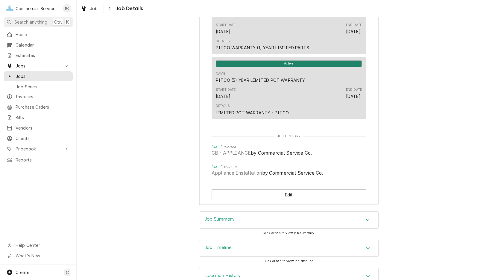
click at [257, 212] on div "Job Summary" at bounding box center [288, 220] width 179 height 17
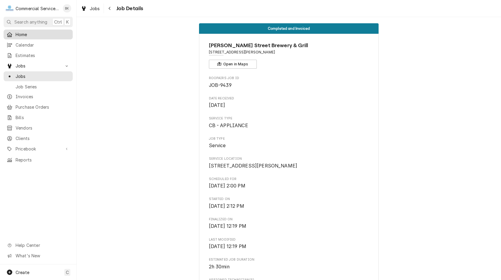
scroll to position [0, 0]
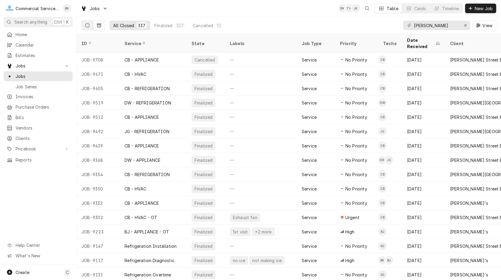
click at [91, 23] on button "Dynamic Content Wrapper" at bounding box center [87, 26] width 11 height 10
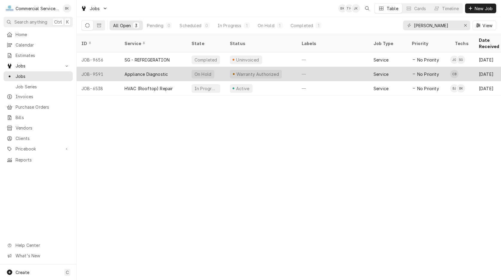
click at [291, 67] on div "Warranty Authorized" at bounding box center [261, 74] width 72 height 14
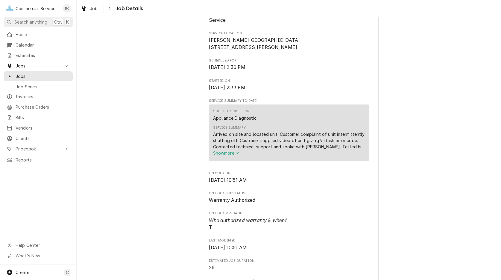
scroll to position [153, 0]
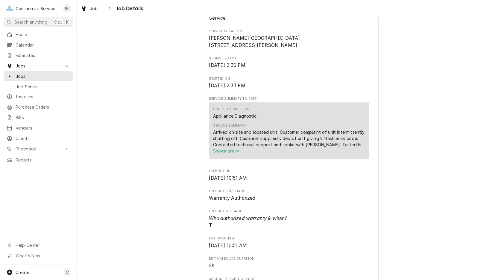
click at [234, 154] on span "Show more" at bounding box center [226, 151] width 26 height 5
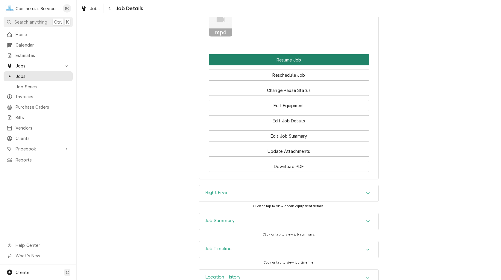
scroll to position [671, 0]
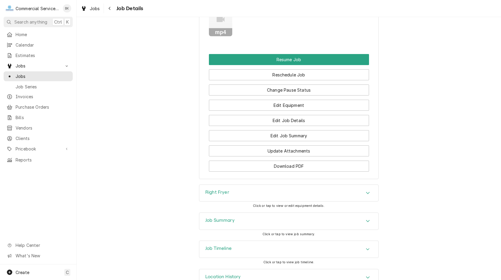
click at [253, 221] on div "Job Summary" at bounding box center [288, 221] width 179 height 17
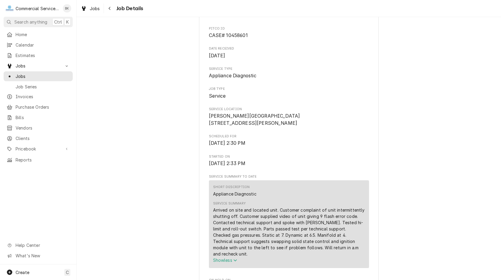
scroll to position [0, 0]
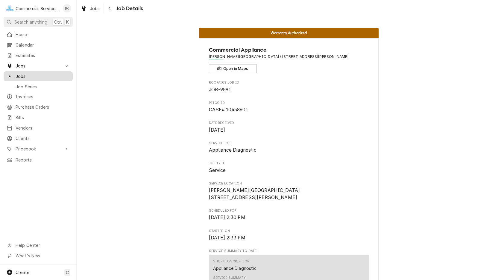
click at [25, 76] on span "Jobs" at bounding box center [43, 76] width 54 height 6
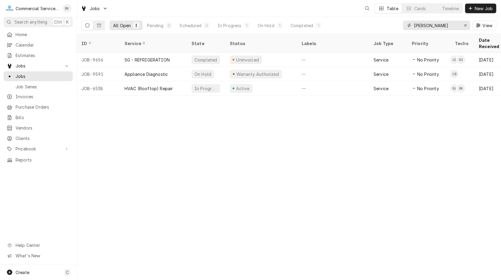
click at [446, 26] on input "[PERSON_NAME]" at bounding box center [436, 26] width 45 height 10
click at [465, 24] on icon "Erase input" at bounding box center [464, 25] width 3 height 4
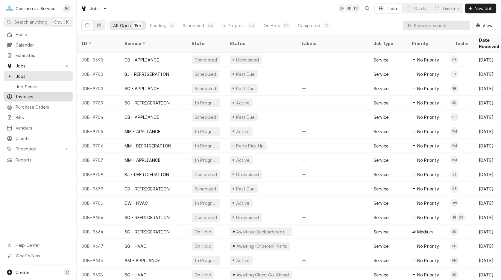
click at [36, 94] on span "Invoices" at bounding box center [43, 97] width 54 height 6
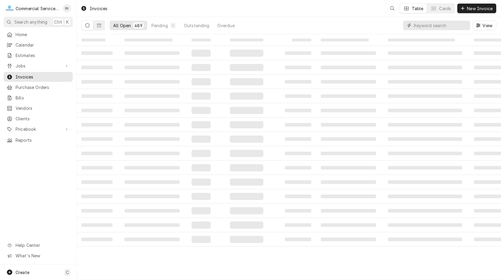
click at [430, 25] on input "Dynamic Content Wrapper" at bounding box center [440, 26] width 53 height 10
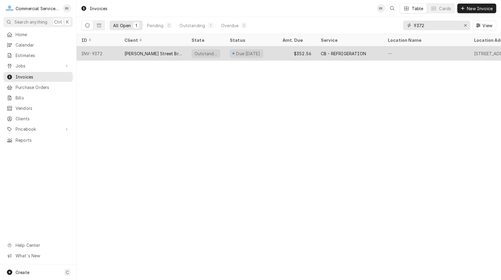
type input "9372"
click at [326, 51] on div "CB - REFRIGERATION" at bounding box center [343, 54] width 45 height 6
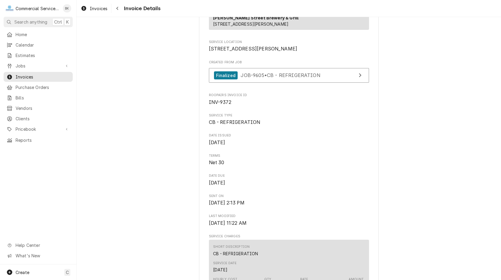
scroll to position [122, 0]
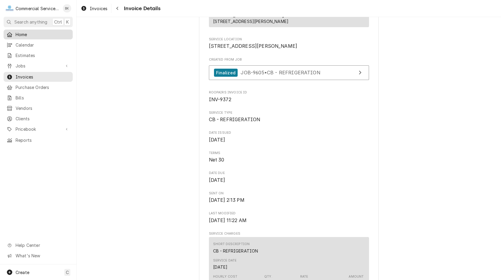
click at [34, 33] on span "Home" at bounding box center [43, 34] width 54 height 6
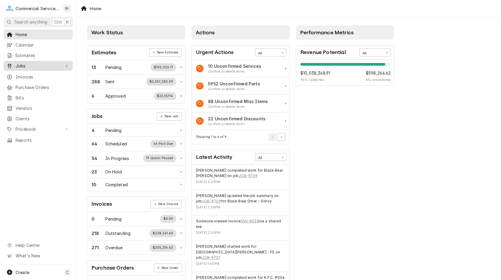
click at [26, 63] on span "Jobs" at bounding box center [38, 66] width 45 height 6
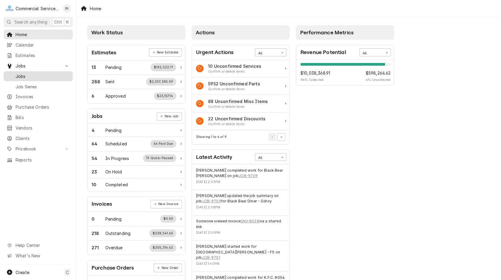
click at [25, 74] on span "Jobs" at bounding box center [43, 76] width 54 height 6
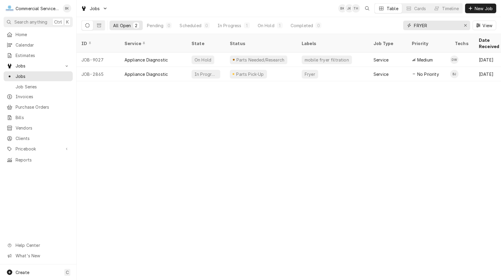
click at [414, 30] on input "FRYER" at bounding box center [436, 26] width 45 height 10
type input "FRYER"
click at [32, 77] on span "Jobs" at bounding box center [43, 76] width 54 height 6
click at [34, 95] on span "Invoices" at bounding box center [43, 97] width 54 height 6
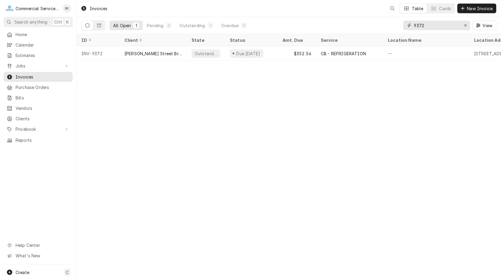
click at [431, 28] on input "9372" at bounding box center [436, 26] width 45 height 10
click at [102, 27] on button "Dynamic Content Wrapper" at bounding box center [98, 26] width 11 height 10
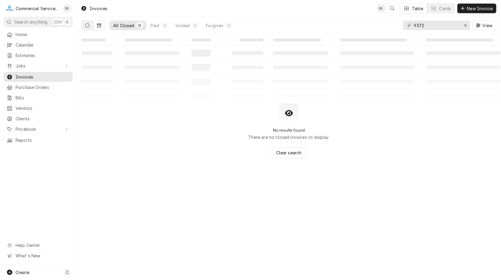
click at [86, 27] on icon "Dynamic Content Wrapper" at bounding box center [87, 25] width 4 height 4
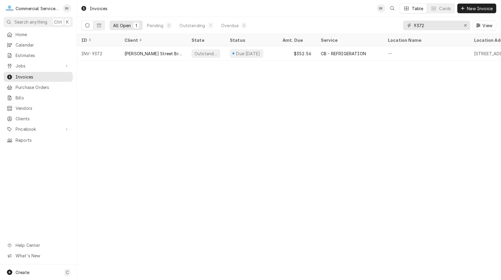
click at [436, 28] on input "9372" at bounding box center [436, 26] width 45 height 10
click at [436, 27] on input "9372" at bounding box center [436, 26] width 45 height 10
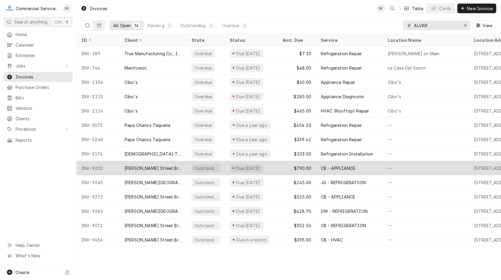
type input "ALVAR"
click at [269, 167] on div "Due in 8 days" at bounding box center [251, 168] width 53 height 14
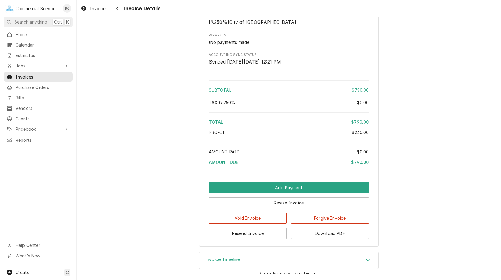
scroll to position [671, 0]
click at [263, 234] on button "Resend Invoice" at bounding box center [248, 233] width 78 height 11
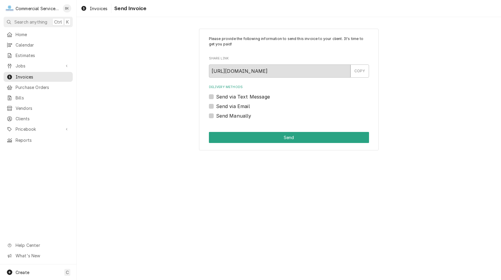
click at [235, 115] on label "Send Manually" at bounding box center [233, 115] width 35 height 7
click at [235, 115] on input "Send Manually" at bounding box center [296, 118] width 160 height 13
click at [225, 114] on label "Send Manually" at bounding box center [233, 115] width 35 height 7
click at [225, 114] on input "Send Manually" at bounding box center [296, 118] width 160 height 13
checkbox input "false"
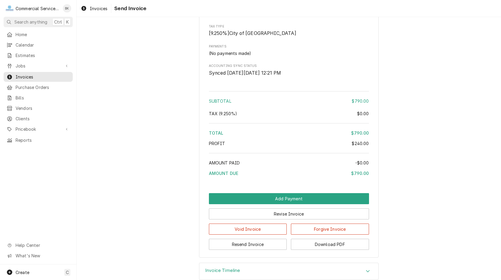
scroll to position [671, 0]
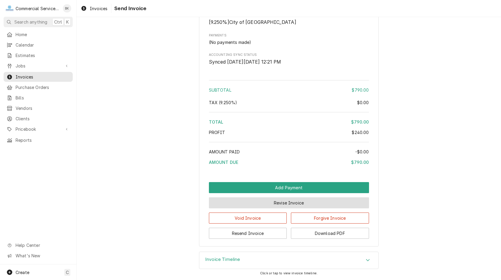
click at [301, 202] on button "Revise Invoice" at bounding box center [289, 203] width 160 height 11
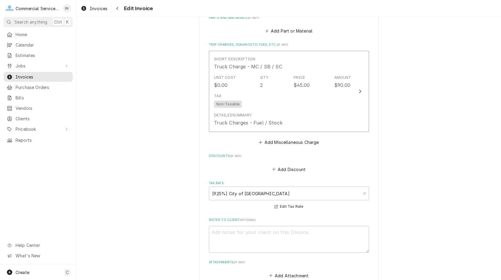
scroll to position [824, 0]
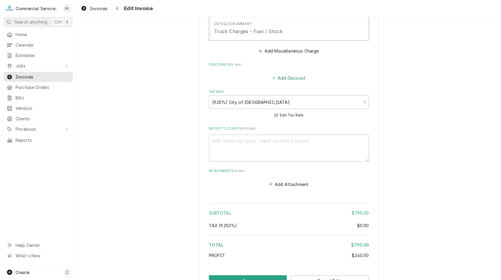
click at [282, 76] on button "Add Discount" at bounding box center [289, 78] width 36 height 8
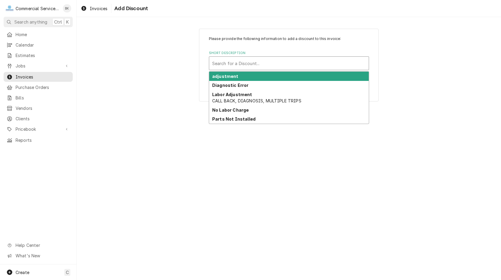
click at [266, 69] on div "Search for a Discount..." at bounding box center [288, 63] width 159 height 13
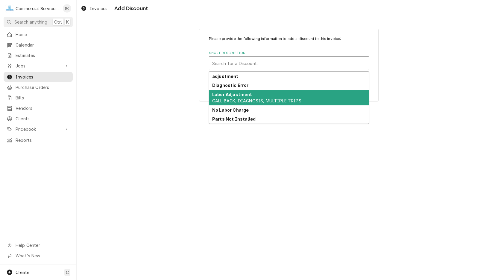
click at [260, 99] on span "CALL BACK, DIAGNOSIS, MULTIPLE TRIPS" at bounding box center [256, 100] width 89 height 5
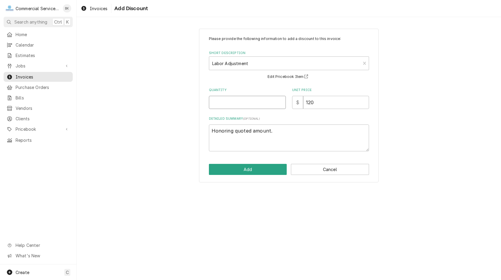
click at [260, 103] on input "Quantity" at bounding box center [247, 102] width 77 height 13
type textarea "x"
type input "5"
drag, startPoint x: 316, startPoint y: 102, endPoint x: 297, endPoint y: 103, distance: 19.2
click at [303, 103] on input "120" at bounding box center [336, 102] width 66 height 13
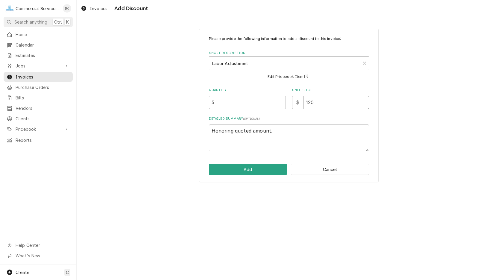
type textarea "x"
type input "1"
type textarea "x"
type input "14"
type textarea "x"
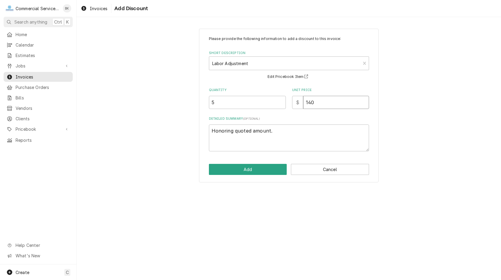
type input "140"
click at [244, 179] on div "Please provide the following information to add a discount to this invoice: Sho…" at bounding box center [288, 106] width 179 height 154
click at [244, 172] on button "Add" at bounding box center [248, 169] width 78 height 11
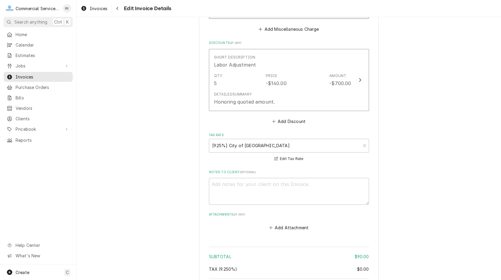
scroll to position [877, 0]
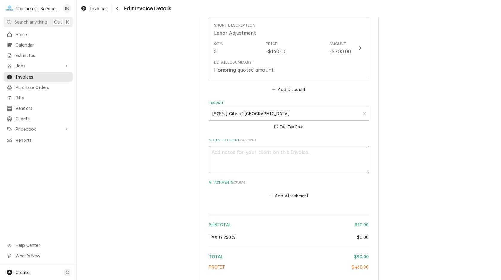
click at [248, 153] on textarea "Notes to Client ( optional )" at bounding box center [289, 159] width 160 height 27
type textarea "x"
type textarea "I"
type textarea "x"
type textarea "IN"
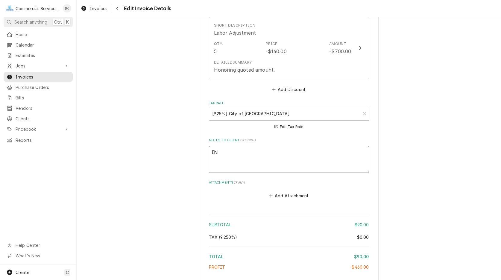
type textarea "x"
type textarea "IN"
type textarea "x"
type textarea "IN G"
type textarea "x"
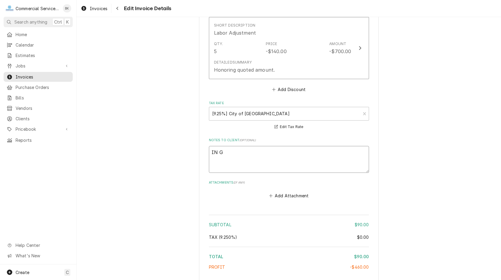
type textarea "IN GO"
type textarea "x"
type textarea "IN GOO"
type textarea "x"
type textarea "IN GOOD"
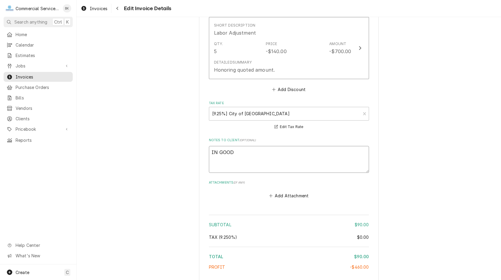
type textarea "x"
type textarea "IN GOOD"
type textarea "x"
type textarea "IN GOOD F"
type textarea "x"
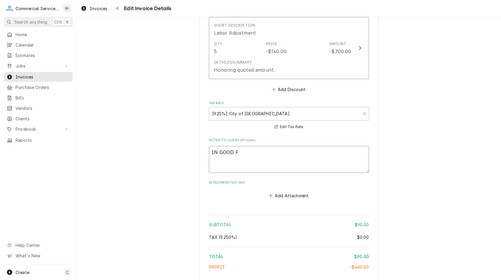
type textarea "IN GOOD FA"
type textarea "x"
type textarea "IN GOOD FAI"
type textarea "x"
type textarea "IN GOOD FAIT"
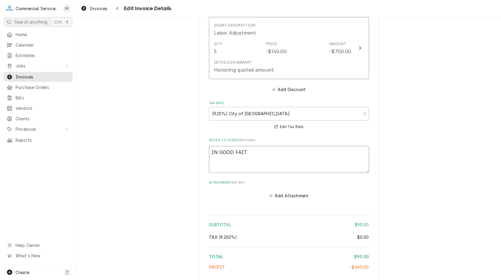
type textarea "x"
type textarea "IN GOOD FAITH"
type textarea "x"
type textarea "IN GOOD FAITH"
type textarea "x"
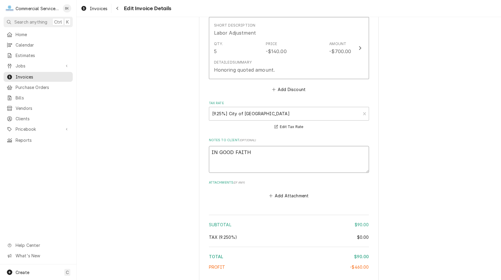
type textarea "IN GOOD FAITH -"
type textarea "x"
type textarea "IN GOOD FAITH -"
type textarea "x"
type textarea "IN GOOD FAITH - W"
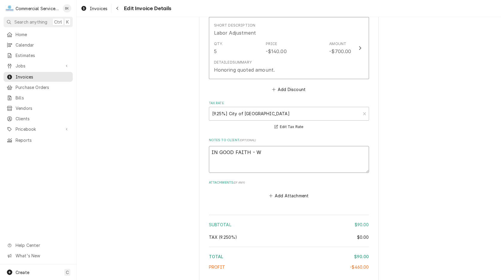
type textarea "x"
type textarea "IN GOOD FAITH -"
type textarea "x"
type textarea "IN GOOD FAITH - A"
type textarea "x"
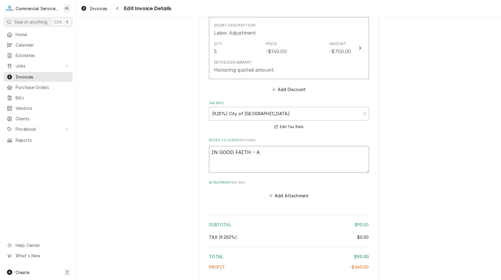
type textarea "IN GOOD FAITH - AS"
type textarea "x"
type textarea "IN GOOD FAITH - AS"
type textarea "x"
type textarea "IN GOOD FAITH - AS W"
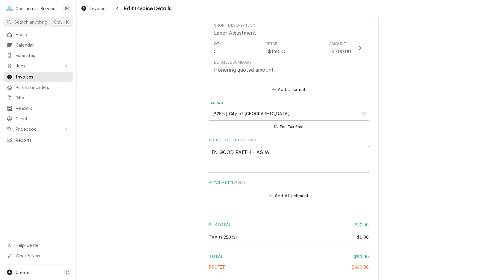
type textarea "x"
type textarea "IN GOOD FAITH - AS WA"
type textarea "x"
type textarea "IN GOOD FAITH - AS WAR"
type textarea "x"
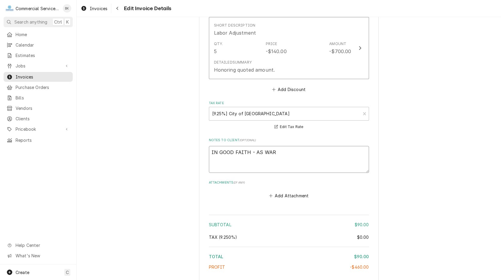
type textarea "IN GOOD FAITH - AS WARR"
type textarea "x"
type textarea "IN GOOD FAITH - AS WARRA"
type textarea "x"
type textarea "IN GOOD FAITH - AS WARRAN"
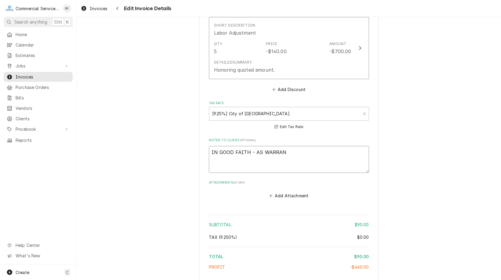
type textarea "x"
type textarea "IN GOOD FAITH - AS WARRANT"
type textarea "x"
type textarea "IN GOOD FAITH - AS WARRANTY"
type textarea "x"
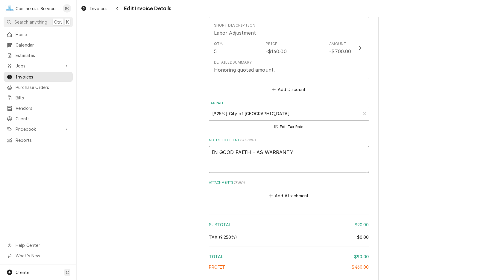
type textarea "IN GOOD FAITH - AS WARRANTY"
type textarea "x"
type textarea "IN GOOD FAITH - AS WARRANTY W"
type textarea "x"
type textarea "IN GOOD FAITH - AS WARRANTY WI"
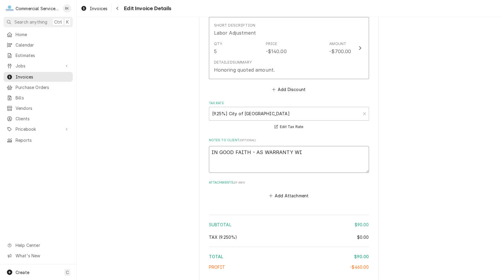
type textarea "x"
type textarea "IN GOOD FAITH - AS WARRANTY WIL"
type textarea "x"
type textarea "IN GOOD FAITH - AS WARRANTY WILL"
type textarea "x"
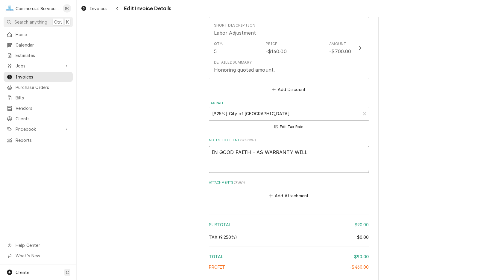
type textarea "IN GOOD FAITH - AS WARRANTY WILL"
type textarea "x"
type textarea "IN GOOD FAITH - AS WARRANTY WILL N"
type textarea "x"
type textarea "IN GOOD FAITH - AS WARRANTY WILL NO"
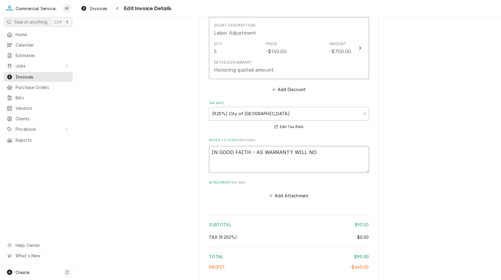
type textarea "x"
type textarea "IN GOOD FAITH - AS WARRANTY WILL NOT"
type textarea "x"
type textarea "IN GOOD FAITH - AS WARRANTY WILL NOT"
type textarea "x"
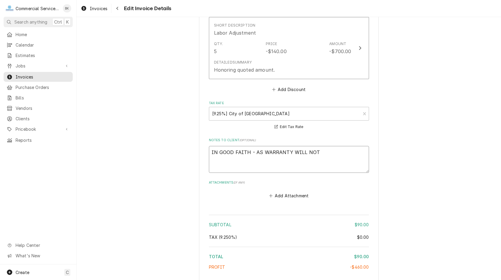
type textarea "IN GOOD FAITH - AS WARRANTY WILL NOT C"
type textarea "x"
type textarea "IN GOOD FAITH - AS WARRANTY WILL NOT CO"
type textarea "x"
type textarea "IN GOOD FAITH - AS WARRANTY WILL NOT COV"
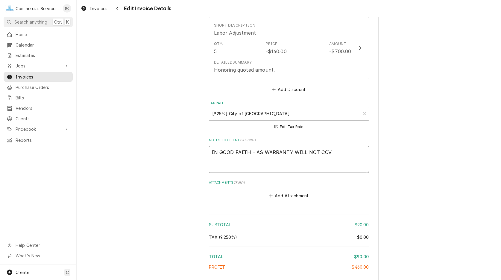
type textarea "x"
type textarea "IN GOOD FAITH - AS WARRANTY WILL NOT COVE"
type textarea "x"
type textarea "IN GOOD FAITH - AS WARRANTY WILL NOT COVER"
type textarea "x"
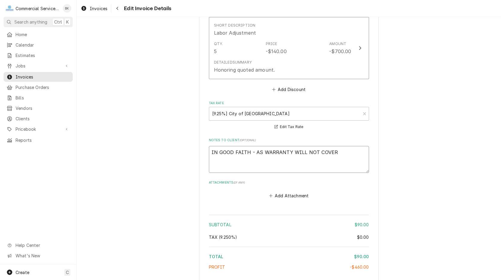
type textarea "IN GOOD FAITH - AS WARRANTY WILL NOT COVERY"
type textarea "x"
type textarea "IN GOOD FAITH - AS WARRANTY WILL NOT COVERY"
type textarea "x"
type textarea "IN GOOD FAITH - AS WARRANTY WILL NOT COVERY"
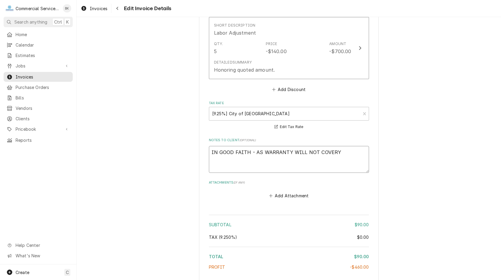
type textarea "x"
type textarea "IN GOOD FAITH - AS WARRANTY WILL NOT COVER"
type textarea "x"
type textarea "IN GOOD FAITH - AS WARRANTY WILL NOT COVER"
type textarea "x"
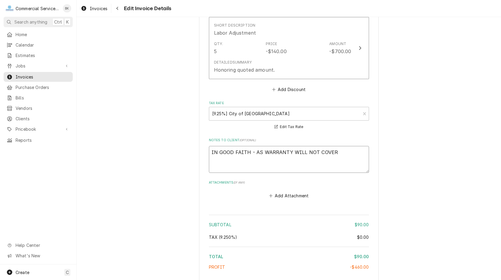
type textarea "IN GOOD FAITH - AS WARRANTY WILL NOT COVER T"
type textarea "x"
type textarea "IN GOOD FAITH - AS WARRANTY WILL NOT COVER TH"
type textarea "x"
type textarea "IN GOOD FAITH - AS WARRANTY WILL NOT COVER THI"
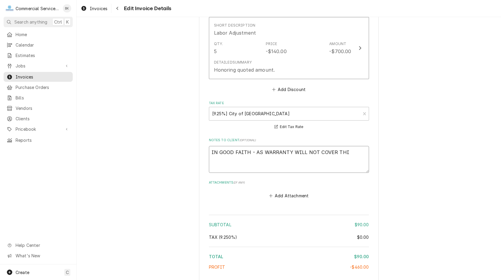
type textarea "x"
type textarea "IN GOOD FAITH - AS WARRANTY WILL NOT COVER THIS"
type textarea "x"
type textarea "IN GOOD FAITH - AS WARRANTY WILL NOT COVER THIS"
type textarea "x"
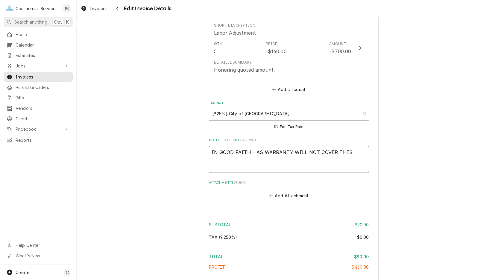
type textarea "IN GOOD FAITH - AS WARRANTY WILL NOT COVER THIS C"
type textarea "x"
type textarea "IN GOOD FAITH - AS WARRANTY WILL NOT COVER THIS CA"
type textarea "x"
type textarea "IN GOOD FAITH - AS WARRANTY WILL NOT COVER THIS CAL"
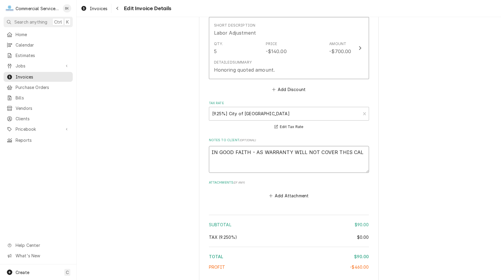
type textarea "x"
type textarea "IN GOOD FAITH - AS WARRANTY WILL NOT COVER THIS CALL"
type textarea "x"
type textarea "IN GOOD FAITH - AS WARRANTY WILL NOT COVER THIS CALL"
type textarea "x"
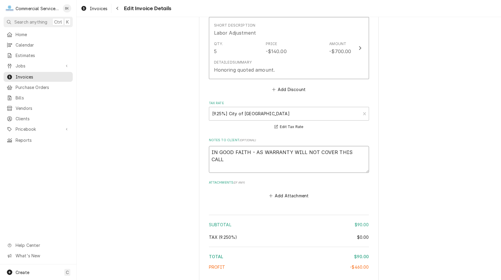
type textarea "IN GOOD FAITH - AS WARRANTY WILL NOT COVER THIS CALL -"
type textarea "x"
type textarea "IN GOOD FAITH - AS WARRANTY WILL NOT COVER THIS CALL -"
type textarea "x"
type textarea "IN GOOD FAITH - AS WARRANTY WILL NOT COVER THIS CALL -"
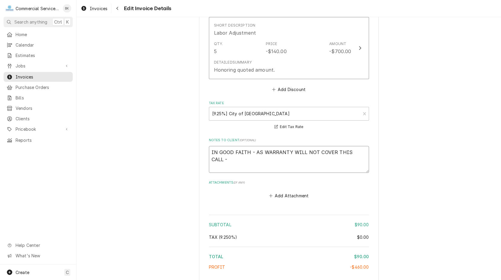
type textarea "x"
type textarea "IN GOOD FAITH - AS WARRANTY WILL NOT COVER THIS CALL"
type textarea "x"
type textarea "IN GOOD FAITH - AS WARRANTY WILL NOT COVER THIS CALL"
type textarea "x"
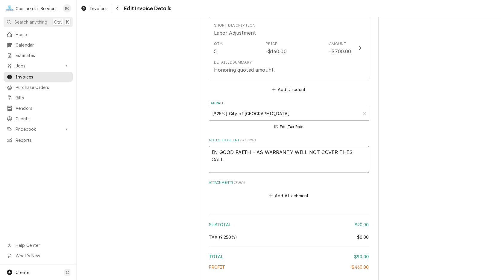
type textarea "IN GOOD FAITH - AS WARRANTY WILL NOT COVER THIS CALL."
type textarea "x"
type textarea "IN GOOD FAITH - AS WARRANTY WILL NOT COVER THIS CALL."
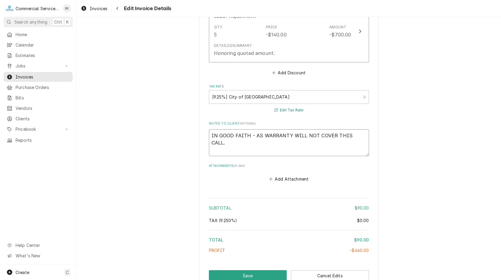
scroll to position [905, 0]
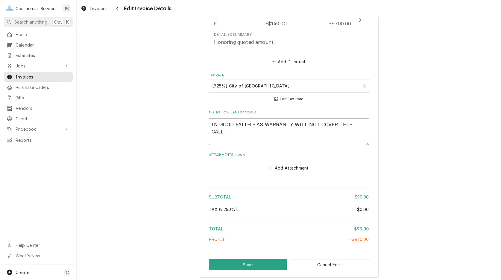
type textarea "x"
type textarea "IN GOOD FAITH - AS WARRANTY WILL NOT COVER THIS CALL."
type textarea "x"
type textarea "IN GOOD FAITH - AS WARRANTY WILL NOT COVER THIS CALL."
type textarea "x"
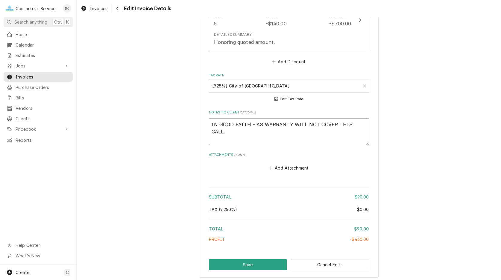
type textarea "IN GOOD FAITH - AS WARRANTY WILL NOT COVER THIS CALL. P"
type textarea "x"
type textarea "IN GOOD FAITH - AS WARRANTY WILL NOT COVER THIS CALL. PE"
type textarea "x"
type textarea "IN GOOD FAITH - AS WARRANTY WILL NOT COVER THIS CALL. PER"
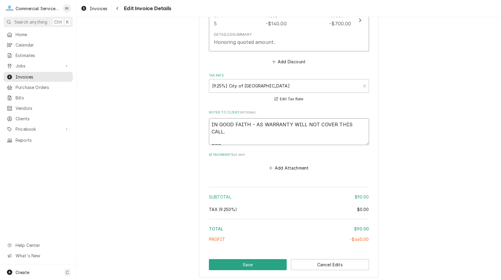
type textarea "x"
type textarea "IN GOOD FAITH - AS WARRANTY WILL NOT COVER THIS CALL. PER"
type textarea "x"
type textarea "IN GOOD FAITH - AS WARRANTY WILL NOT COVER THIS CALL. PER B"
type textarea "x"
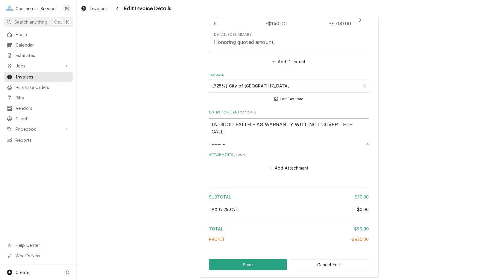
type textarea "IN GOOD FAITH - AS WARRANTY WILL NOT COVER THIS CALL. PER BR"
type textarea "x"
type textarea "IN GOOD FAITH - AS WARRANTY WILL NOT COVER THIS CALL. PER BRI"
type textarea "x"
type textarea "IN GOOD FAITH - AS WARRANTY WILL NOT COVER THIS CALL. PER BRIA"
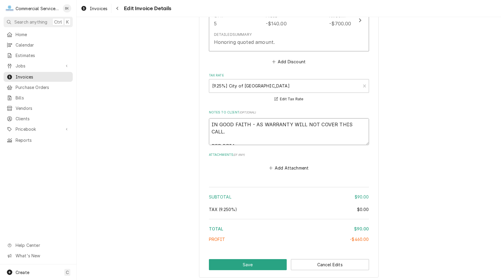
type textarea "x"
type textarea "IN GOOD FAITH - AS WARRANTY WILL NOT COVER THIS CALL. PER [PERSON_NAME]"
click at [270, 264] on button "Save" at bounding box center [248, 265] width 78 height 11
type textarea "x"
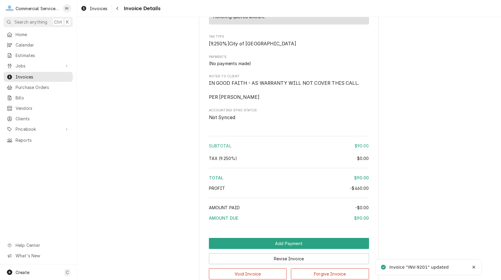
scroll to position [756, 0]
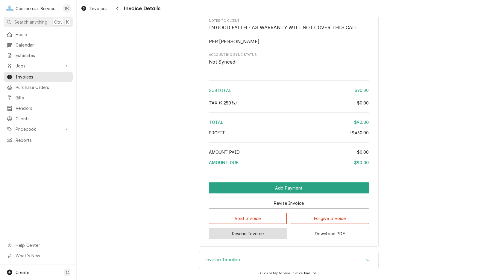
click at [269, 232] on button "Resend Invoice" at bounding box center [248, 233] width 78 height 11
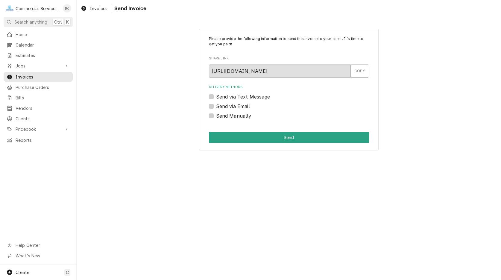
click at [242, 109] on label "Send via Email" at bounding box center [233, 106] width 34 height 7
click at [242, 109] on input "Send via Email" at bounding box center [296, 109] width 160 height 13
checkbox input "true"
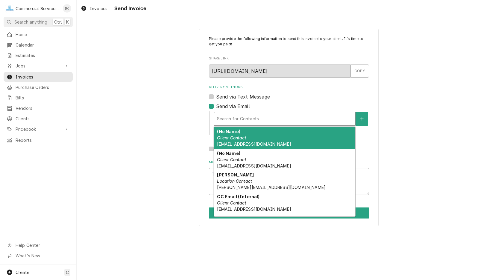
click at [244, 123] on div "Delivery Methods" at bounding box center [284, 119] width 135 height 11
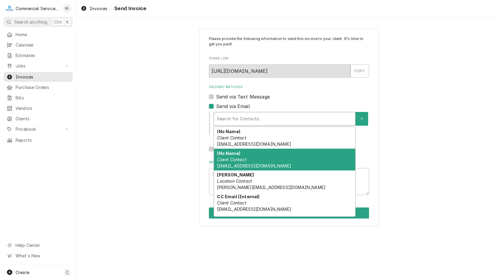
scroll to position [41, 0]
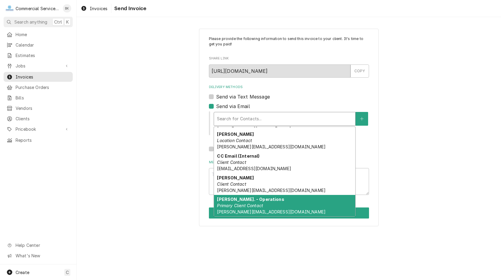
click at [243, 205] on em "Primary Client Contact" at bounding box center [240, 205] width 46 height 5
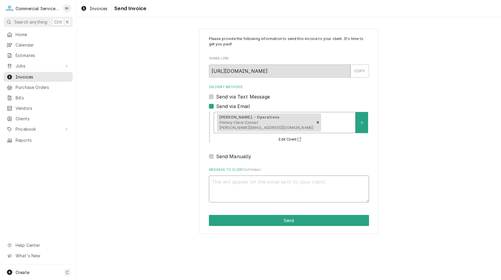
click at [256, 180] on textarea "Message to Client ( optional )" at bounding box center [289, 189] width 160 height 27
type textarea "x"
type textarea "R"
type textarea "x"
type textarea "RE"
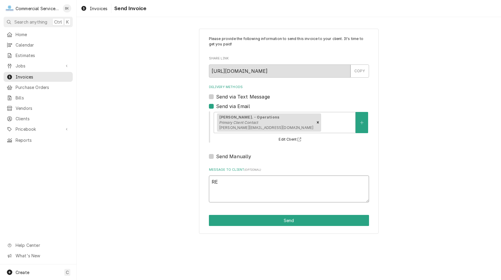
type textarea "x"
type textarea "REV"
type textarea "x"
type textarea "REVI"
type textarea "x"
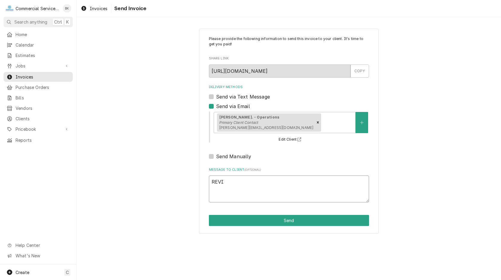
type textarea "[PERSON_NAME]"
type textarea "x"
type textarea "REVISE"
type textarea "x"
type textarea "REVISED"
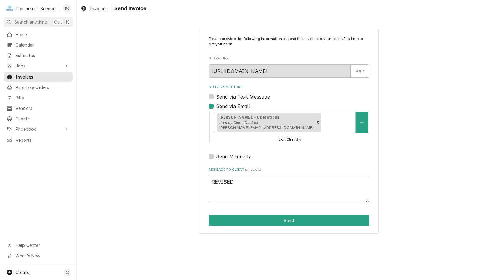
type textarea "x"
type textarea "REVISED-"
type textarea "x"
type textarea "REVISED-"
type textarea "x"
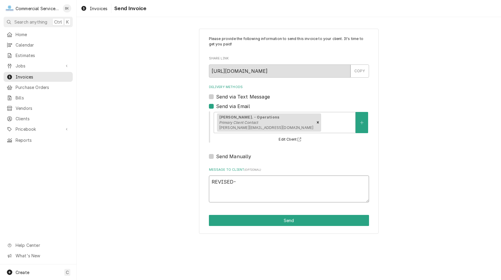
type textarea "REVISED- P"
type textarea "x"
type textarea "REVISED- PE"
type textarea "x"
type textarea "REVISED- PER"
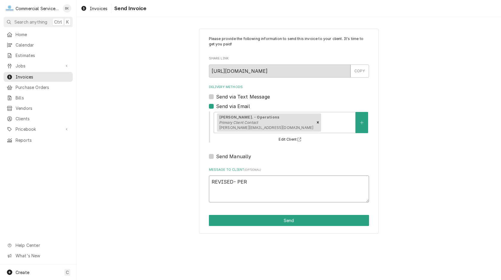
type textarea "x"
type textarea "REVISED- PER"
type textarea "x"
type textarea "REVISED- PER B"
type textarea "x"
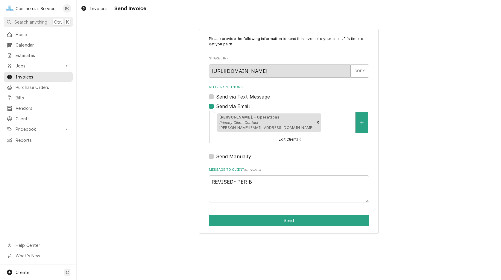
type textarea "REVISED- PER BR"
type textarea "x"
type textarea "REVISED- PER BRI"
type textarea "x"
type textarea "REVISED- PER BRIA"
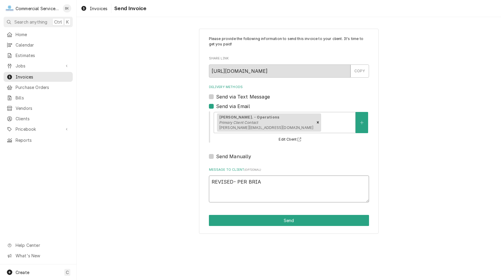
type textarea "x"
type textarea "REVISED- [PERSON_NAME]"
type textarea "x"
type textarea "REVISED- [PERSON_NAME]"
type textarea "x"
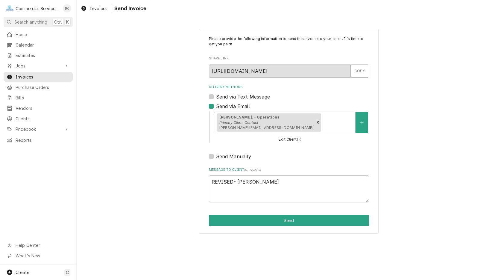
type textarea "REVISED- [PERSON_NAME] -"
type textarea "x"
type textarea "REVISED- [PERSON_NAME] -"
type textarea "x"
type textarea "REVISED- [PERSON_NAME] -"
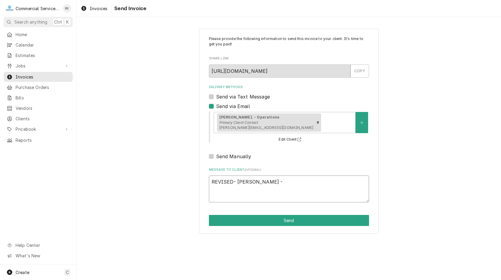
type textarea "x"
type textarea "REVISED- [PERSON_NAME]"
type textarea "x"
type textarea "REVISED- PER [PERSON_NAME] 0"
type textarea "x"
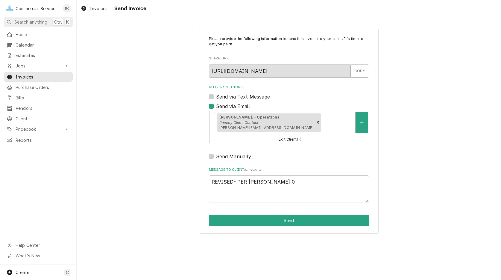
type textarea "REVISED- PER [PERSON_NAME] 09"
type textarea "x"
type textarea "REVISED- PER [PERSON_NAME] 09."
type textarea "x"
type textarea "REVISED- PER [PERSON_NAME] 09.2"
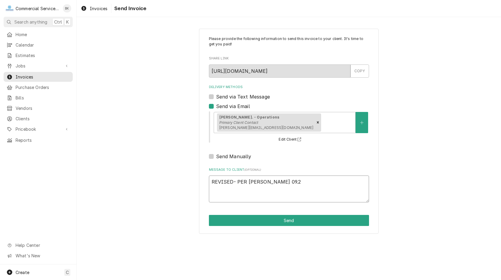
type textarea "x"
type textarea "REVISED- PER [PERSON_NAME] 09.26"
type textarea "x"
type textarea "REVISED- PER [PERSON_NAME] 09.26."
type textarea "x"
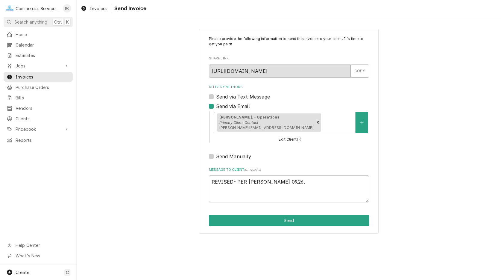
type textarea "REVISED- PER [PERSON_NAME] 09.26.2"
type textarea "x"
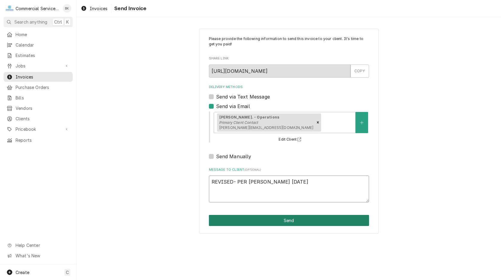
type textarea "REVISED- PER [PERSON_NAME] [DATE]"
click at [257, 222] on button "Send" at bounding box center [289, 220] width 160 height 11
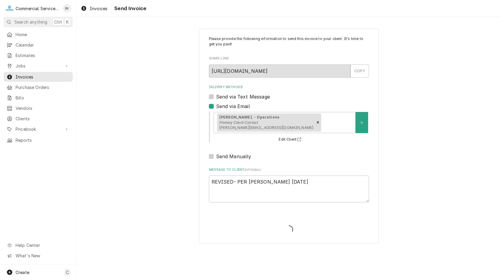
type textarea "x"
